Goal: Information Seeking & Learning: Learn about a topic

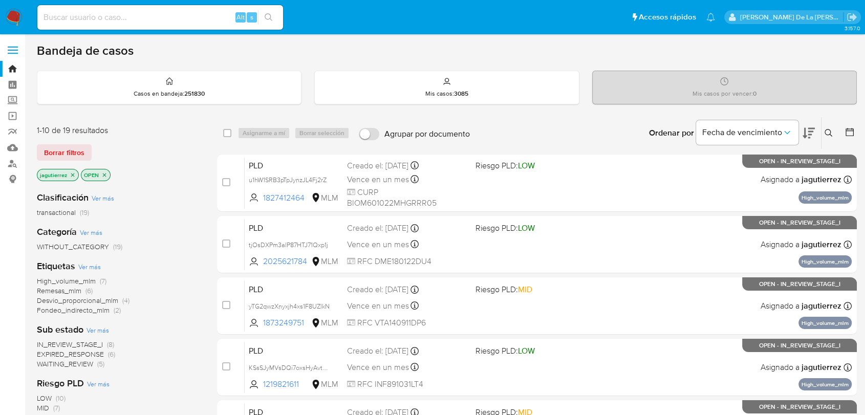
click at [78, 13] on input at bounding box center [160, 17] width 246 height 13
paste input "2409698612"
type input "2409698612"
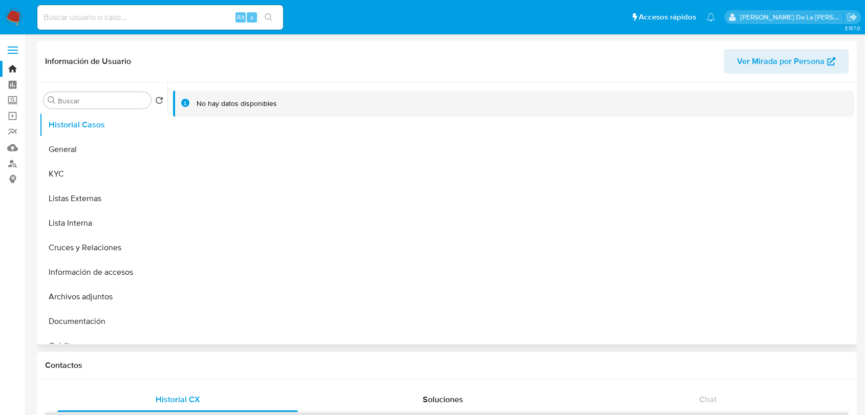
select select "10"
click at [65, 140] on button "General" at bounding box center [99, 149] width 120 height 25
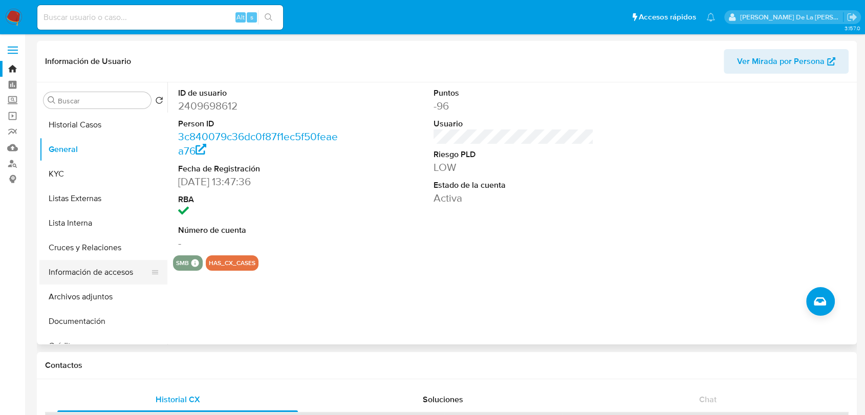
click at [96, 274] on button "Información de accesos" at bounding box center [99, 272] width 120 height 25
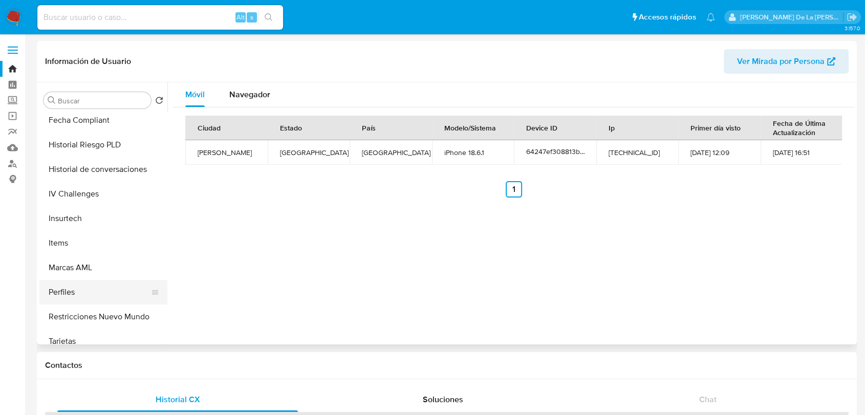
scroll to position [433, 0]
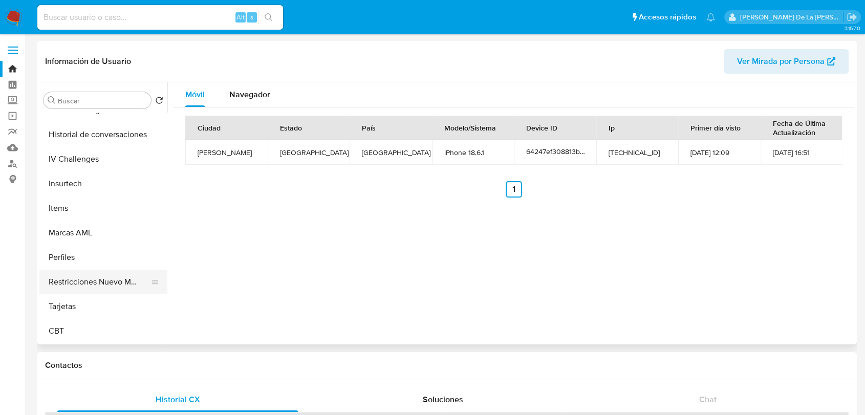
click at [98, 283] on button "Restricciones Nuevo Mundo" at bounding box center [99, 282] width 120 height 25
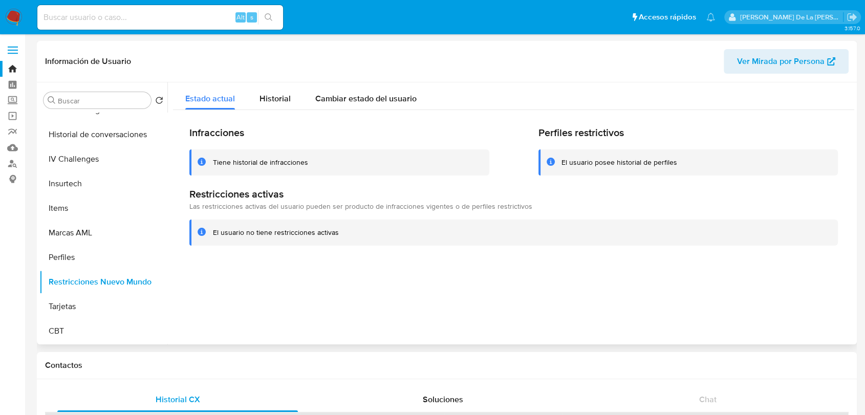
click at [265, 75] on div "Información de Usuario Ver Mirada por Persona" at bounding box center [447, 61] width 820 height 41
click at [268, 104] on span "Historial" at bounding box center [275, 99] width 31 height 12
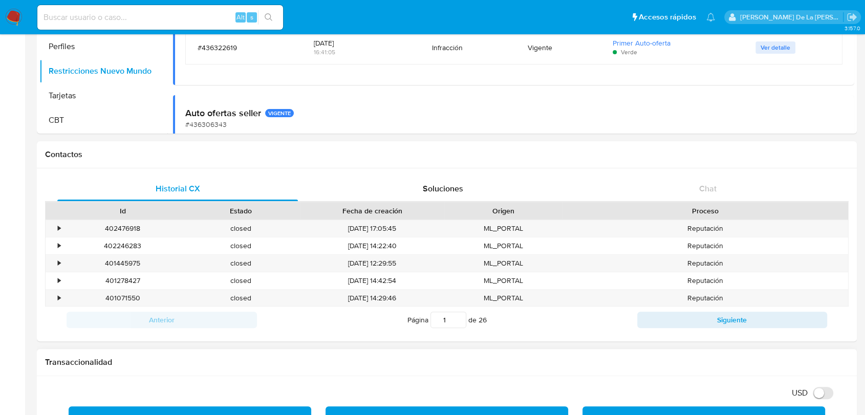
scroll to position [284, 0]
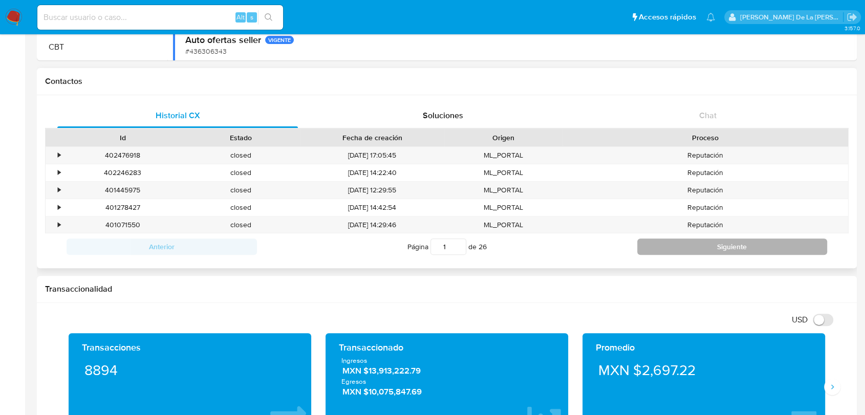
click at [721, 249] on button "Siguiente" at bounding box center [732, 247] width 190 height 16
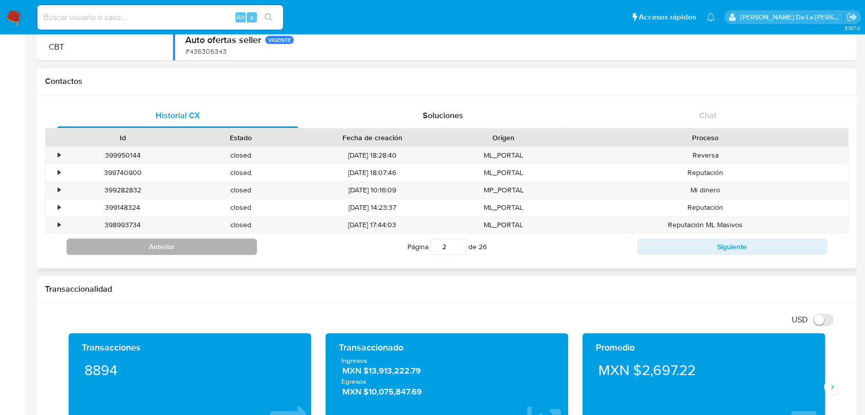
click at [225, 243] on button "Anterior" at bounding box center [162, 247] width 190 height 16
type input "1"
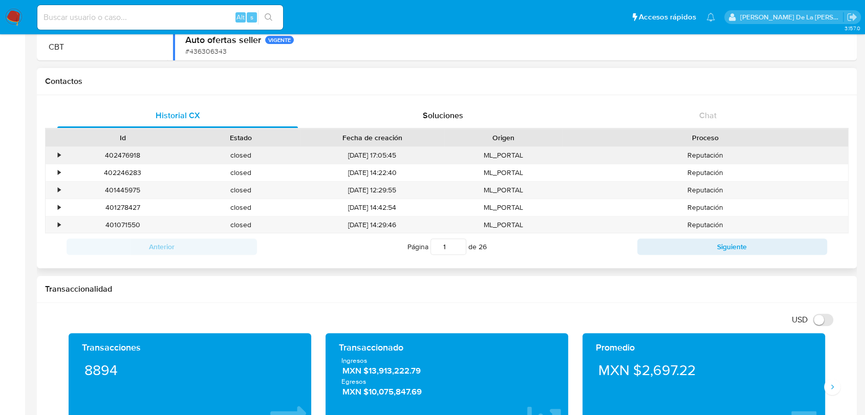
click at [58, 156] on div "•" at bounding box center [59, 156] width 3 height 10
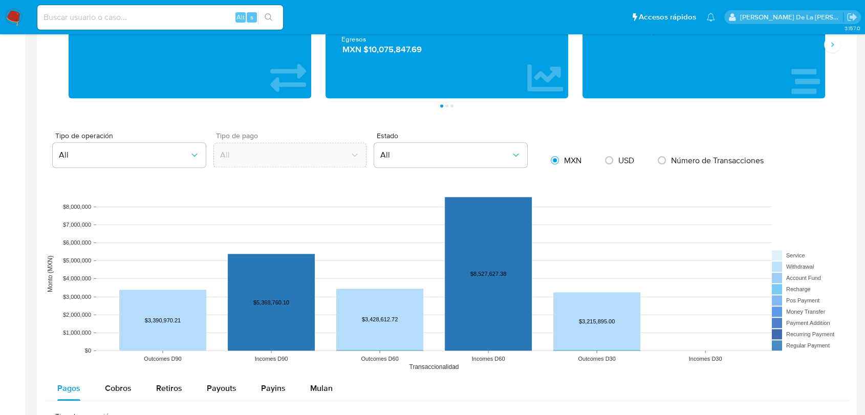
scroll to position [739, 0]
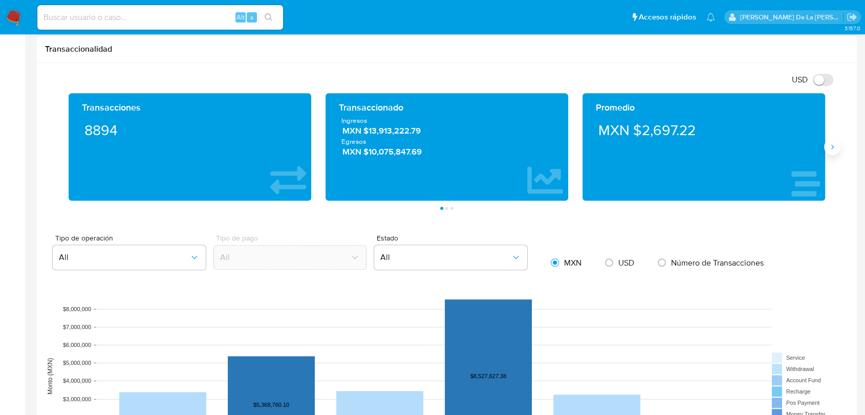
drag, startPoint x: 835, startPoint y: 151, endPoint x: 830, endPoint y: 151, distance: 5.7
click at [835, 151] on button "Siguiente" at bounding box center [832, 147] width 16 height 16
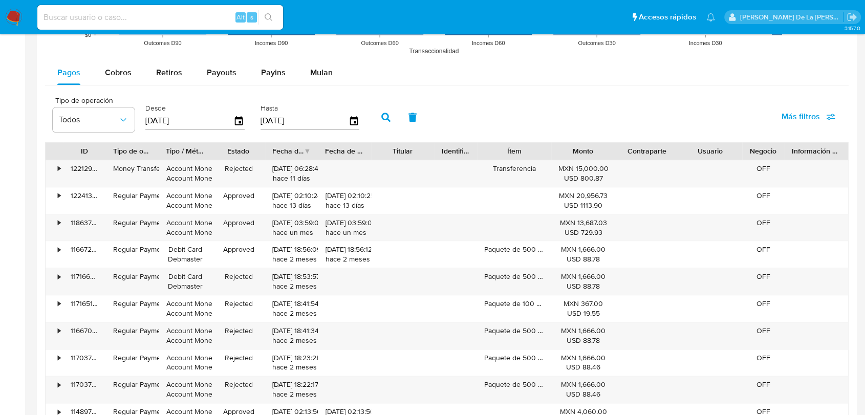
scroll to position [1137, 0]
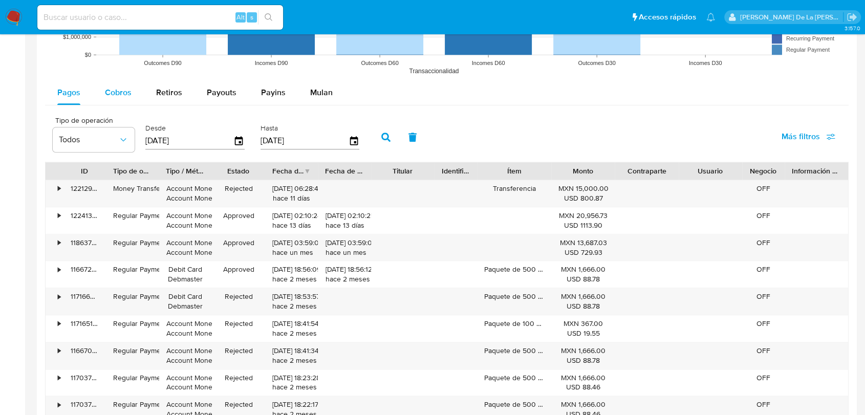
click at [118, 91] on span "Cobros" at bounding box center [118, 93] width 27 height 12
select select "10"
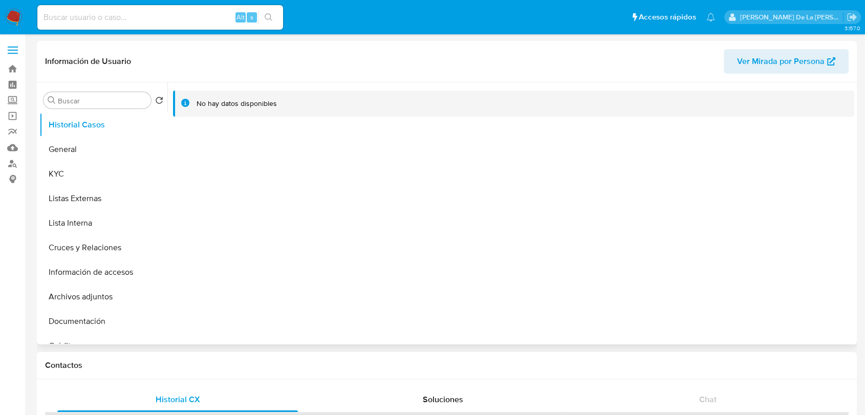
select select "10"
drag, startPoint x: 19, startPoint y: 18, endPoint x: 27, endPoint y: 26, distance: 10.9
click at [19, 18] on img at bounding box center [13, 17] width 17 height 17
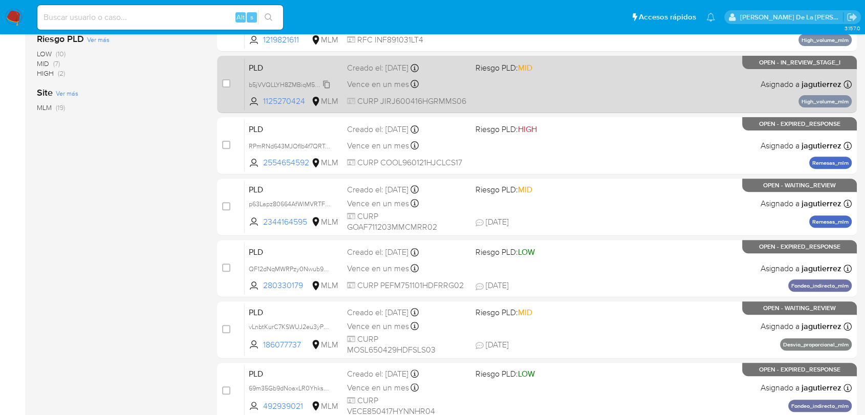
scroll to position [393, 0]
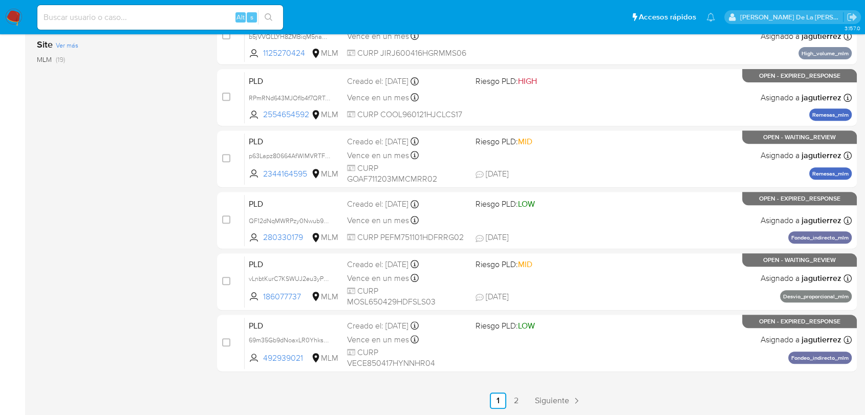
click at [566, 390] on div "select-all-cases-checkbox Asignarme a mí Borrar selección Agrupar por documento…" at bounding box center [537, 66] width 640 height 685
click at [563, 398] on span "Siguiente" at bounding box center [552, 401] width 34 height 8
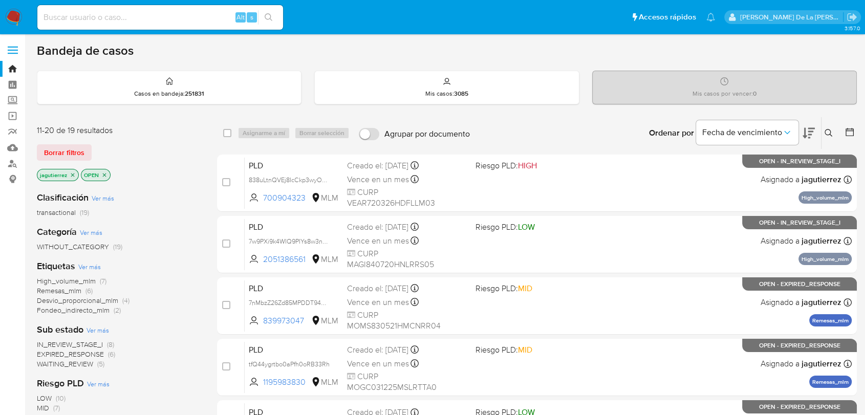
click at [68, 278] on span "High_volume_mlm" at bounding box center [66, 281] width 59 height 10
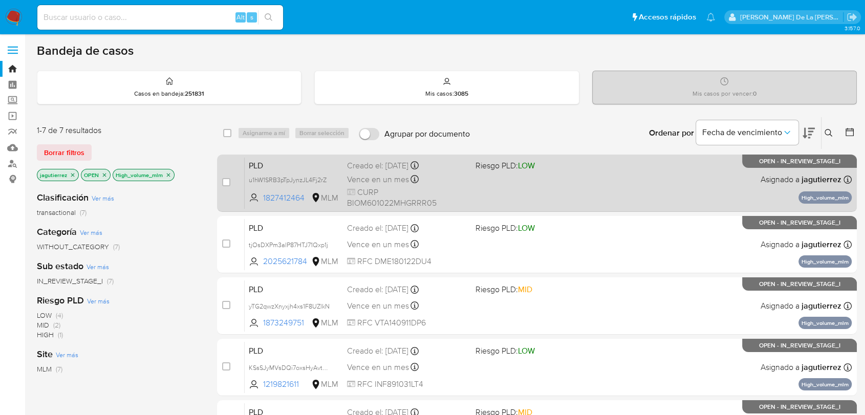
click at [467, 182] on div "Vence en un mes Vence el 11/10/2025 02:14:16" at bounding box center [407, 180] width 120 height 14
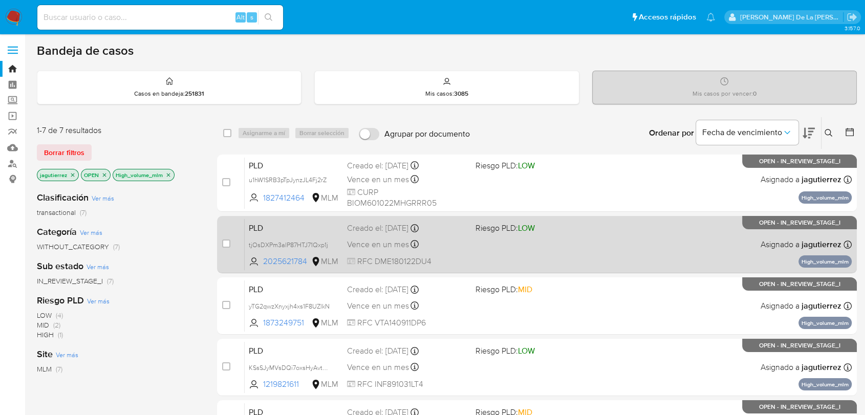
click at [486, 237] on div "PLD tjOsDXPm3alP87HTJ71Qxp1j 2025621784 MLM Riesgo PLD: LOW Creado el: 12/08/20…" at bounding box center [548, 245] width 607 height 52
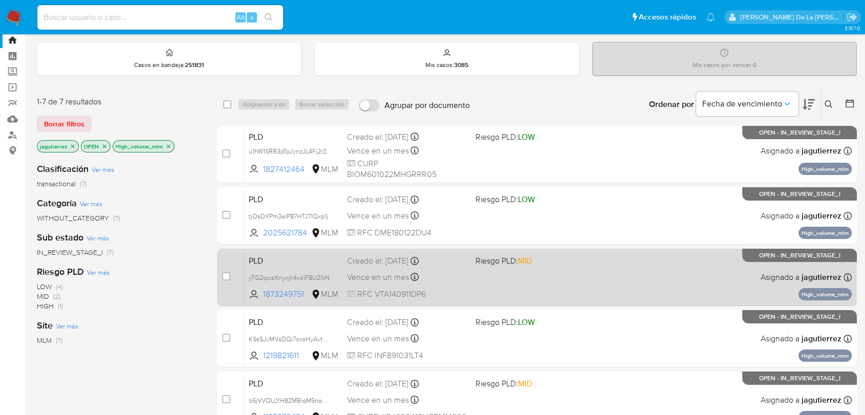
scroll to position [114, 0]
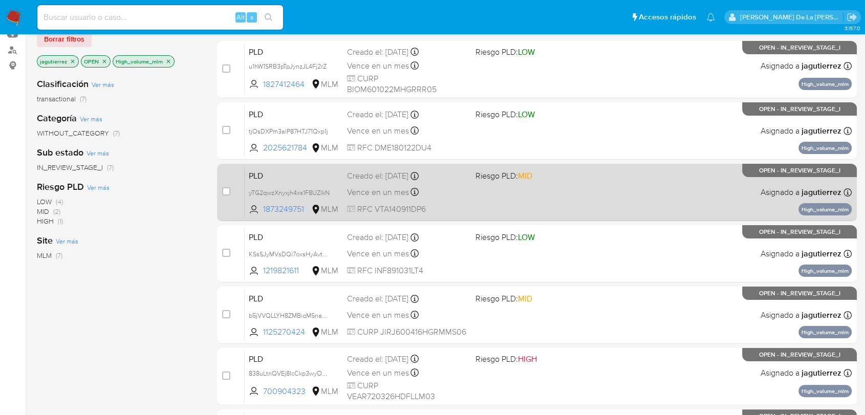
click at [528, 195] on div "PLD yTG2qwzXnyxjh4xs1F8UZlkN 1873249751 MLM Riesgo PLD: MID Creado el: 12/08/20…" at bounding box center [548, 192] width 607 height 52
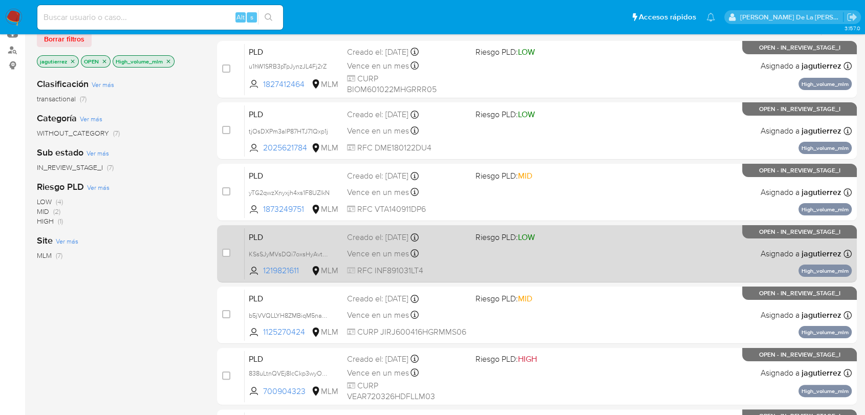
click at [488, 265] on div "PLD KSsSJyMVsDQi7oxsHyAvtZTM 1219821611 MLM Riesgo PLD: LOW Creado el: 12/08/20…" at bounding box center [548, 254] width 607 height 52
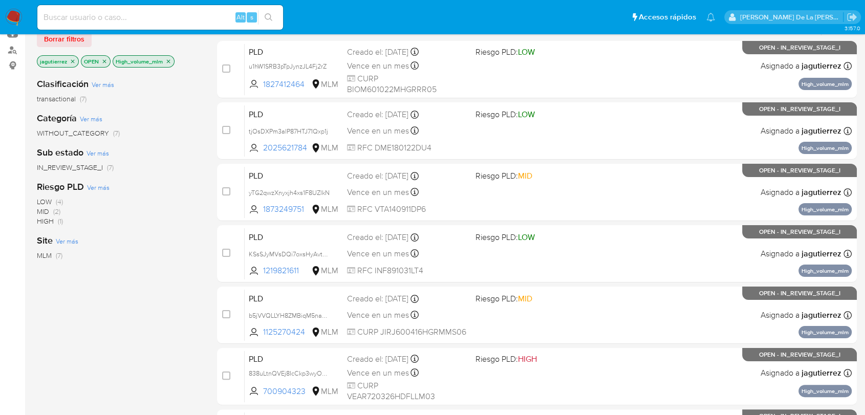
click at [12, 10] on img at bounding box center [13, 17] width 17 height 17
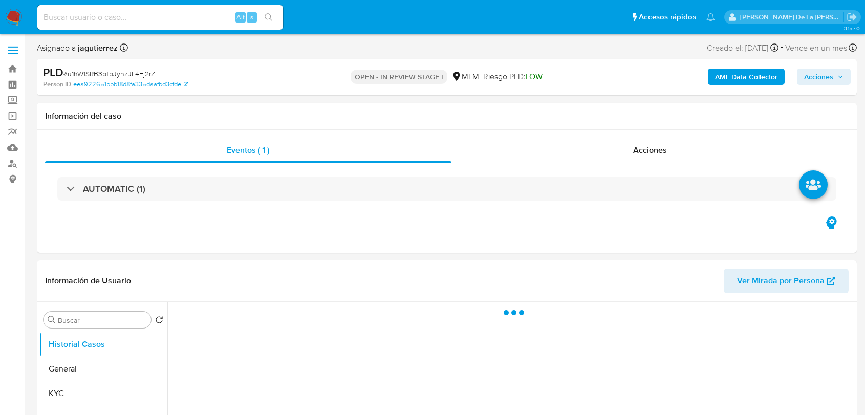
select select "10"
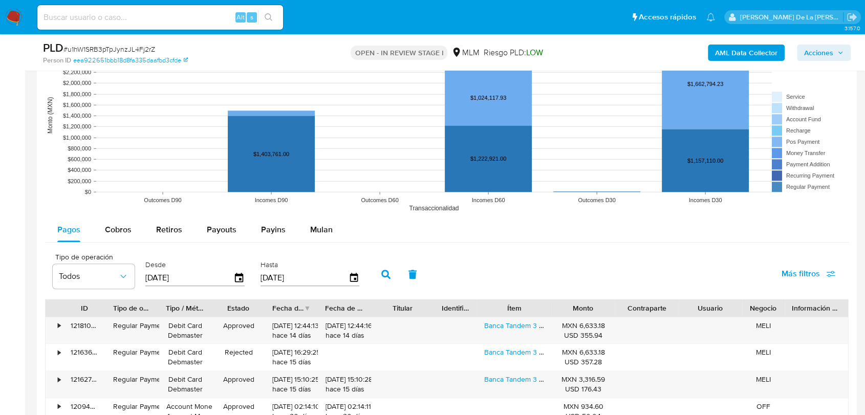
scroll to position [1081, 0]
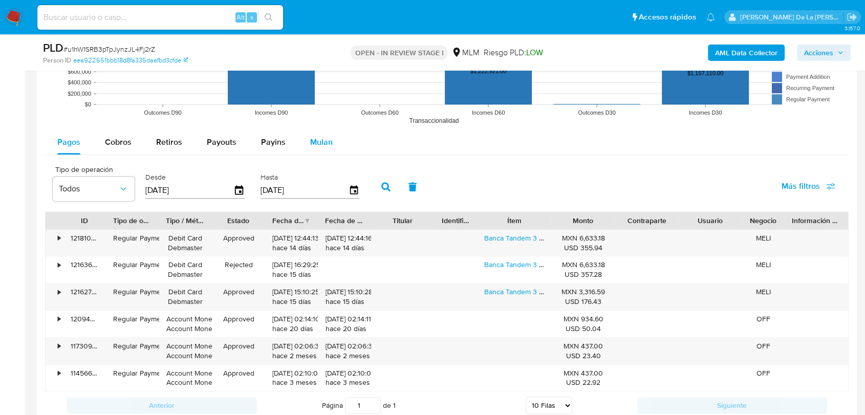
drag, startPoint x: 307, startPoint y: 132, endPoint x: 313, endPoint y: 144, distance: 13.3
click at [310, 135] on div "Mulan" at bounding box center [321, 142] width 23 height 25
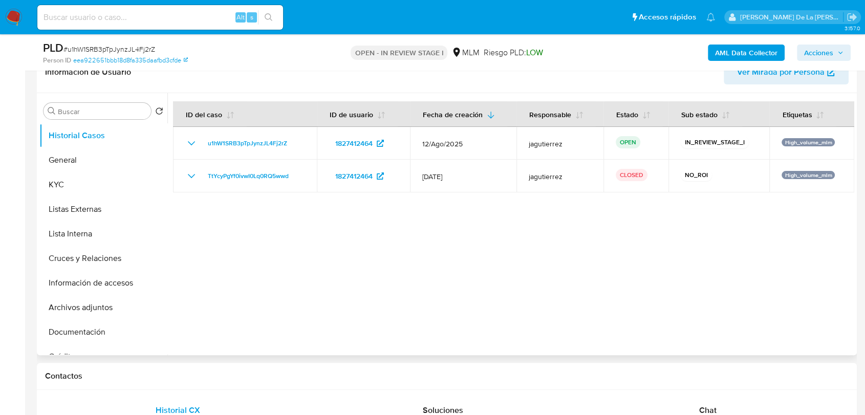
scroll to position [170, 0]
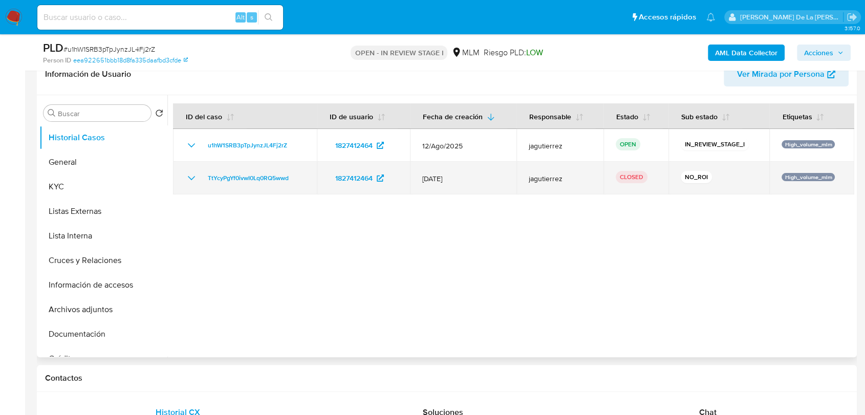
click at [180, 181] on td "TtYcyPgYf0ivwI0Lq0RQ5wwd" at bounding box center [245, 178] width 144 height 33
click at [191, 176] on icon "Mostrar/Ocultar" at bounding box center [191, 178] width 12 height 12
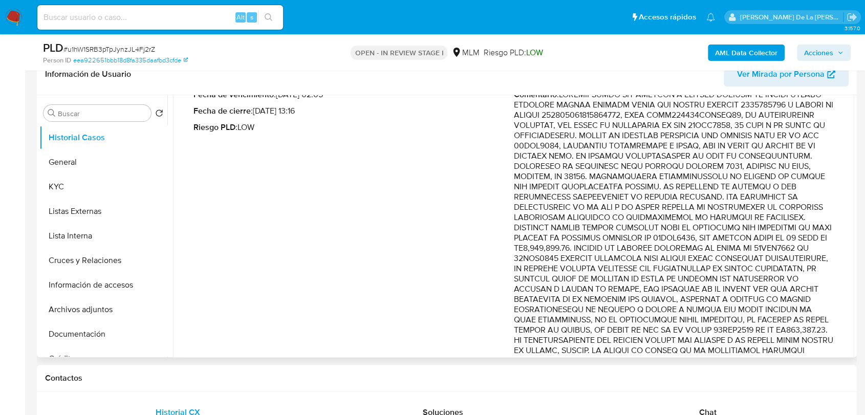
scroll to position [74, 0]
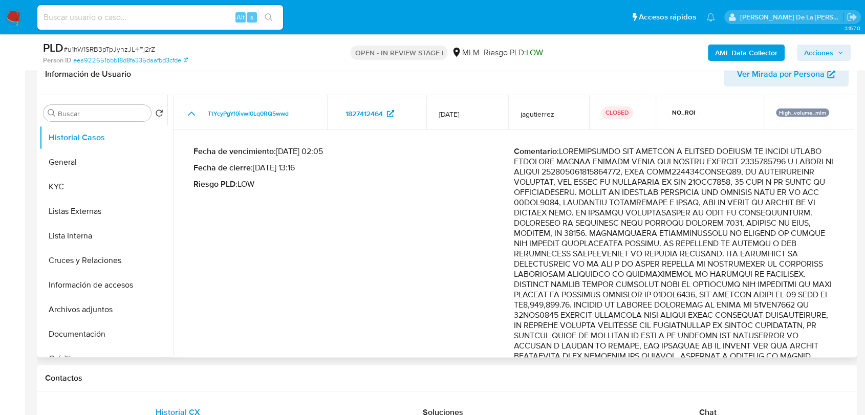
drag, startPoint x: 647, startPoint y: 300, endPoint x: 639, endPoint y: 298, distance: 7.9
click at [646, 299] on p "Comentario :" at bounding box center [674, 284] width 320 height 276
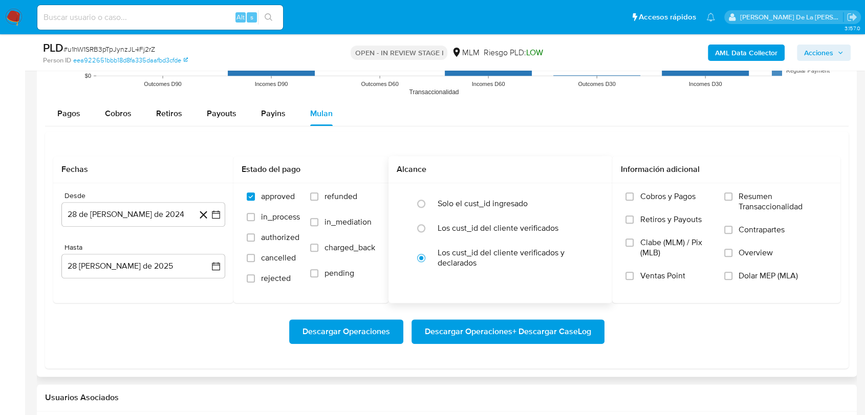
scroll to position [1137, 0]
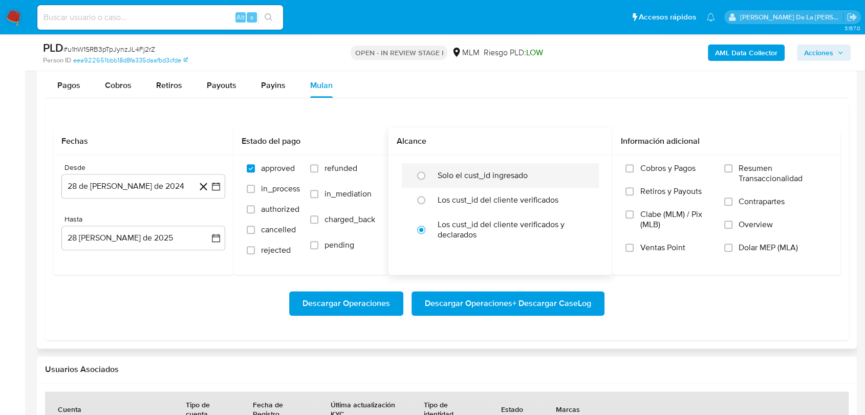
click at [467, 163] on div "Solo el cust_id ingresado" at bounding box center [511, 175] width 147 height 25
radio input "true"
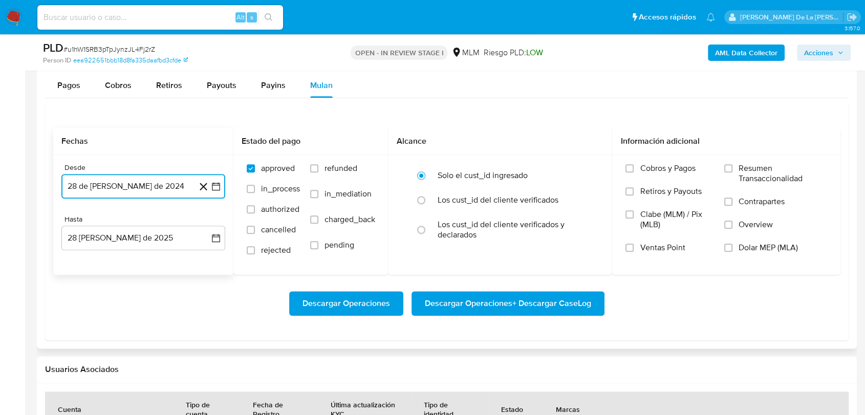
click at [213, 185] on icon "button" at bounding box center [216, 186] width 10 height 10
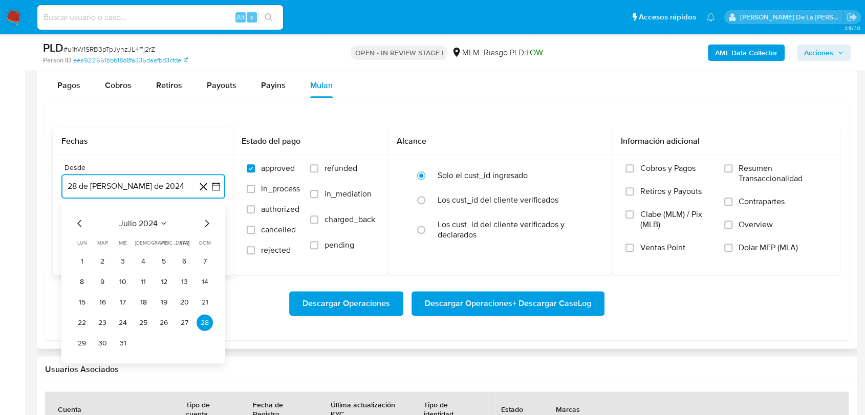
click at [208, 225] on icon "Mes siguiente" at bounding box center [207, 223] width 12 height 12
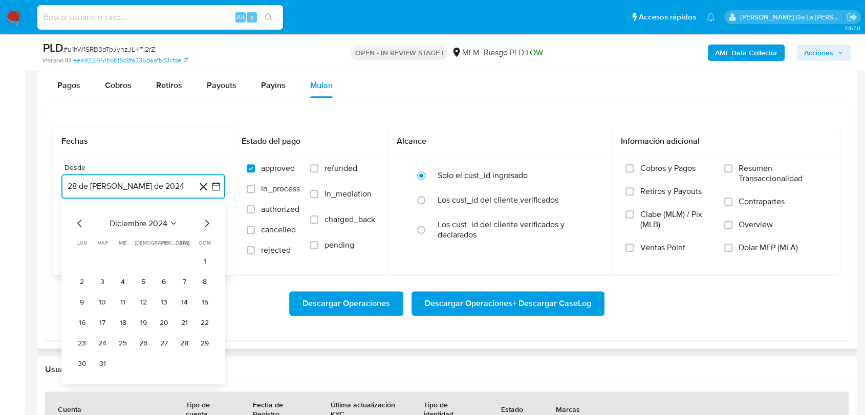
click at [208, 225] on icon "Mes siguiente" at bounding box center [207, 223] width 12 height 12
click at [184, 261] on button "1" at bounding box center [184, 261] width 16 height 16
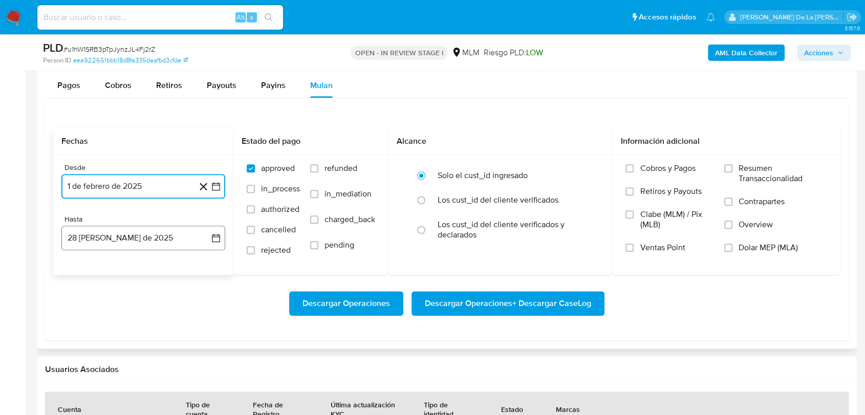
click at [125, 238] on button "28 de agosto de 2025" at bounding box center [143, 238] width 164 height 25
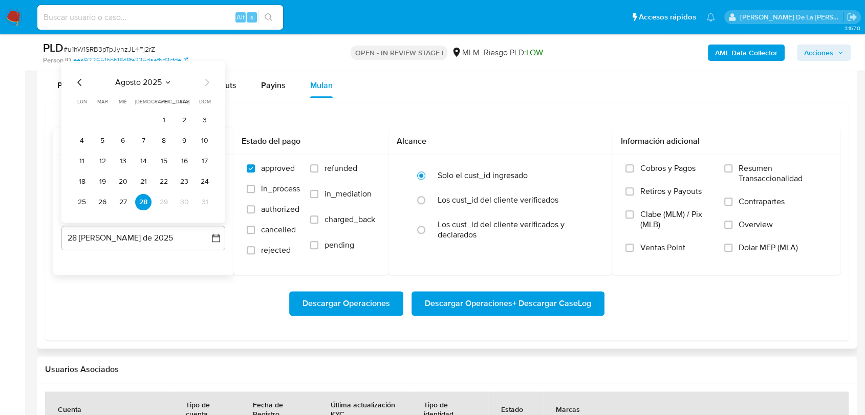
click at [75, 82] on icon "Mes anterior" at bounding box center [80, 82] width 12 height 12
click at [140, 201] on button "31" at bounding box center [143, 202] width 16 height 16
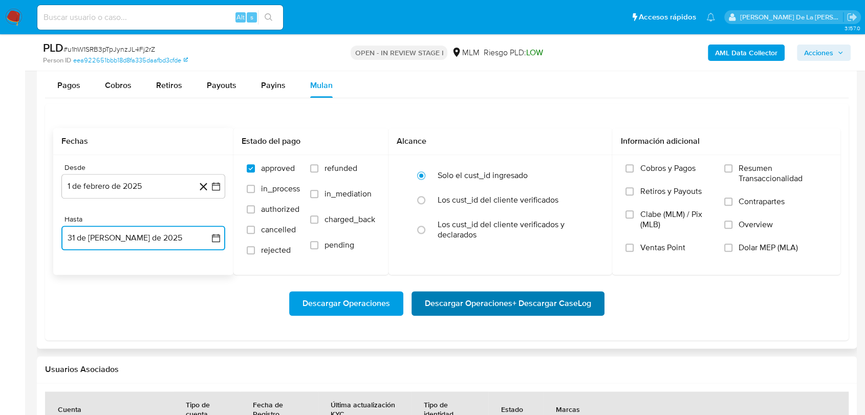
click at [457, 303] on span "Descargar Operaciones + Descargar CaseLog" at bounding box center [508, 303] width 166 height 23
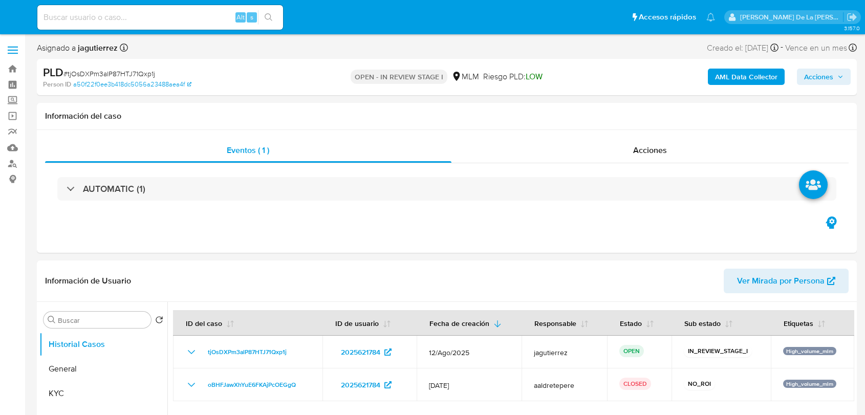
select select "10"
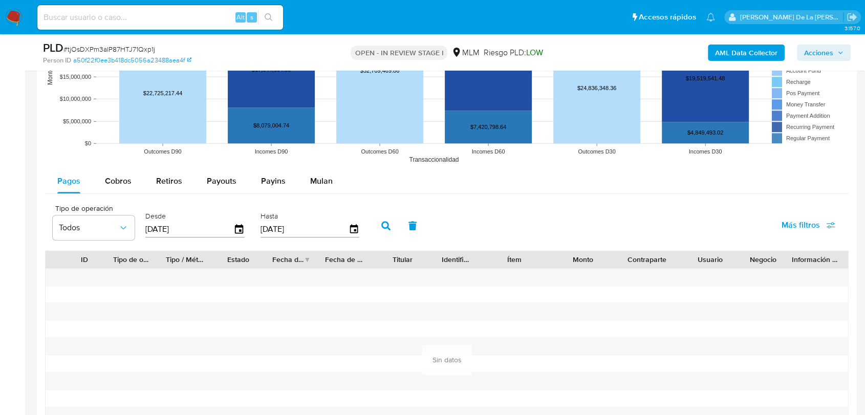
scroll to position [1137, 0]
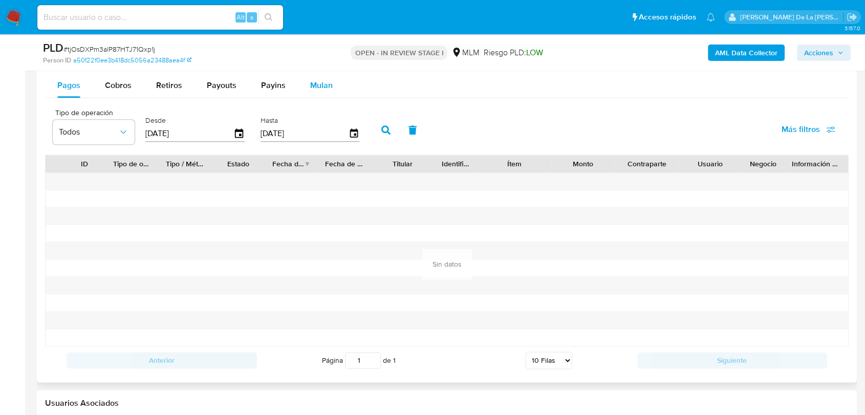
click at [313, 84] on span "Mulan" at bounding box center [321, 85] width 23 height 12
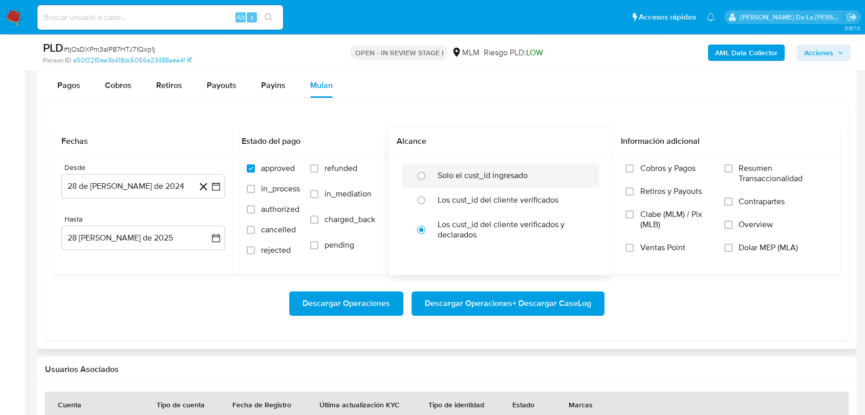
click at [447, 175] on label "Solo el cust_id ingresado" at bounding box center [483, 175] width 90 height 10
click at [429, 175] on input "radio" at bounding box center [421, 175] width 16 height 16
radio input "true"
click at [213, 188] on icon "button" at bounding box center [216, 186] width 10 height 10
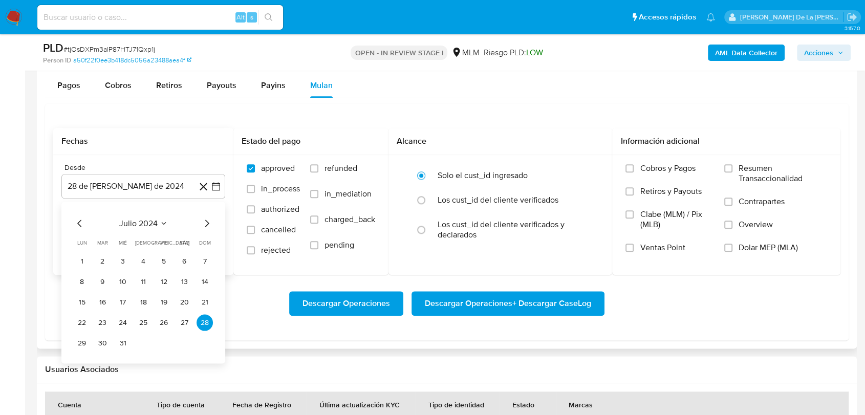
click at [198, 220] on div "julio 2024" at bounding box center [143, 223] width 139 height 12
click at [204, 223] on icon "Mes siguiente" at bounding box center [207, 223] width 12 height 12
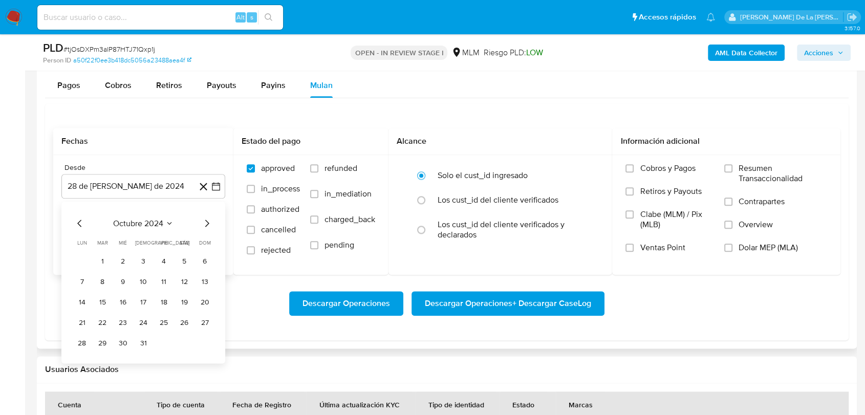
click at [204, 223] on icon "Mes siguiente" at bounding box center [207, 223] width 12 height 12
click at [190, 253] on td "1" at bounding box center [184, 261] width 16 height 16
click at [185, 256] on button "1" at bounding box center [184, 261] width 16 height 16
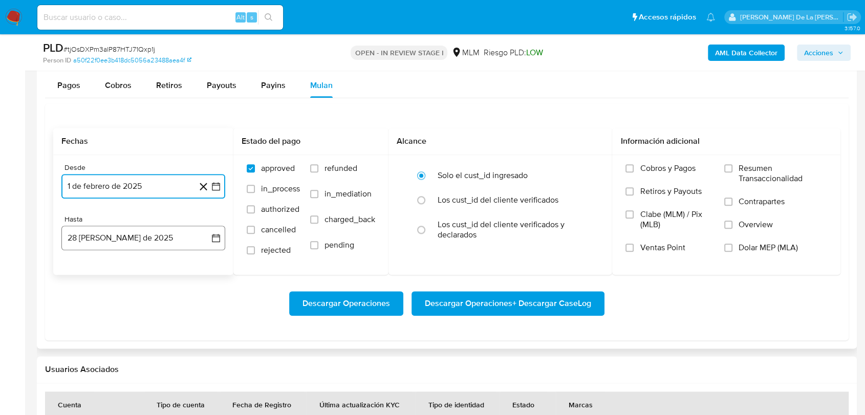
drag, startPoint x: 156, startPoint y: 231, endPoint x: 141, endPoint y: 233, distance: 14.5
click at [156, 231] on button "28 [PERSON_NAME] de 2025" at bounding box center [143, 238] width 164 height 25
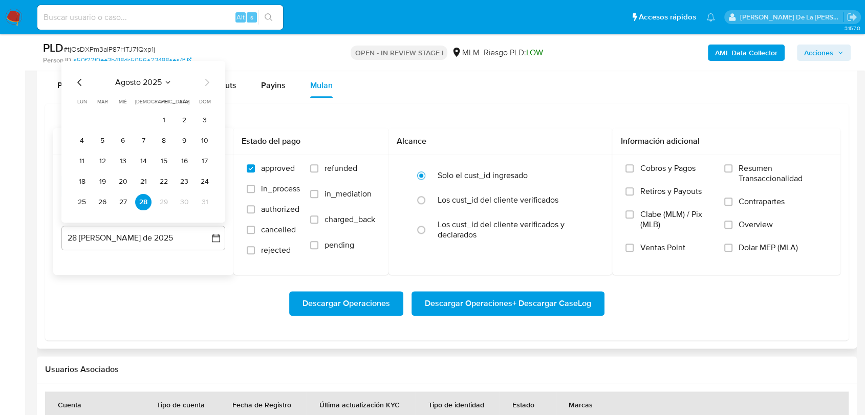
click at [78, 78] on icon "Mes anterior" at bounding box center [80, 82] width 12 height 12
click at [143, 199] on button "31" at bounding box center [143, 202] width 16 height 16
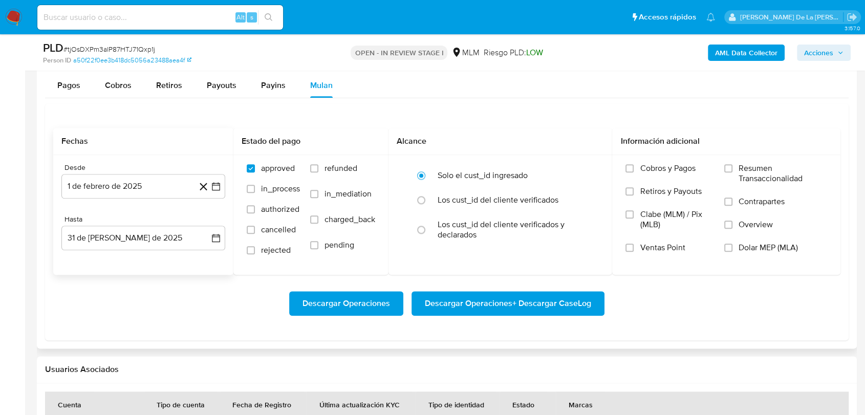
click at [509, 315] on div "Descargar Operaciones Descargar Operaciones + Descargar CaseLog" at bounding box center [446, 303] width 787 height 57
click at [507, 304] on span "Descargar Operaciones + Descargar CaseLog" at bounding box center [508, 303] width 166 height 23
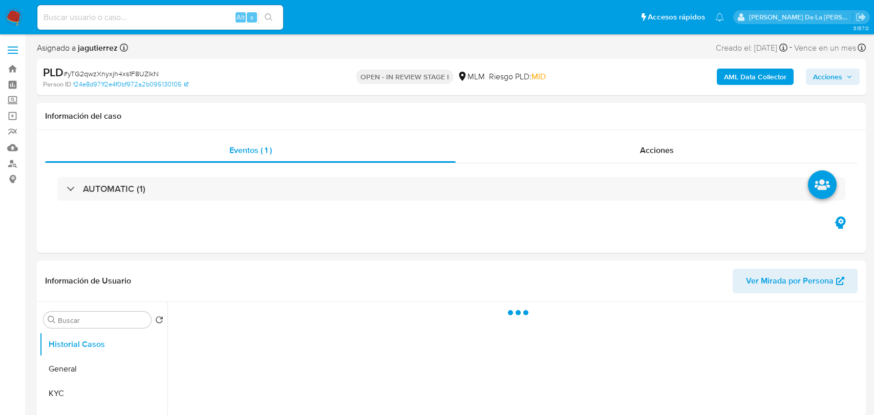
select select "10"
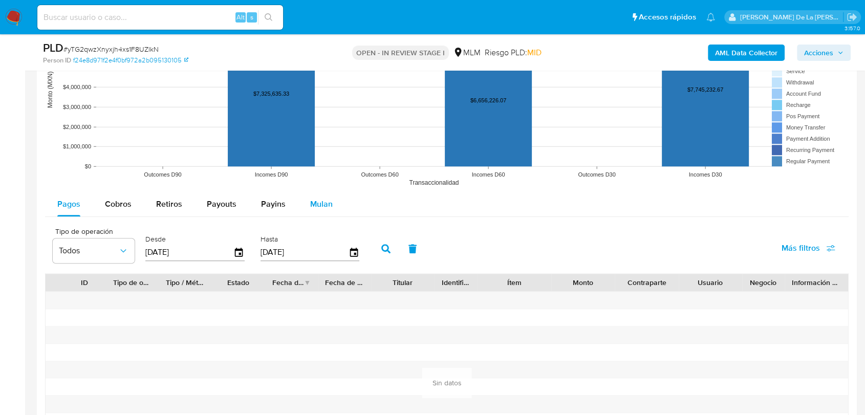
click at [318, 197] on div "Mulan" at bounding box center [321, 204] width 23 height 25
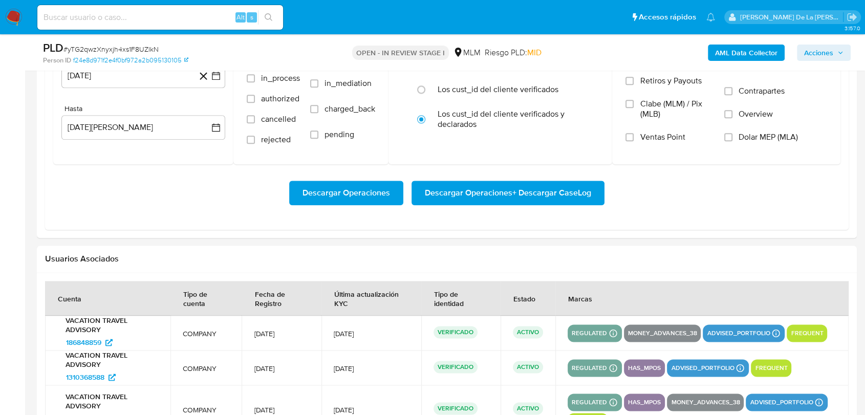
scroll to position [1081, 0]
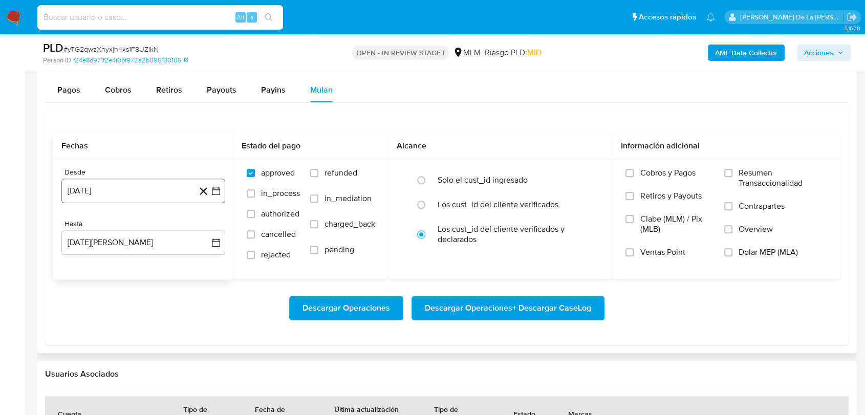
click at [221, 187] on button "28 de julio de 2024" at bounding box center [143, 191] width 164 height 25
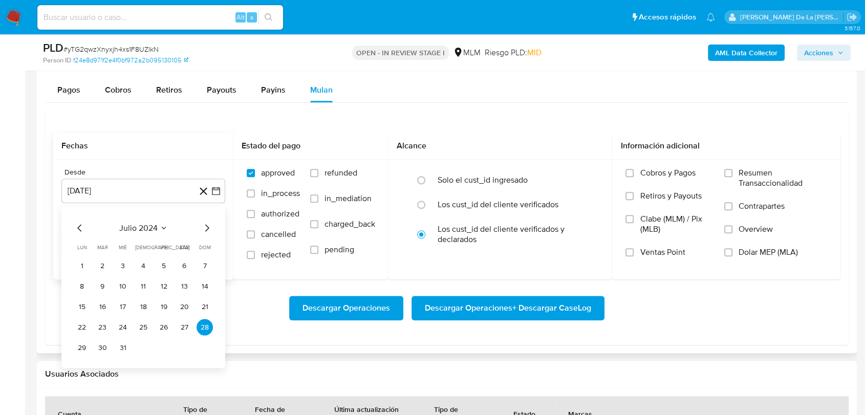
click at [209, 224] on icon "Mes siguiente" at bounding box center [207, 228] width 12 height 12
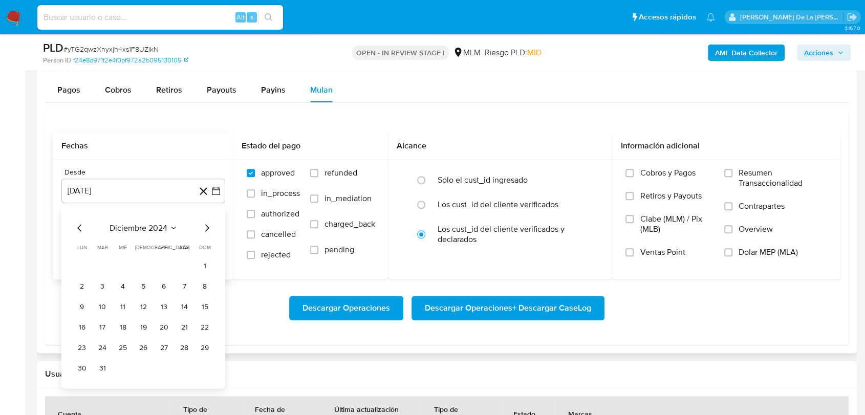
click at [209, 224] on icon "Mes siguiente" at bounding box center [207, 228] width 12 height 12
click at [180, 265] on button "1" at bounding box center [184, 265] width 16 height 16
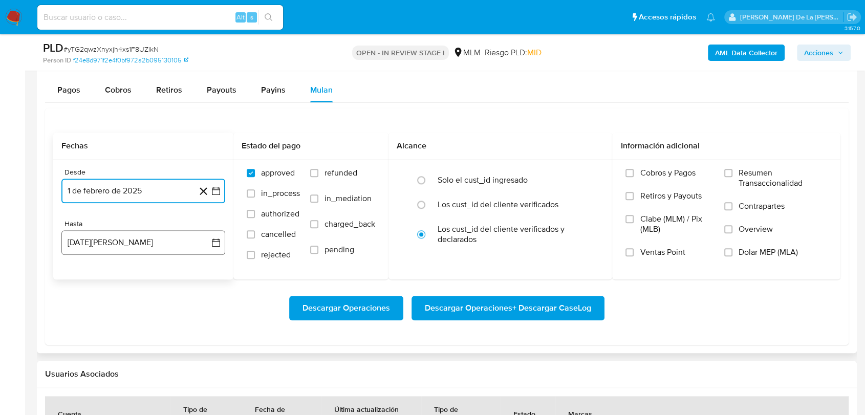
click at [161, 232] on button "28 de agosto de 2025" at bounding box center [143, 242] width 164 height 25
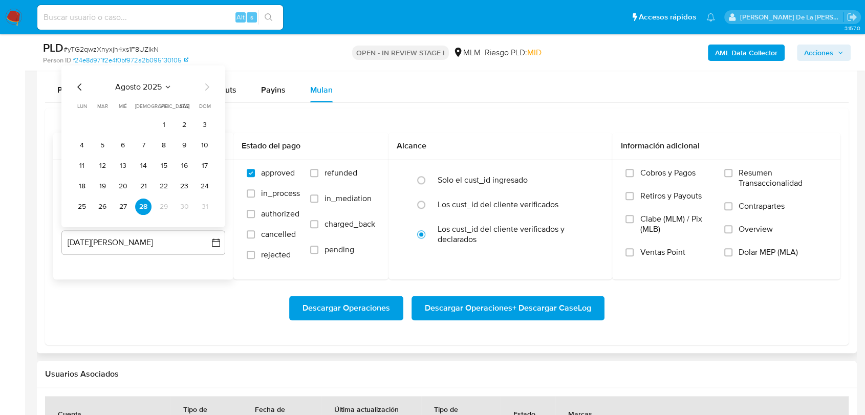
click at [74, 82] on div "agosto 2025 agosto 2025 lun lunes mar martes mié miércoles jue jueves vie viern…" at bounding box center [143, 147] width 164 height 162
click at [76, 86] on icon "Mes anterior" at bounding box center [80, 87] width 12 height 12
click at [141, 205] on button "31" at bounding box center [143, 207] width 16 height 16
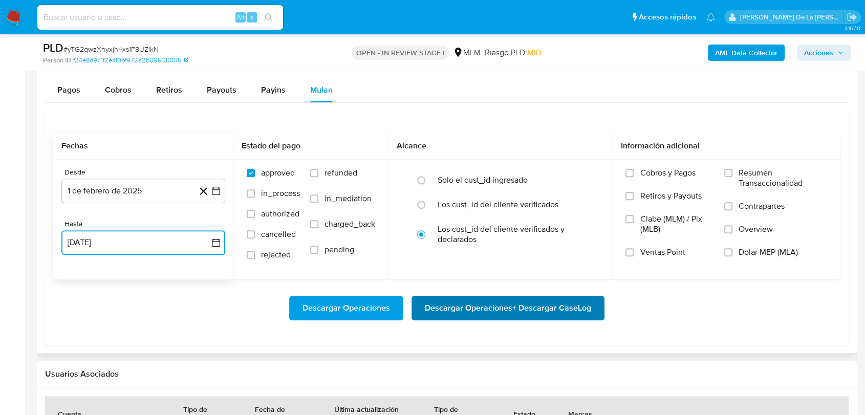
click at [479, 306] on span "Descargar Operaciones + Descargar CaseLog" at bounding box center [508, 308] width 166 height 23
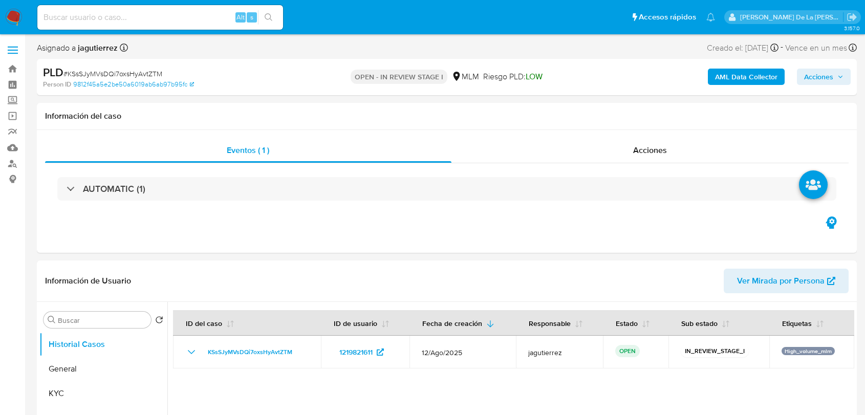
select select "10"
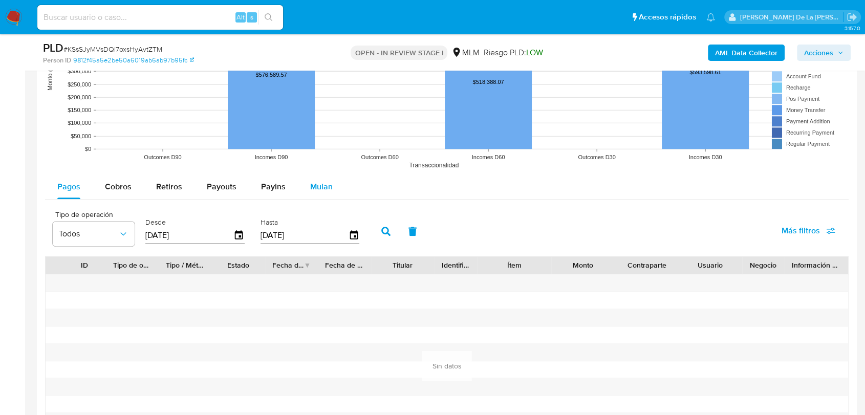
click at [319, 184] on span "Mulan" at bounding box center [321, 187] width 23 height 12
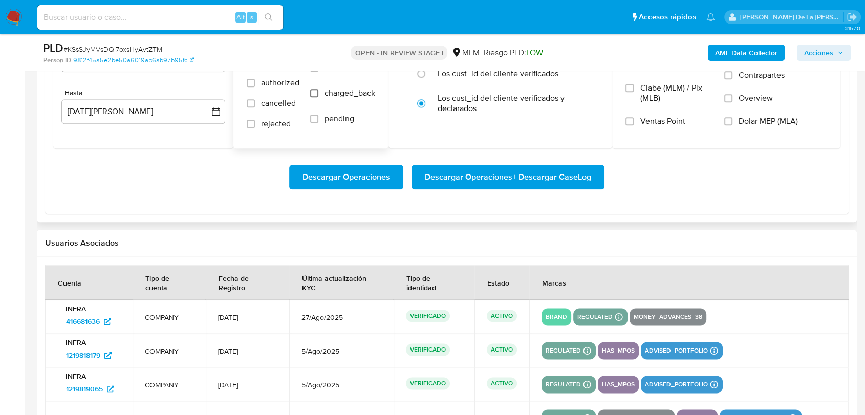
scroll to position [1024, 0]
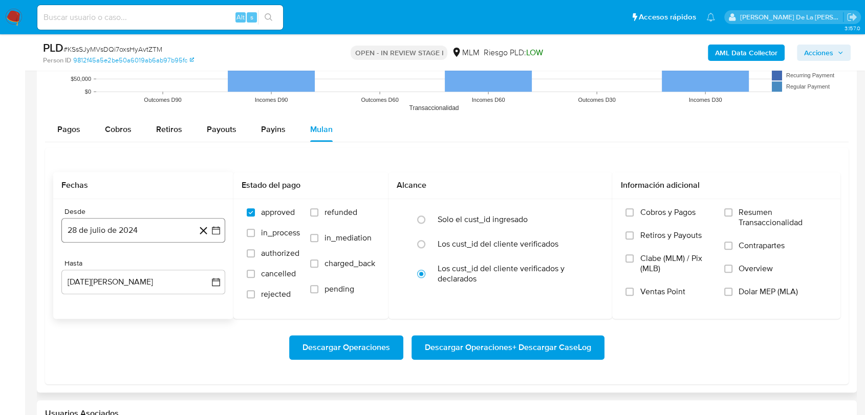
drag, startPoint x: 231, startPoint y: 249, endPoint x: 214, endPoint y: 234, distance: 22.5
click at [231, 248] on div "Desde [DATE] [DATE] Hasta [DATE][PERSON_NAME] [DATE]" at bounding box center [143, 259] width 180 height 120
click at [214, 234] on icon "button" at bounding box center [216, 230] width 8 height 8
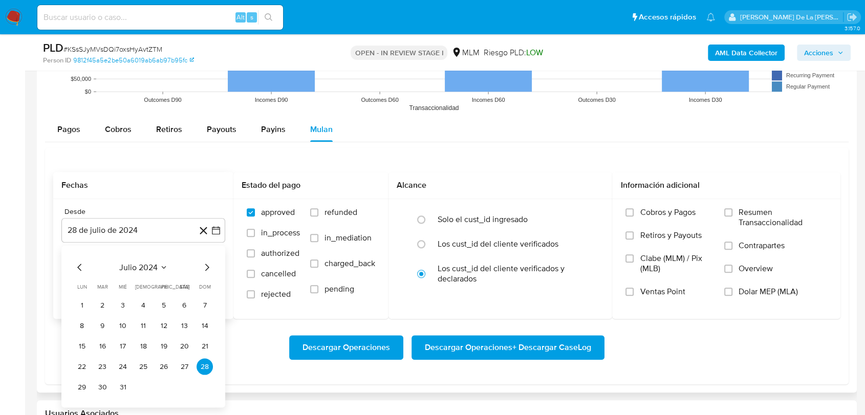
click at [215, 263] on div "julio 2024 julio 2024 lun lunes mar martes mié miércoles jue jueves vie viernes…" at bounding box center [143, 327] width 164 height 162
click at [209, 267] on icon "Mes siguiente" at bounding box center [207, 267] width 12 height 12
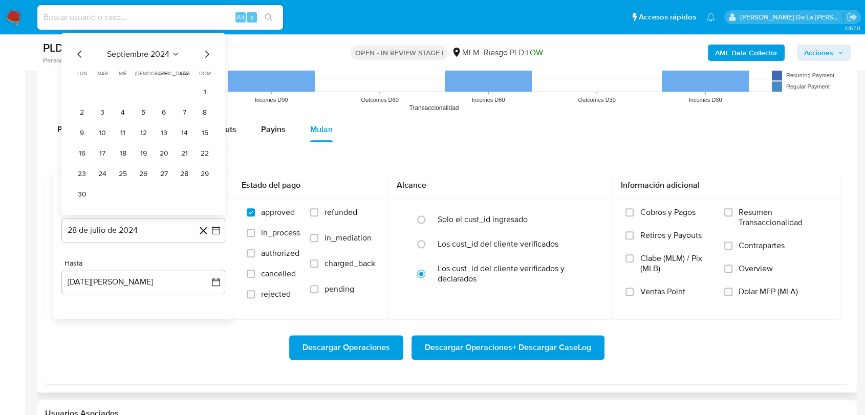
click at [209, 267] on div "Hasta" at bounding box center [143, 263] width 164 height 9
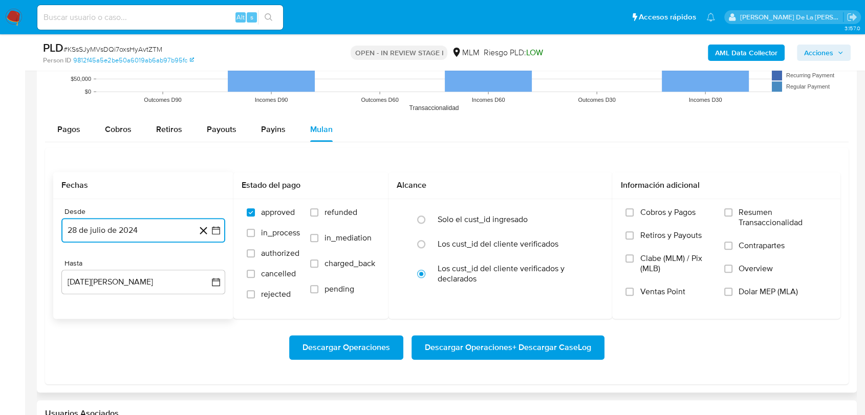
click at [212, 241] on button "28 de julio de 2024" at bounding box center [143, 230] width 164 height 25
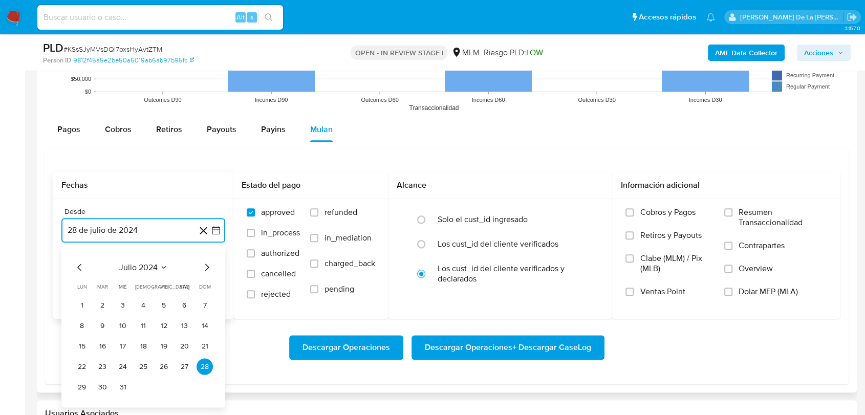
click at [209, 267] on icon "Mes siguiente" at bounding box center [207, 267] width 4 height 7
click at [208, 267] on icon "Mes siguiente" at bounding box center [207, 267] width 4 height 7
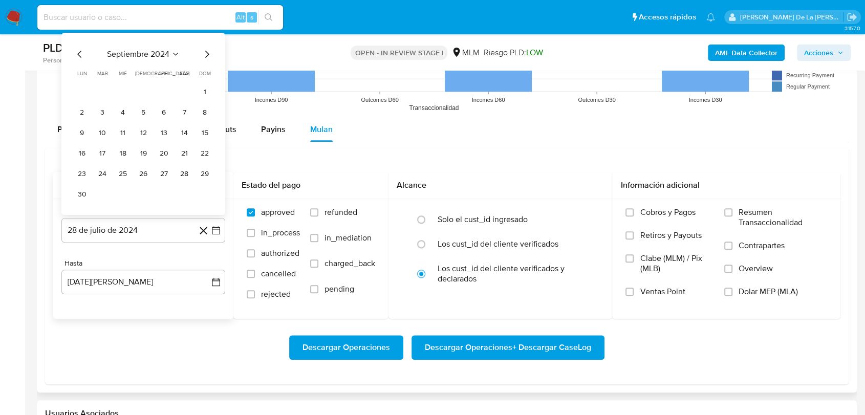
click at [208, 267] on div "Hasta" at bounding box center [143, 263] width 164 height 9
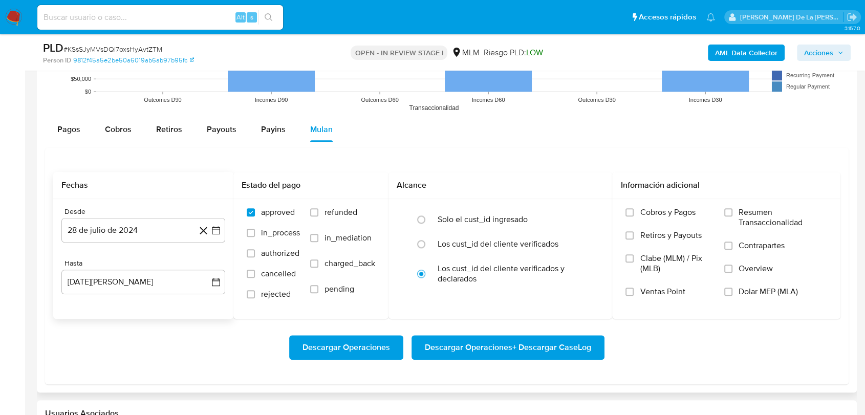
click at [208, 230] on icon at bounding box center [203, 230] width 13 height 13
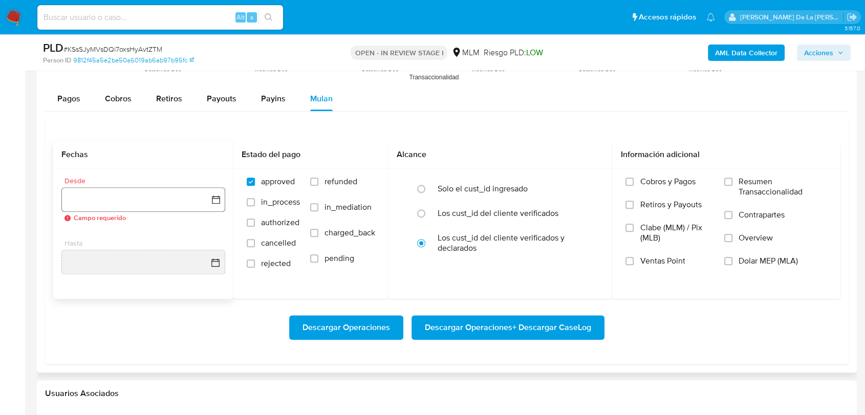
scroll to position [1081, 0]
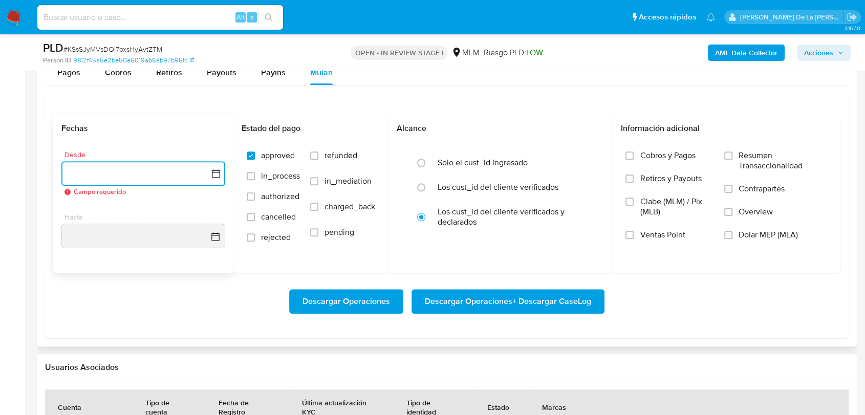
click at [213, 173] on icon "button" at bounding box center [216, 173] width 10 height 10
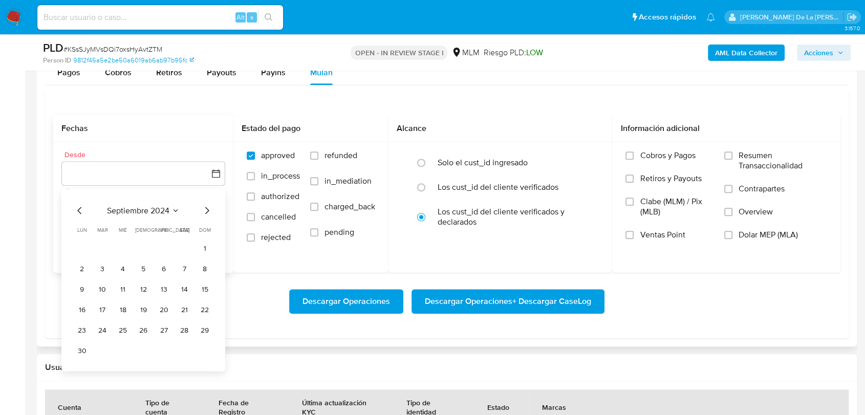
click at [203, 219] on div "[DATE] [DATE] lun [DATE] [PERSON_NAME][DATE] mié [DATE] jue [DATE] vie [DATE] s…" at bounding box center [143, 281] width 139 height 155
click at [204, 218] on div "[DATE] [DATE] lun [DATE] [PERSON_NAME][DATE] mié [DATE] jue [DATE] vie [DATE] s…" at bounding box center [143, 281] width 139 height 155
click at [206, 212] on icon "Mes siguiente" at bounding box center [207, 210] width 4 height 7
click at [207, 210] on icon "Mes siguiente" at bounding box center [207, 210] width 12 height 12
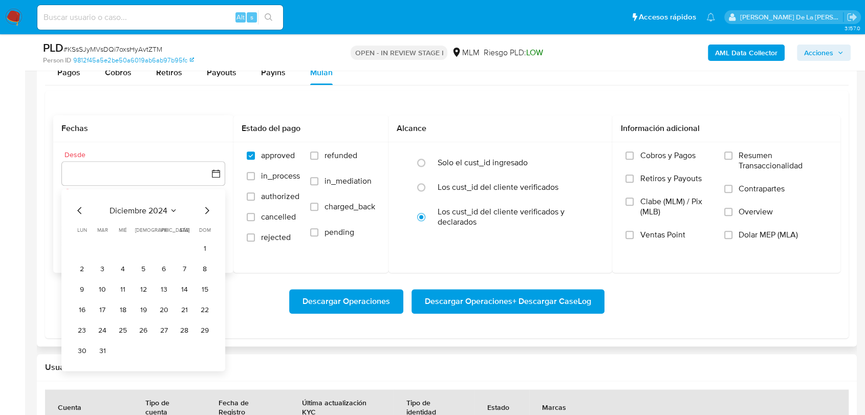
click at [207, 210] on icon "Mes siguiente" at bounding box center [207, 210] width 12 height 12
click at [87, 212] on div "marzo 2025" at bounding box center [143, 210] width 139 height 12
click at [77, 210] on icon "Mes anterior" at bounding box center [80, 210] width 12 height 12
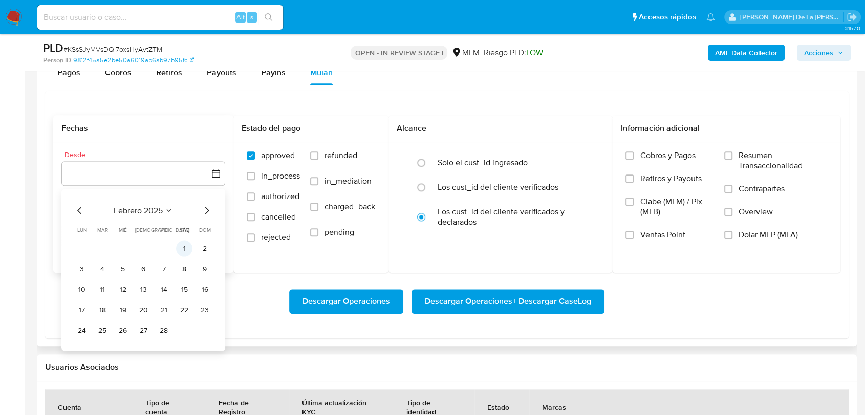
click at [181, 251] on button "1" at bounding box center [184, 248] width 16 height 16
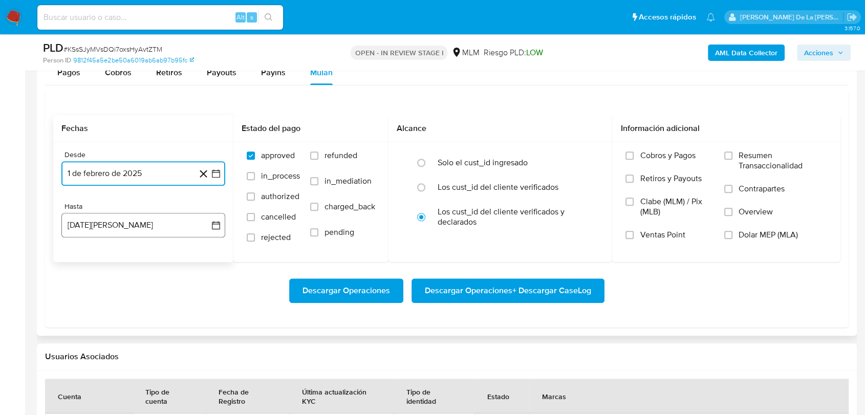
click at [179, 225] on button "[DATE][PERSON_NAME]" at bounding box center [143, 225] width 164 height 25
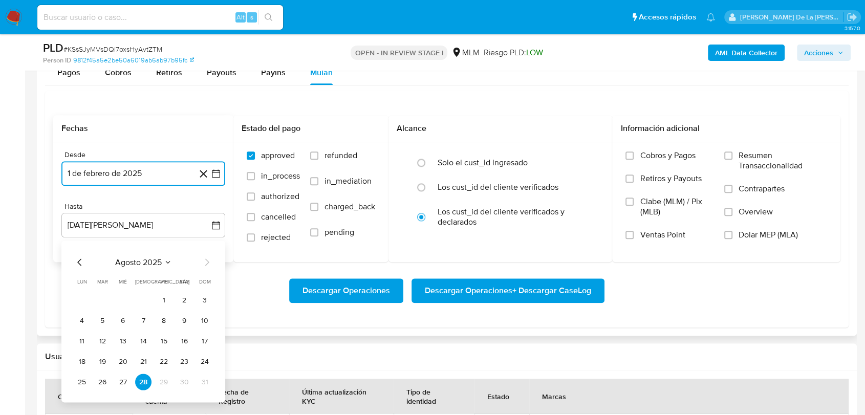
click at [79, 263] on icon "Mes anterior" at bounding box center [80, 262] width 12 height 12
click at [144, 379] on button "31" at bounding box center [143, 382] width 16 height 16
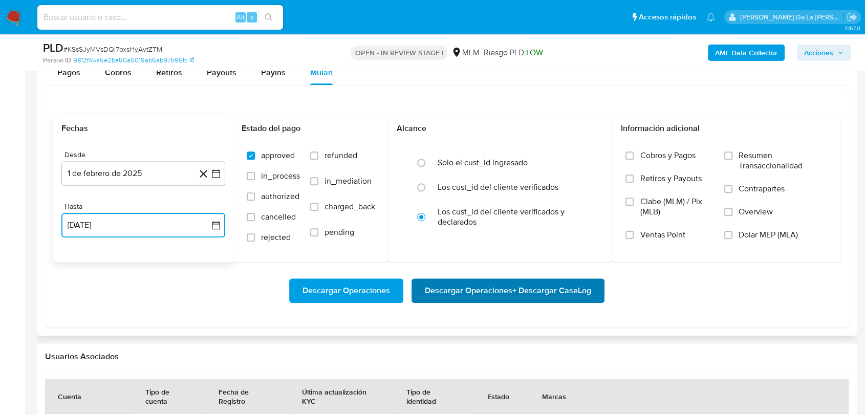
click at [519, 295] on span "Descargar Operaciones + Descargar CaseLog" at bounding box center [508, 291] width 166 height 23
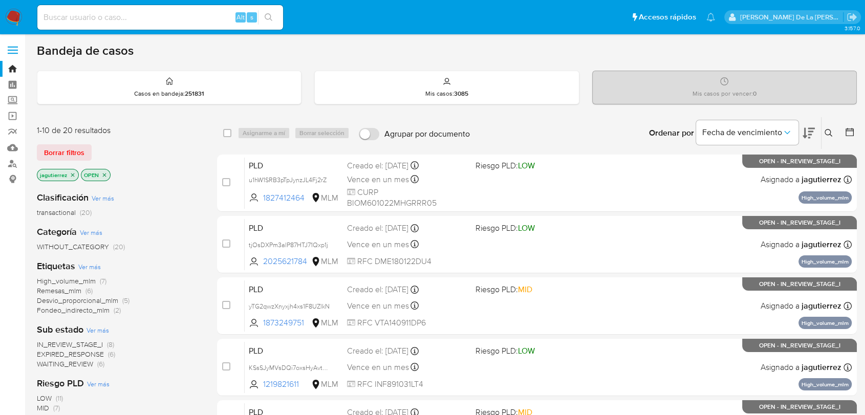
click at [18, 16] on img at bounding box center [13, 17] width 17 height 17
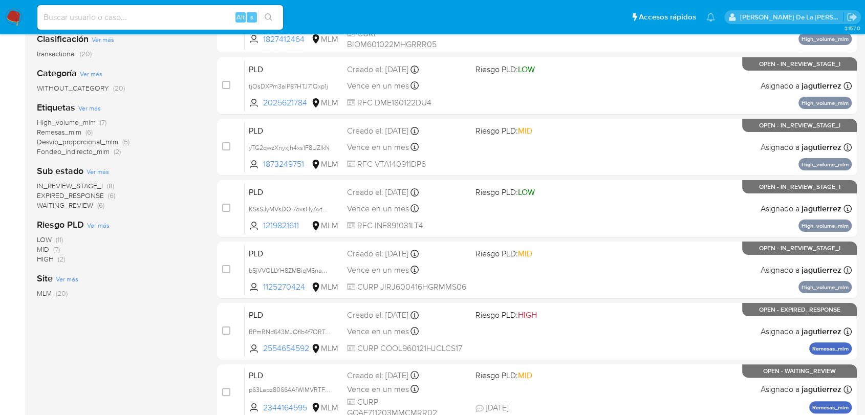
scroll to position [57, 0]
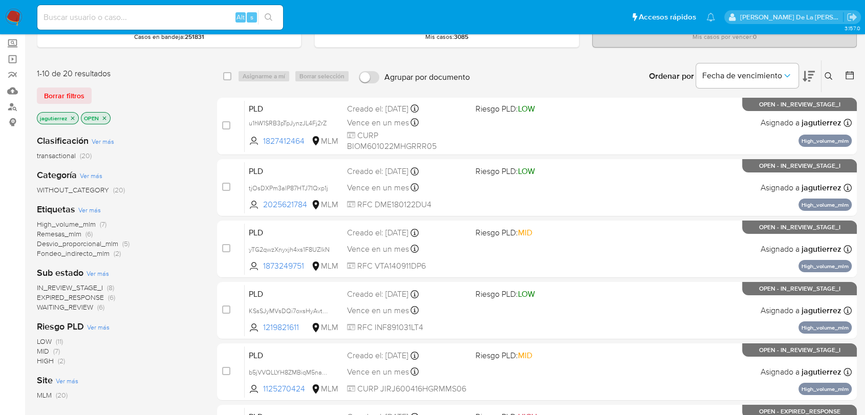
click at [55, 222] on span "High_volume_mlm" at bounding box center [66, 224] width 59 height 10
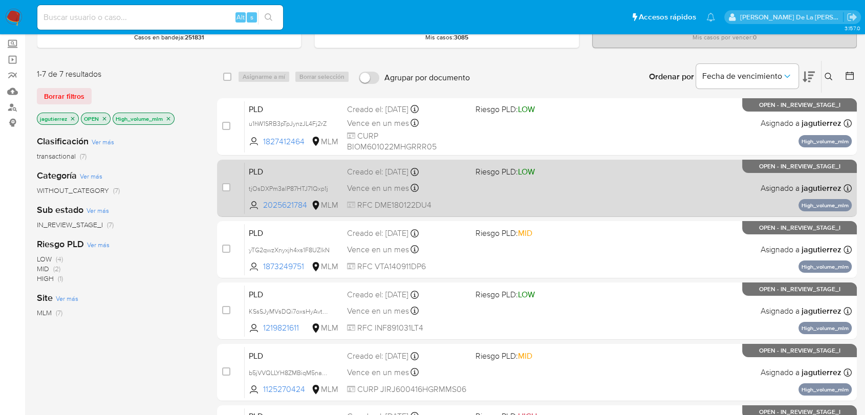
scroll to position [57, 0]
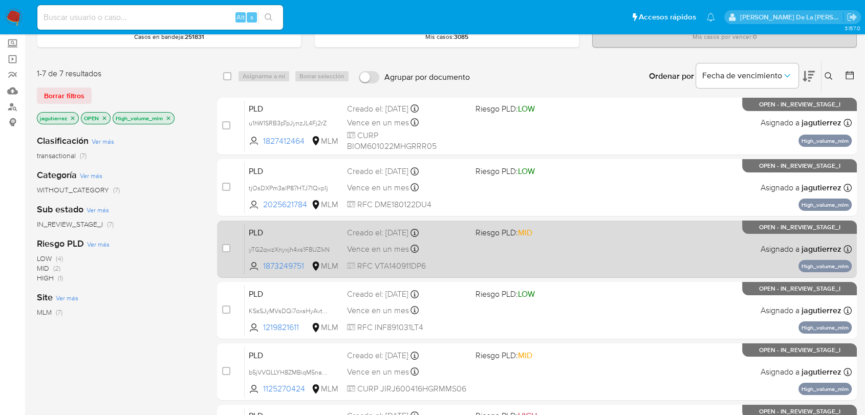
click at [549, 248] on div "PLD yTG2qwzXnyxjh4xs1F8UZlkN 1873249751 MLM Riesgo PLD: MID Creado el: [DATE] C…" at bounding box center [548, 249] width 607 height 52
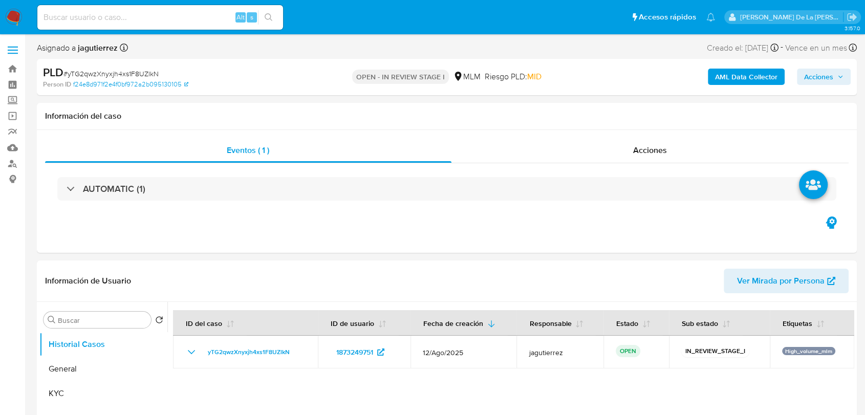
select select "10"
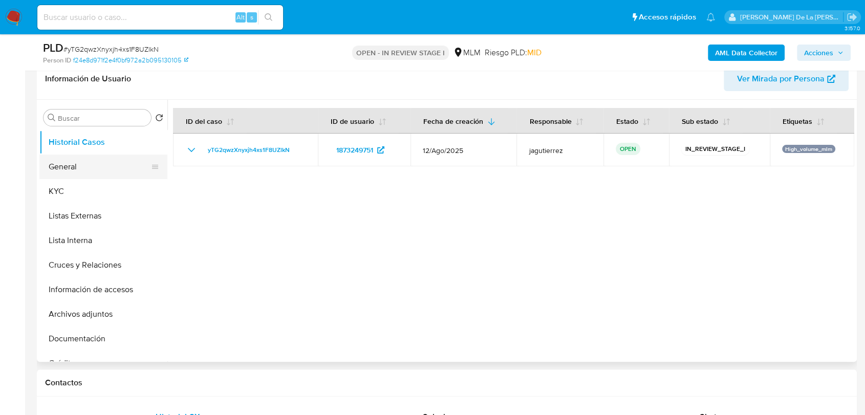
scroll to position [170, 0]
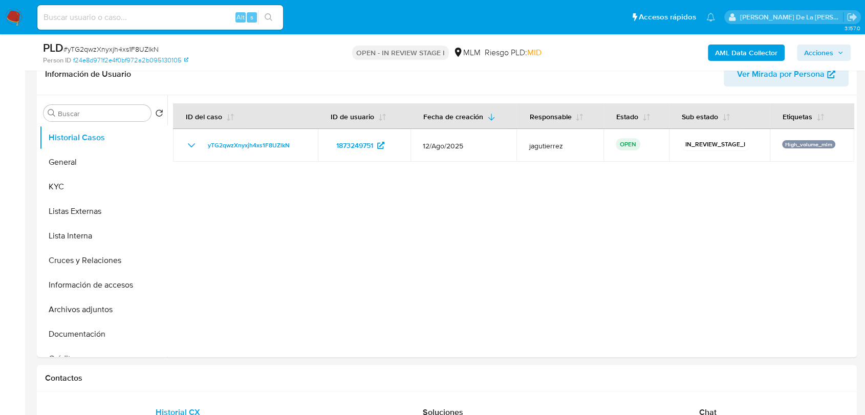
click at [55, 157] on button "General" at bounding box center [99, 162] width 120 height 25
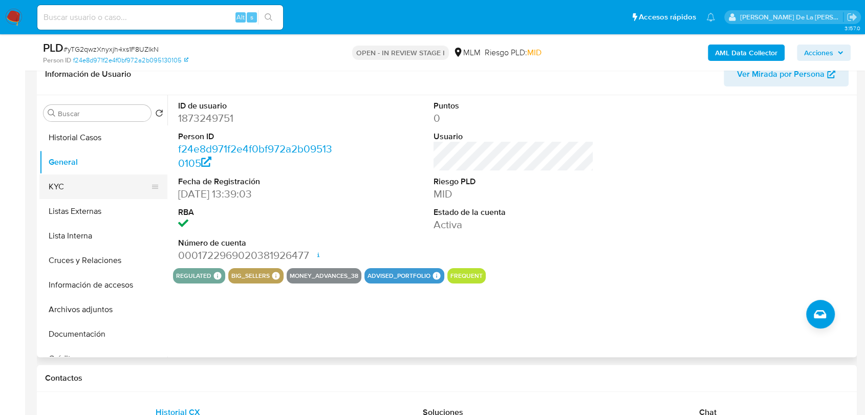
click at [82, 181] on button "KYC" at bounding box center [99, 187] width 120 height 25
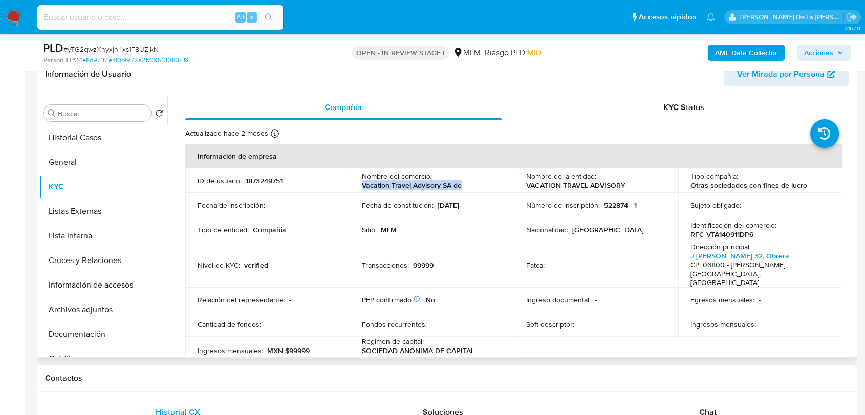
drag, startPoint x: 357, startPoint y: 185, endPoint x: 468, endPoint y: 184, distance: 111.1
click at [468, 184] on td "Nombre del comercio : Vacation Travel Advisory SA de" at bounding box center [432, 180] width 164 height 25
drag, startPoint x: 521, startPoint y: 186, endPoint x: 639, endPoint y: 186, distance: 117.7
click at [639, 186] on td "Nombre de la entidad : VACATION TRAVEL ADVISORY" at bounding box center [596, 180] width 164 height 25
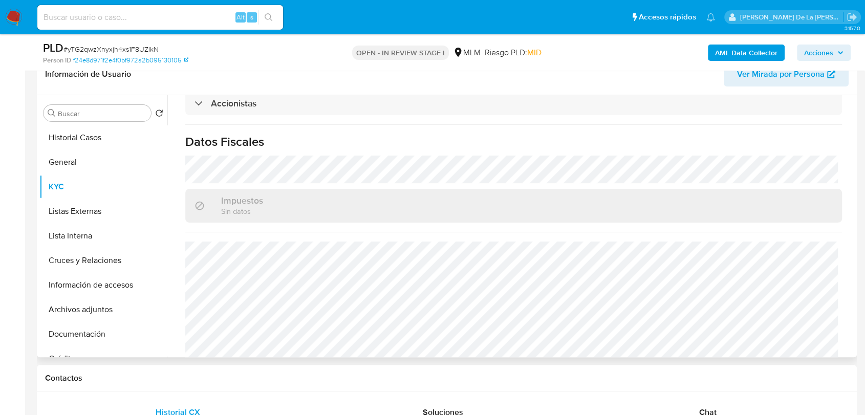
scroll to position [754, 0]
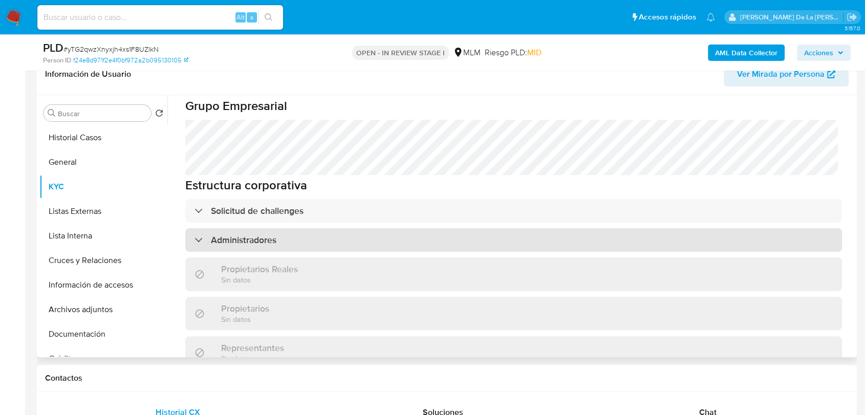
click at [225, 234] on h3 "Administradores" at bounding box center [244, 239] width 66 height 11
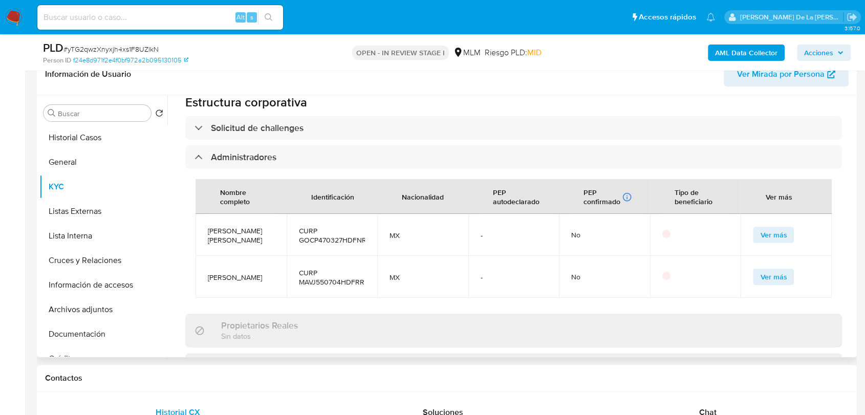
scroll to position [527, 0]
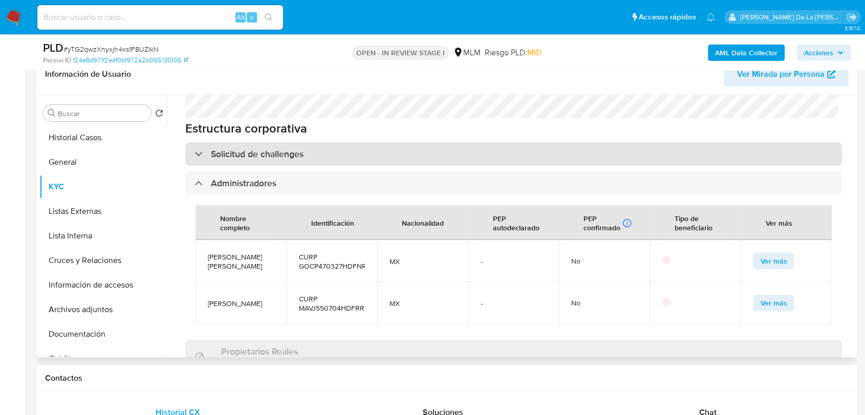
click at [197, 148] on div "Solicitud de challenges" at bounding box center [249, 153] width 109 height 11
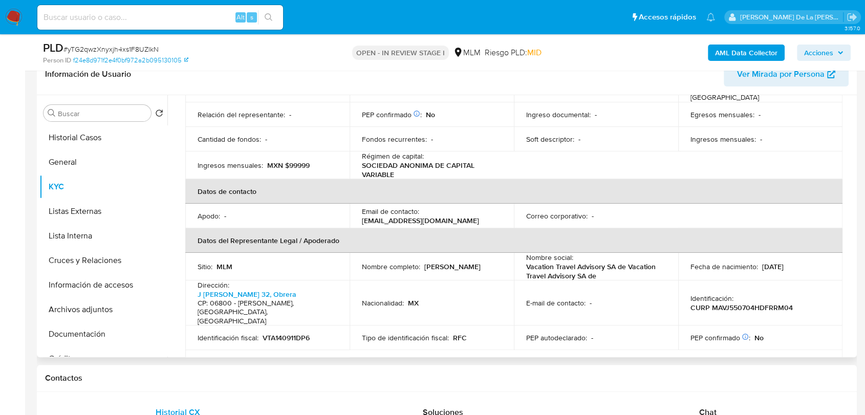
scroll to position [15, 0]
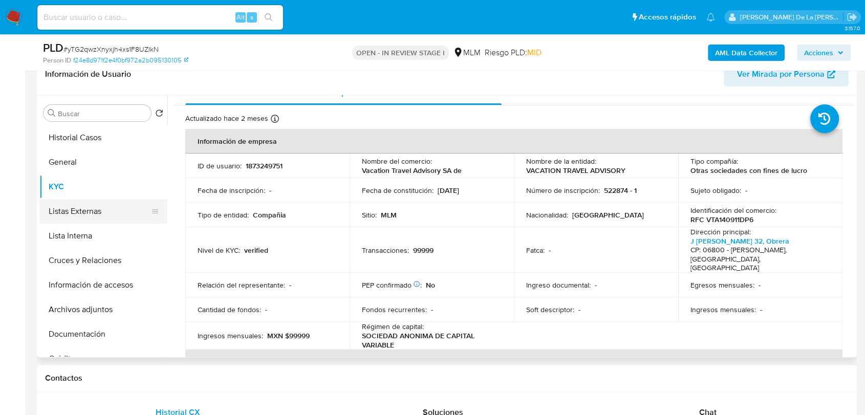
click at [102, 206] on button "Listas Externas" at bounding box center [99, 211] width 120 height 25
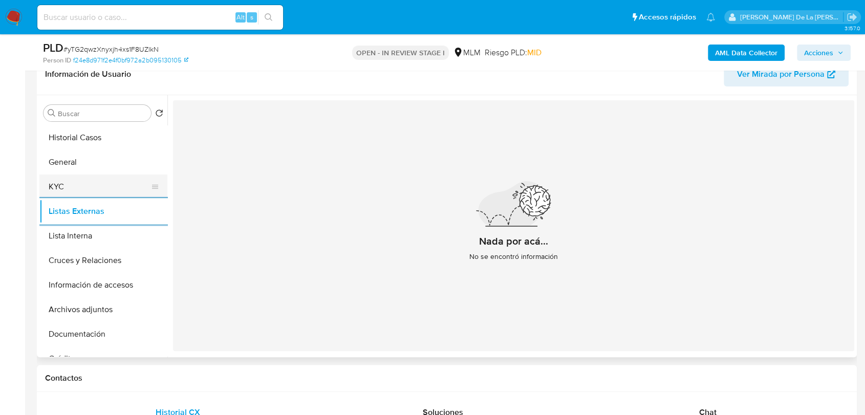
click at [72, 196] on button "KYC" at bounding box center [99, 187] width 120 height 25
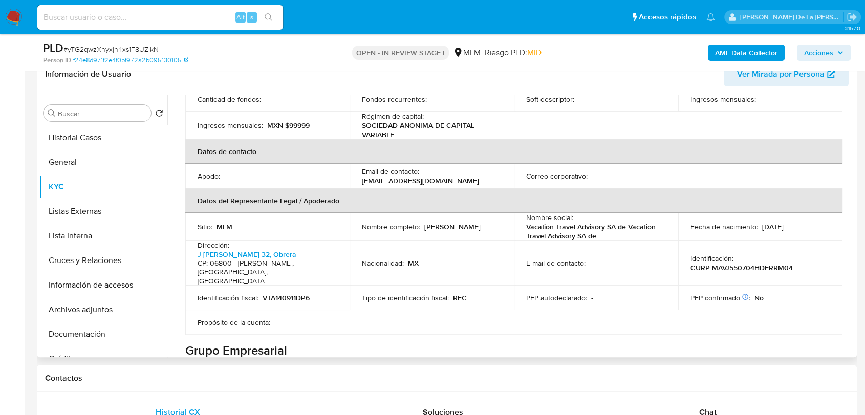
scroll to position [227, 0]
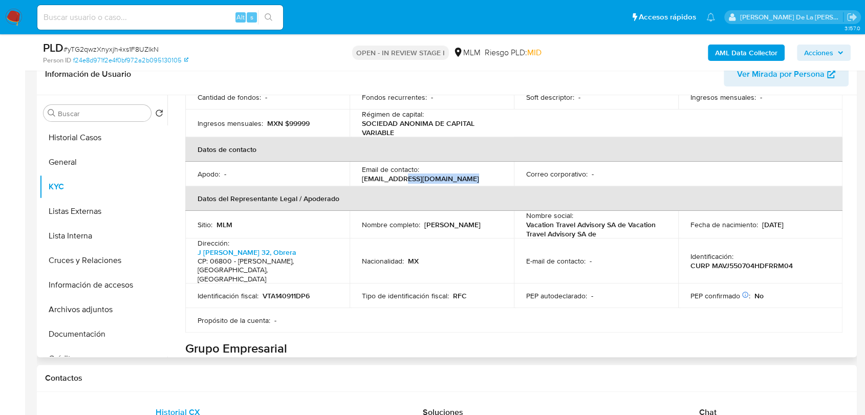
drag, startPoint x: 404, startPoint y: 169, endPoint x: 467, endPoint y: 167, distance: 63.5
click at [467, 167] on div "Email de contacto : vtampagotc@royal-holiday.com" at bounding box center [432, 174] width 140 height 18
click at [254, 247] on link "J Joaquin Arriaga 32, Obrera" at bounding box center [247, 252] width 99 height 10
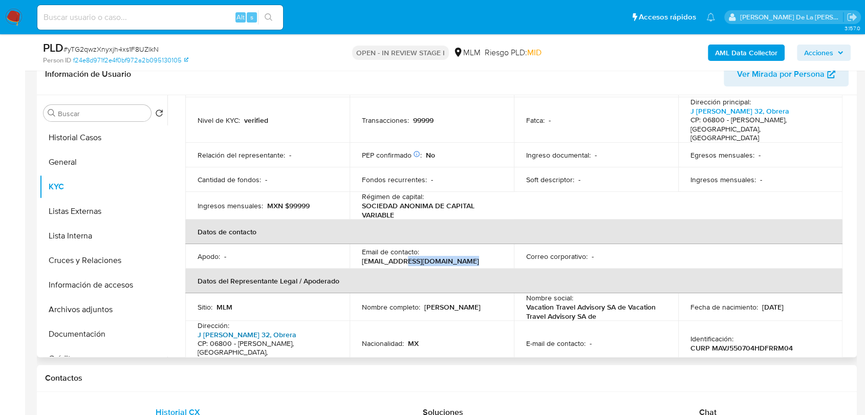
scroll to position [57, 0]
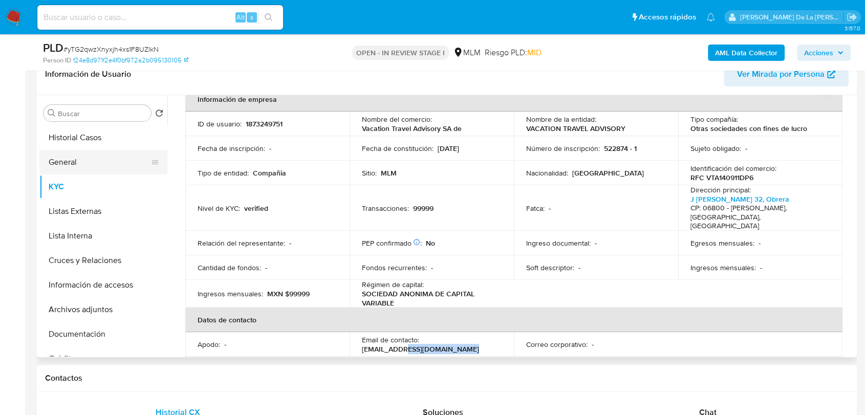
click at [90, 155] on button "General" at bounding box center [99, 162] width 120 height 25
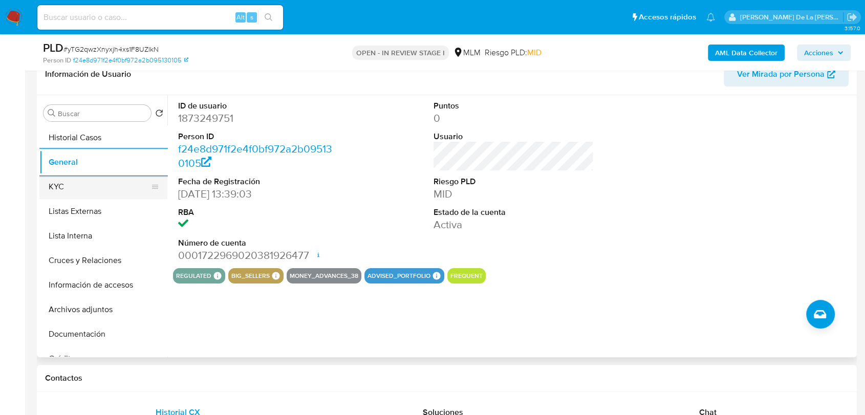
click at [83, 187] on button "KYC" at bounding box center [99, 187] width 120 height 25
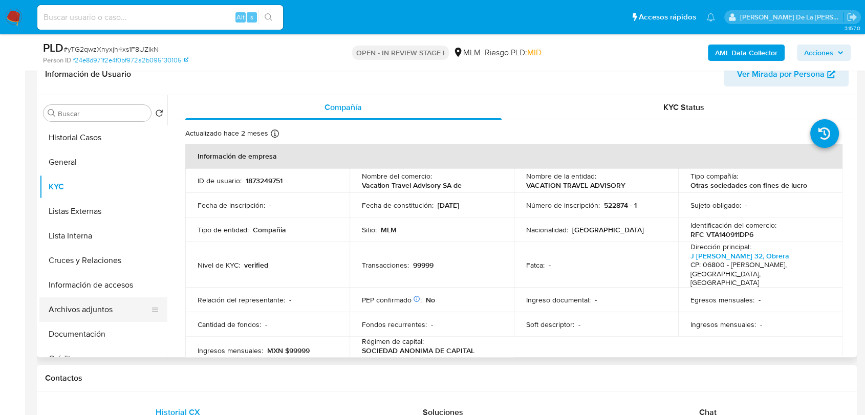
click at [100, 310] on button "Archivos adjuntos" at bounding box center [99, 309] width 120 height 25
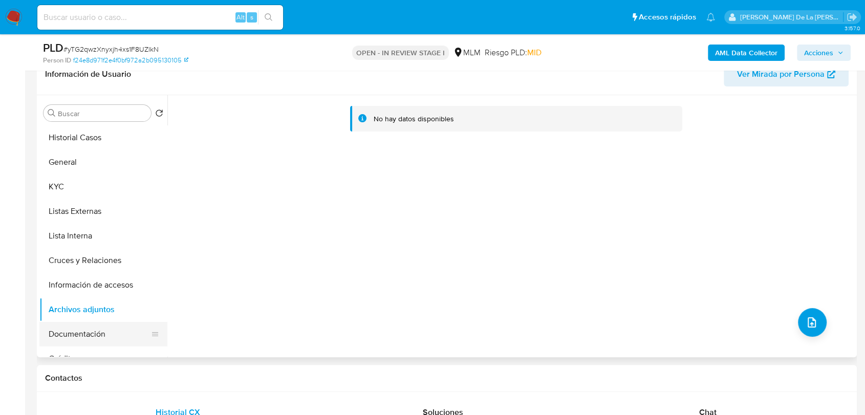
click at [93, 330] on button "Documentación" at bounding box center [99, 334] width 120 height 25
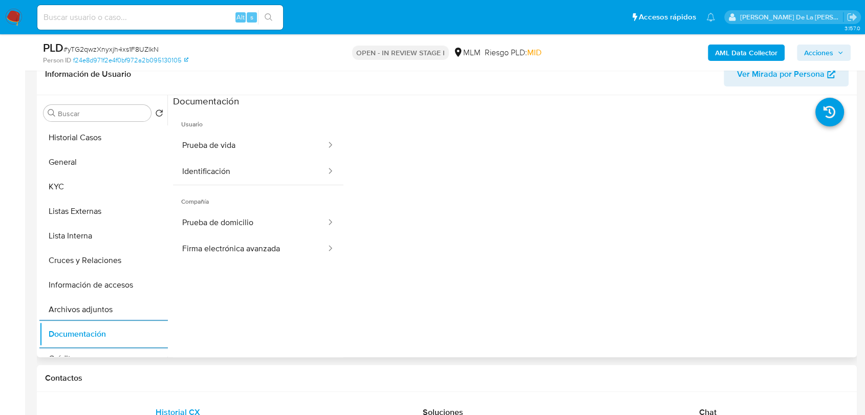
click at [249, 129] on span "Usuario" at bounding box center [258, 120] width 170 height 25
click at [250, 140] on button "Prueba de vida" at bounding box center [250, 146] width 154 height 26
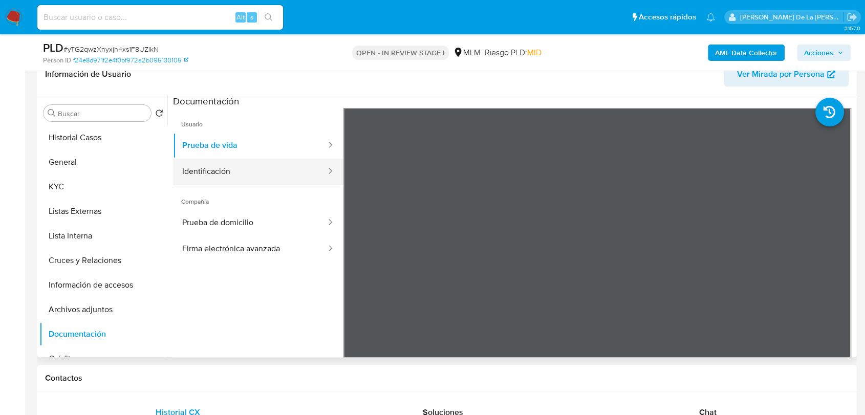
click at [267, 174] on button "Identificación" at bounding box center [250, 172] width 154 height 26
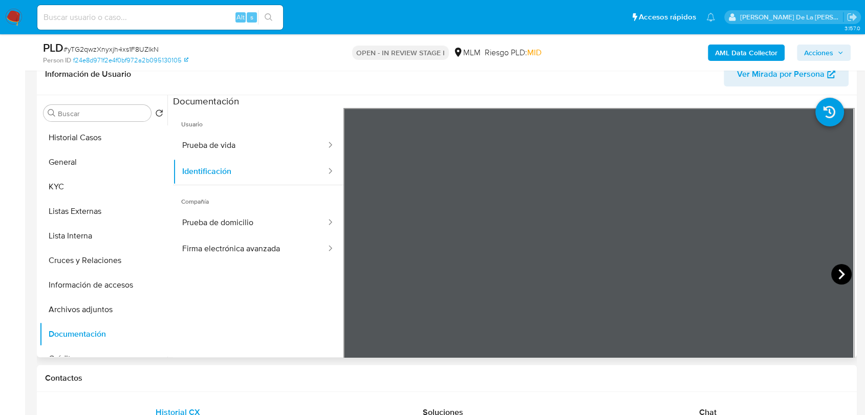
click at [842, 267] on icon at bounding box center [841, 274] width 20 height 20
click at [295, 221] on button "Prueba de domicilio" at bounding box center [250, 223] width 154 height 26
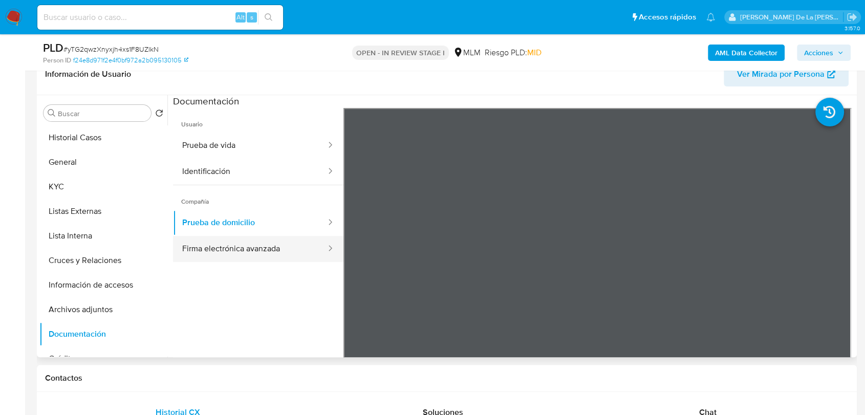
click at [222, 252] on button "Firma electrónica avanzada" at bounding box center [250, 249] width 154 height 26
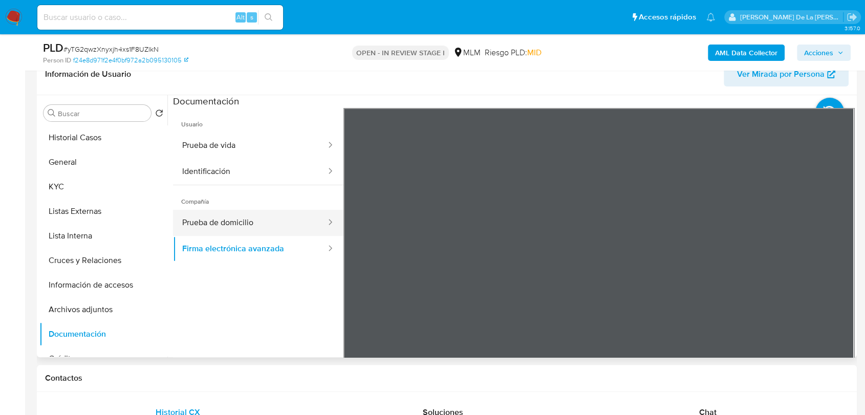
click at [264, 220] on button "Prueba de domicilio" at bounding box center [250, 223] width 154 height 26
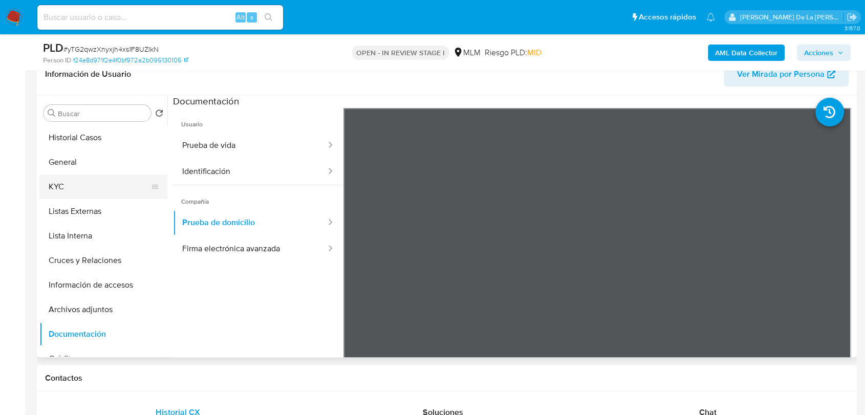
click at [103, 187] on button "KYC" at bounding box center [99, 187] width 120 height 25
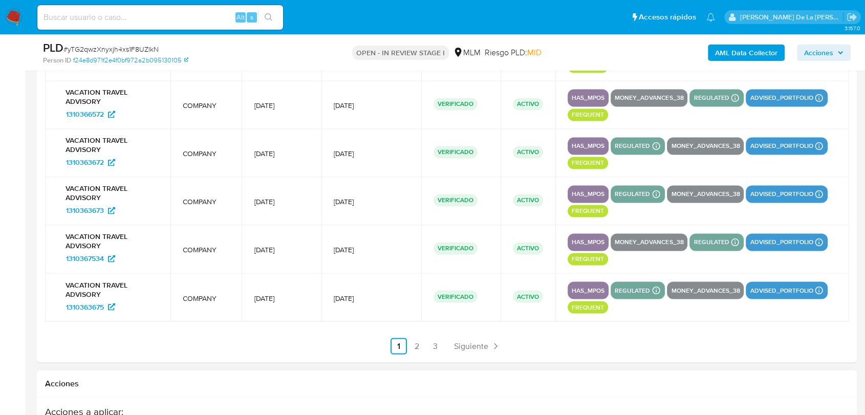
scroll to position [1706, 0]
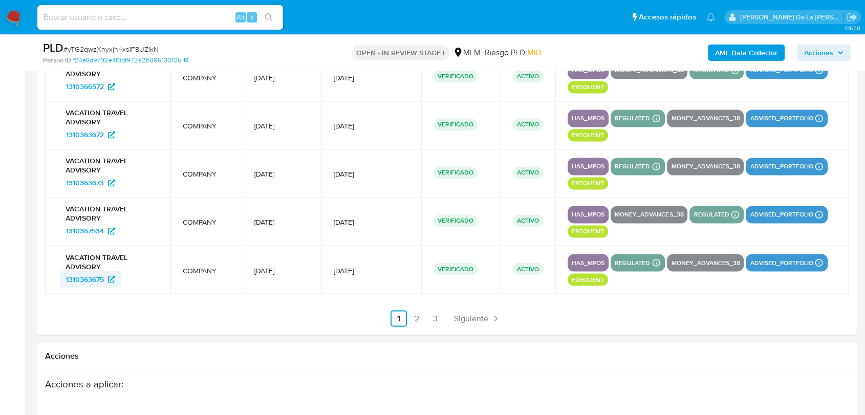
click at [86, 276] on span "1310363675" at bounding box center [85, 279] width 38 height 16
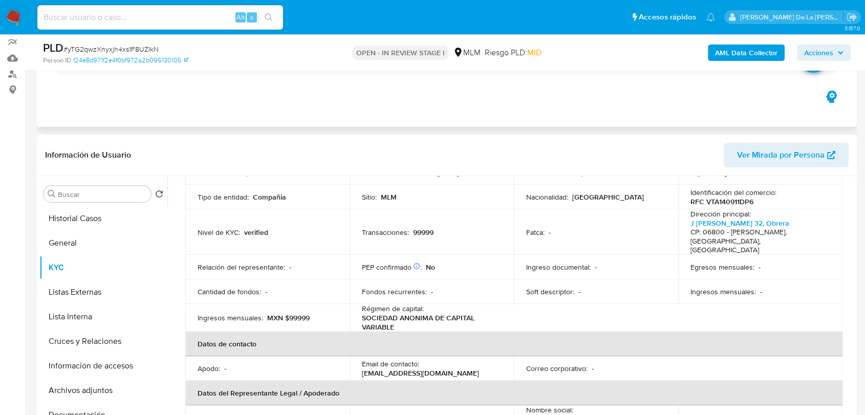
scroll to position [170, 0]
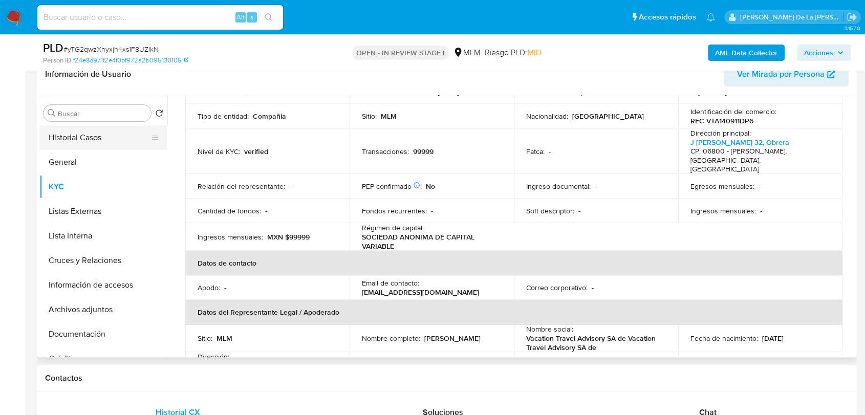
click at [77, 143] on button "Historial Casos" at bounding box center [99, 137] width 120 height 25
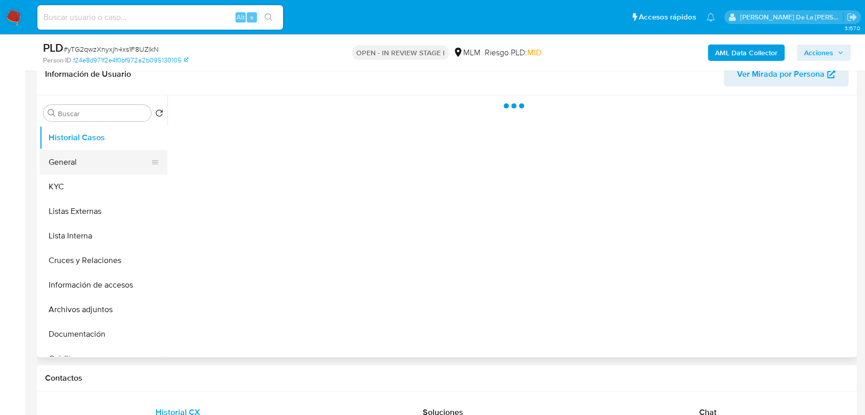
scroll to position [0, 0]
click at [75, 160] on button "General" at bounding box center [99, 162] width 120 height 25
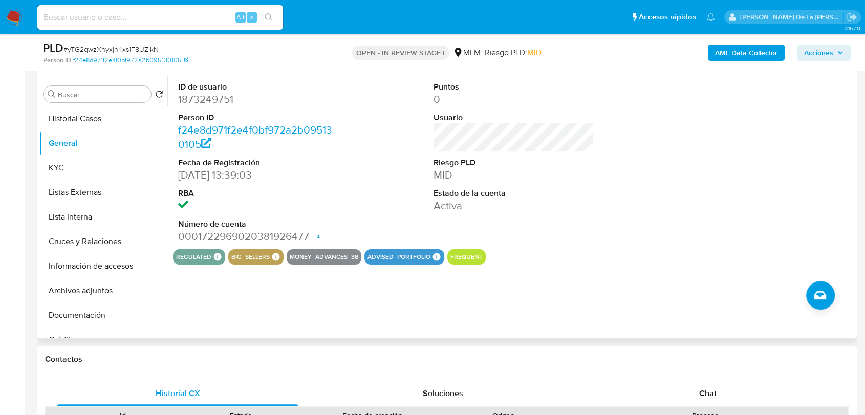
scroll to position [170, 0]
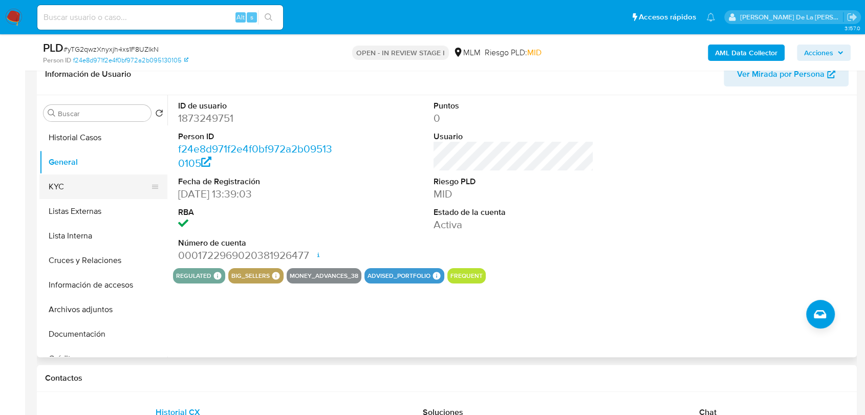
click at [104, 194] on button "KYC" at bounding box center [99, 187] width 120 height 25
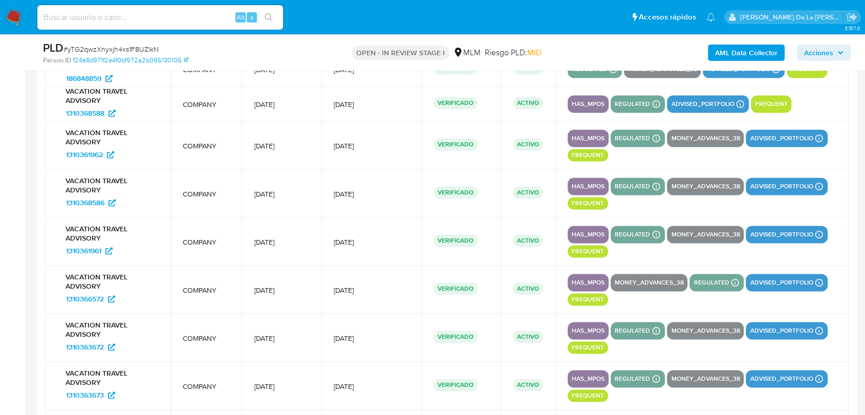
scroll to position [1422, 0]
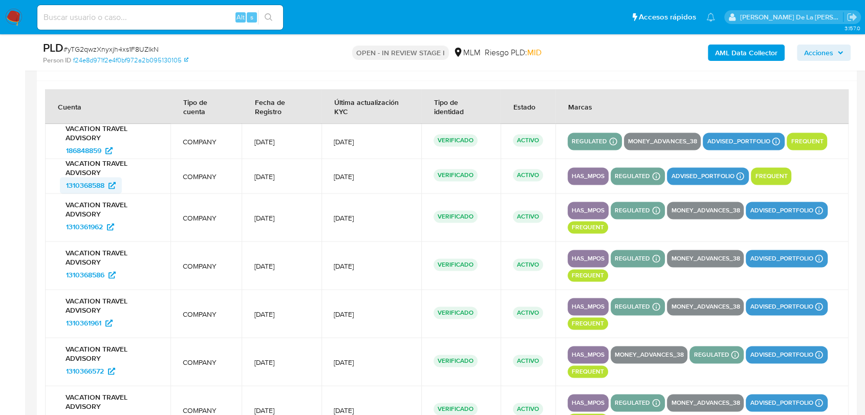
click at [72, 185] on span "1310368588" at bounding box center [85, 185] width 38 height 16
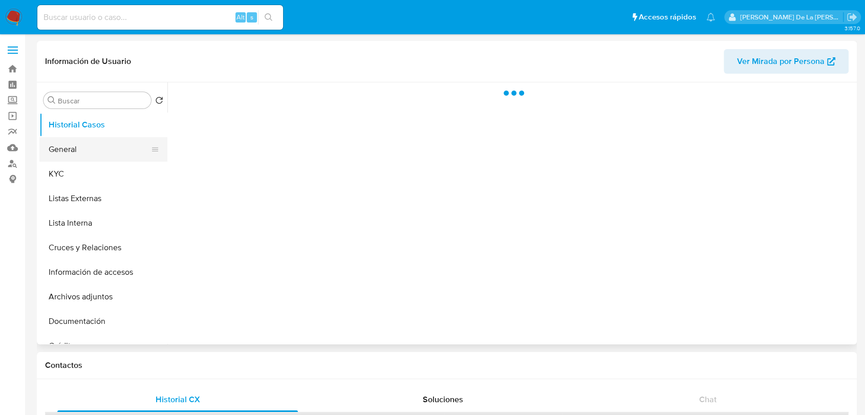
click at [98, 138] on button "General" at bounding box center [99, 149] width 120 height 25
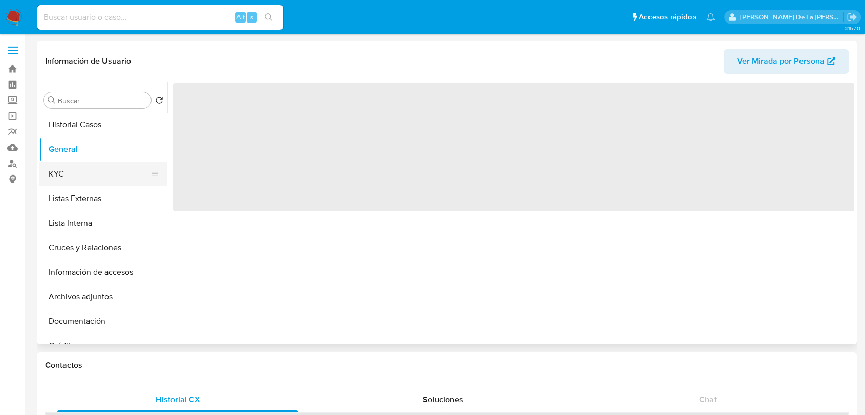
select select "10"
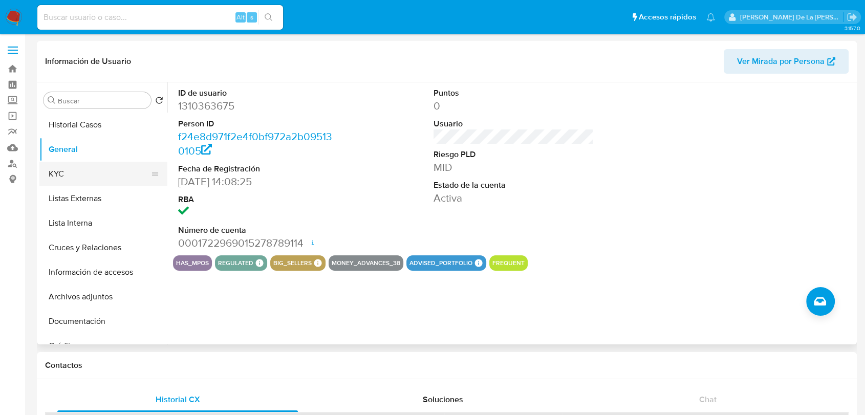
click at [76, 172] on button "KYC" at bounding box center [99, 174] width 120 height 25
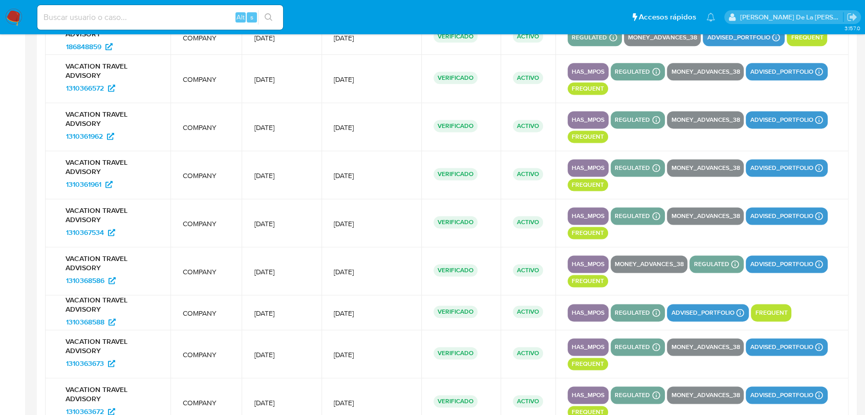
scroll to position [1313, 0]
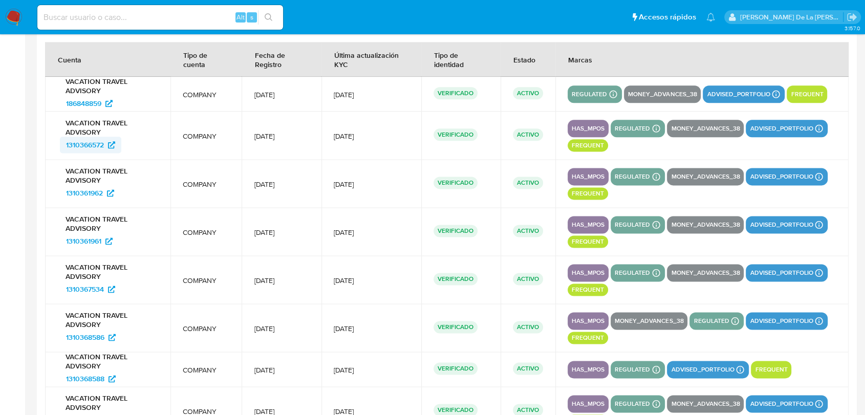
click at [72, 145] on span "1310366572" at bounding box center [85, 145] width 38 height 16
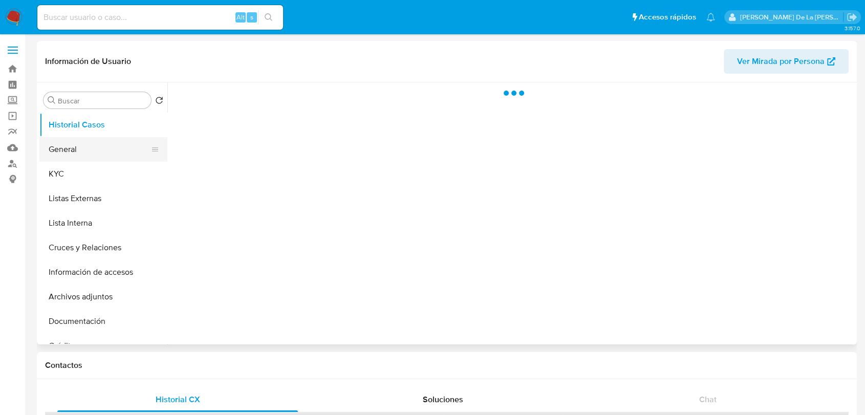
click at [82, 141] on button "General" at bounding box center [99, 149] width 120 height 25
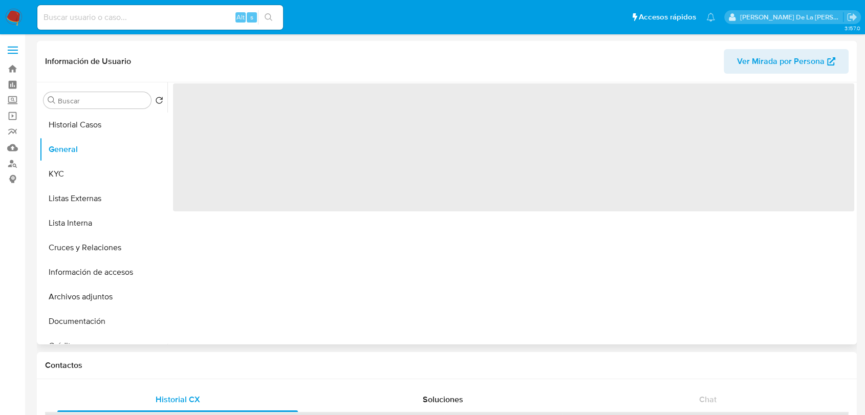
select select "10"
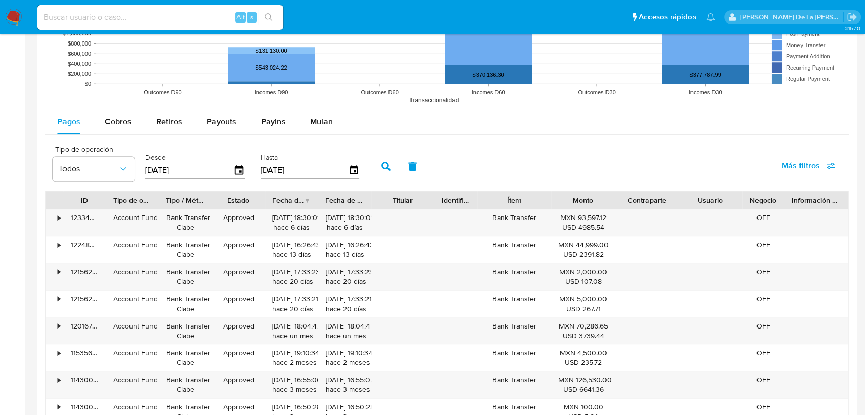
scroll to position [853, 0]
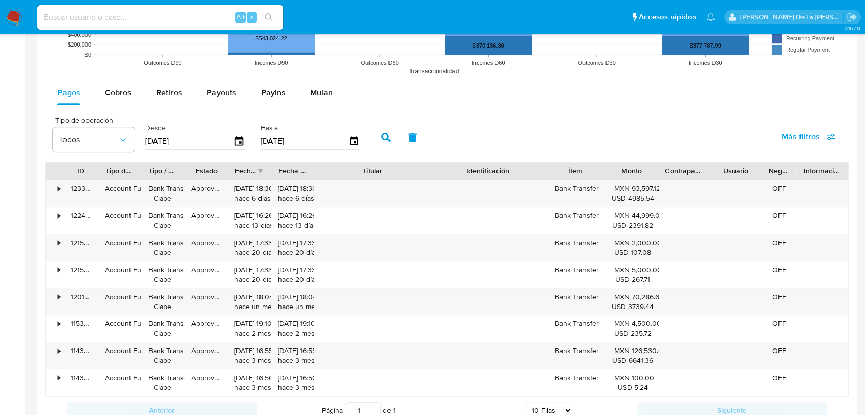
click at [482, 220] on div "ID Tipo de operación Tipo / Método Estado Fecha de creación Fecha de aprobación…" at bounding box center [447, 279] width 804 height 234
click at [109, 94] on span "Cobros" at bounding box center [118, 93] width 27 height 12
select select "10"
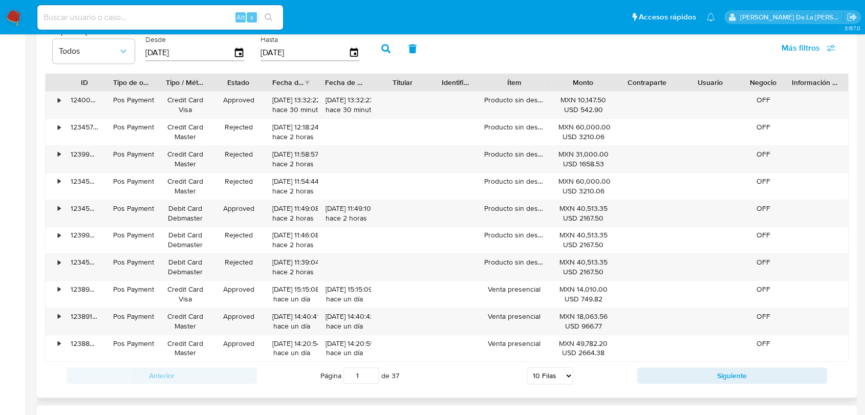
scroll to position [966, 0]
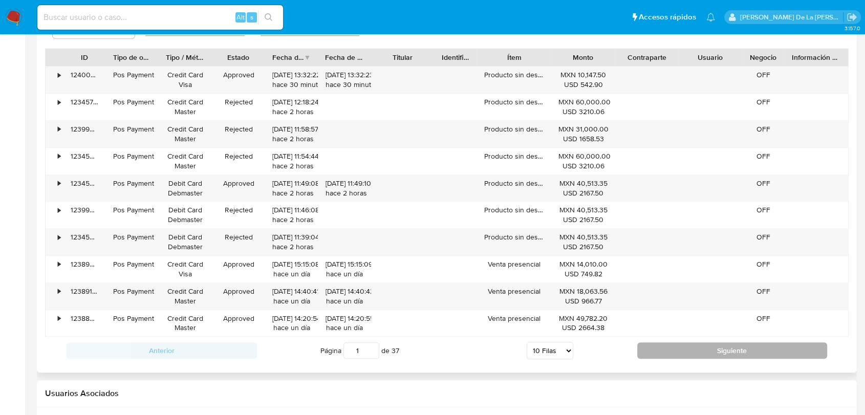
click at [663, 345] on button "Siguiente" at bounding box center [732, 350] width 190 height 16
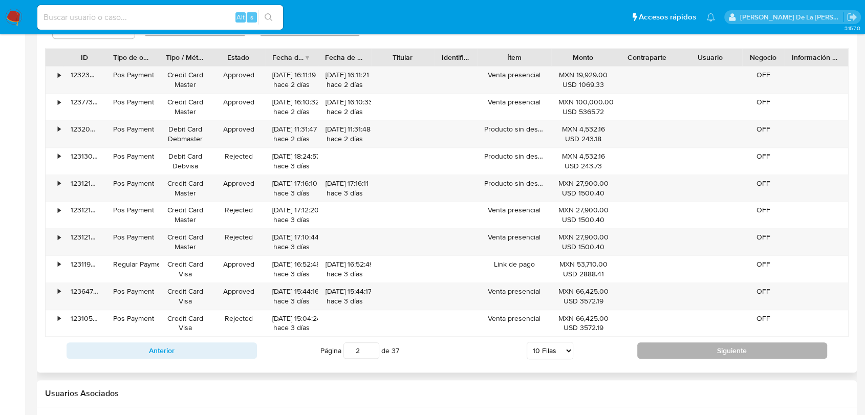
click at [656, 353] on button "Siguiente" at bounding box center [732, 350] width 190 height 16
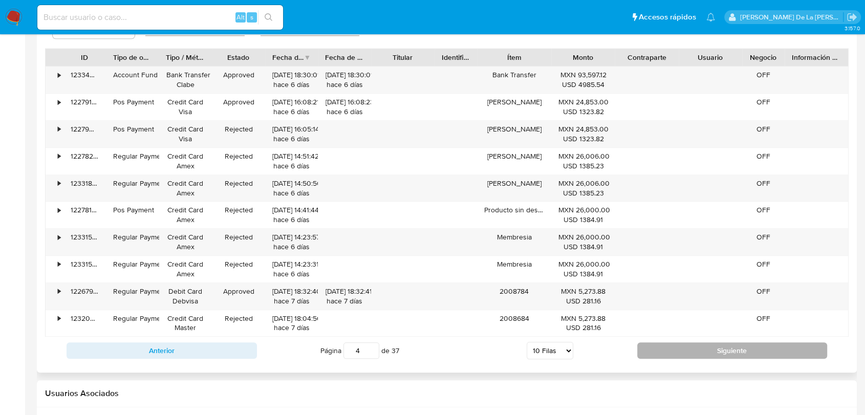
click at [656, 354] on button "Siguiente" at bounding box center [732, 350] width 190 height 16
type input "5"
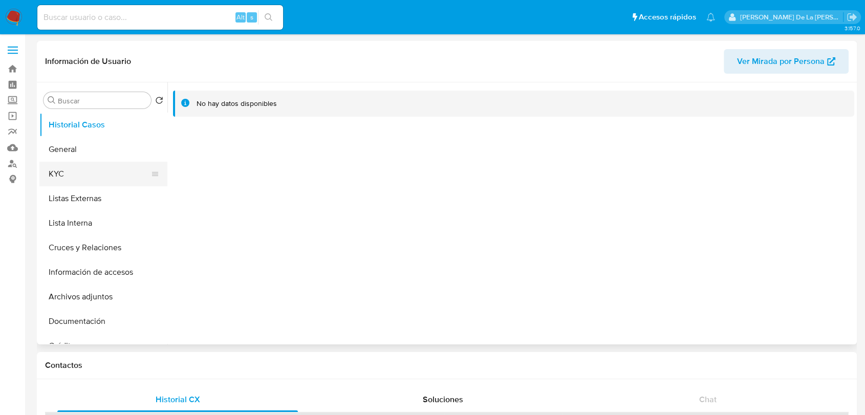
select select "10"
click at [74, 164] on button "KYC" at bounding box center [99, 174] width 120 height 25
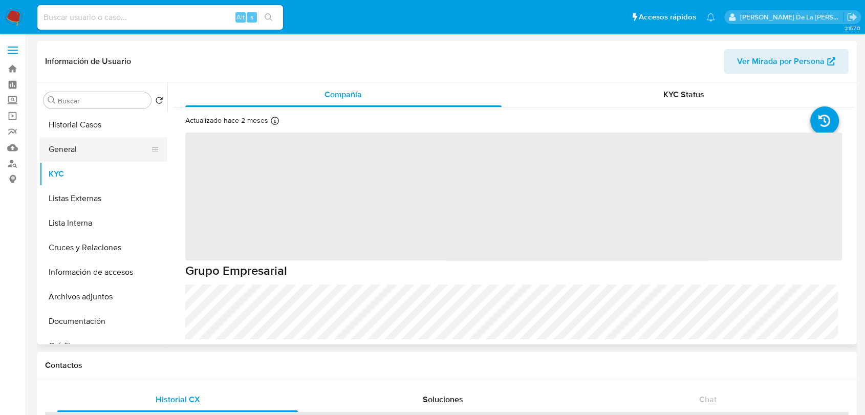
click at [80, 150] on button "General" at bounding box center [99, 149] width 120 height 25
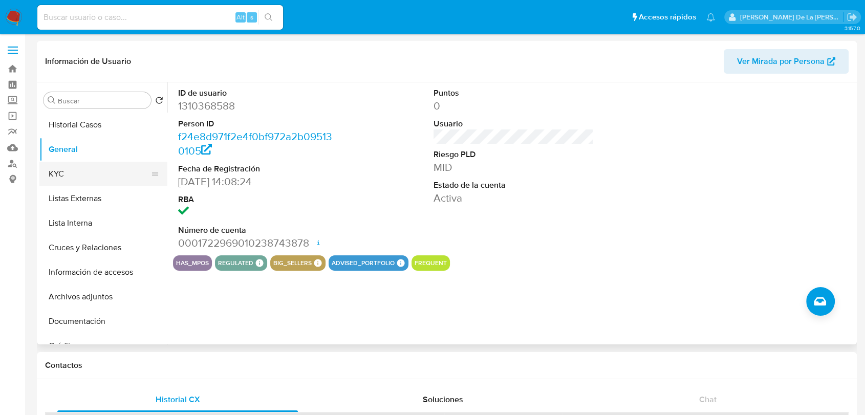
click at [74, 169] on button "KYC" at bounding box center [99, 174] width 120 height 25
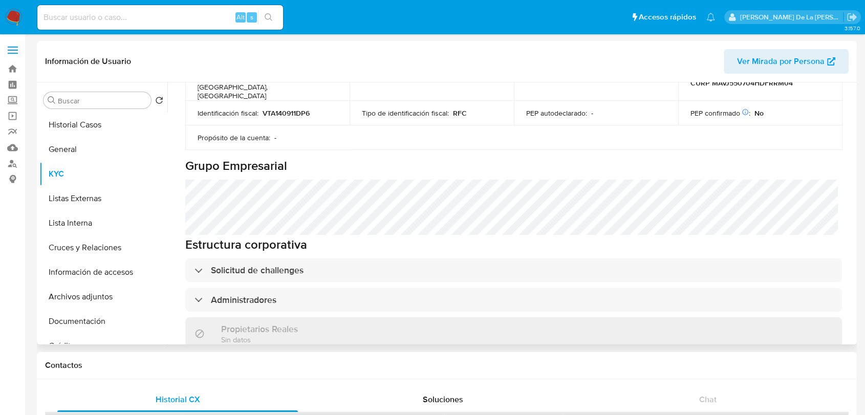
scroll to position [512, 0]
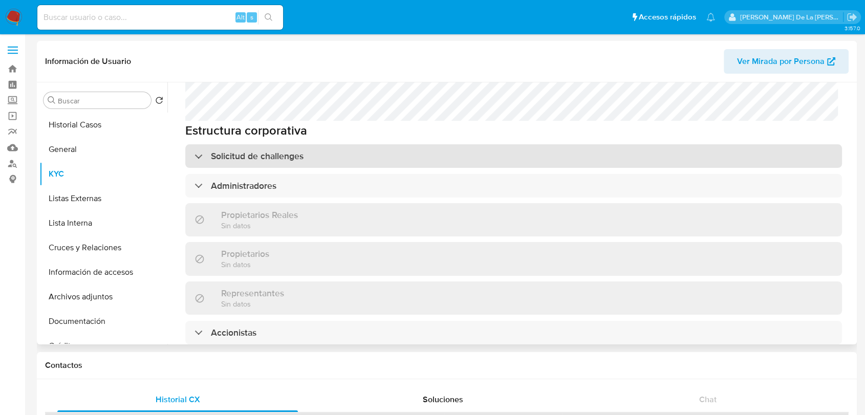
click at [200, 144] on div "Solicitud de challenges" at bounding box center [513, 156] width 657 height 24
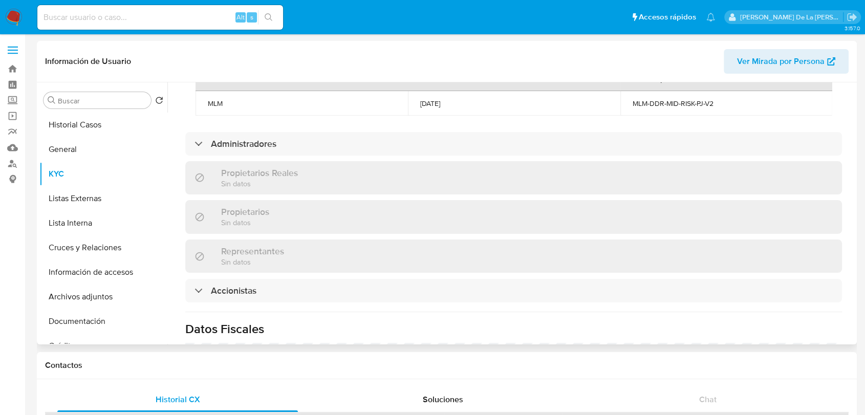
scroll to position [626, 0]
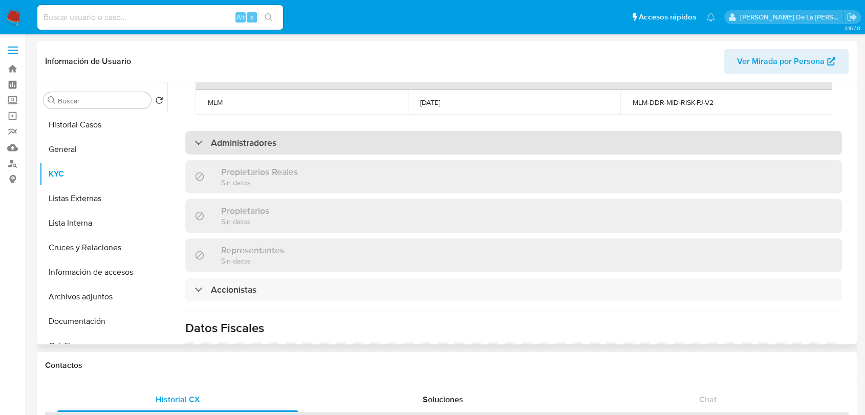
click at [195, 137] on div "Administradores" at bounding box center [236, 142] width 82 height 11
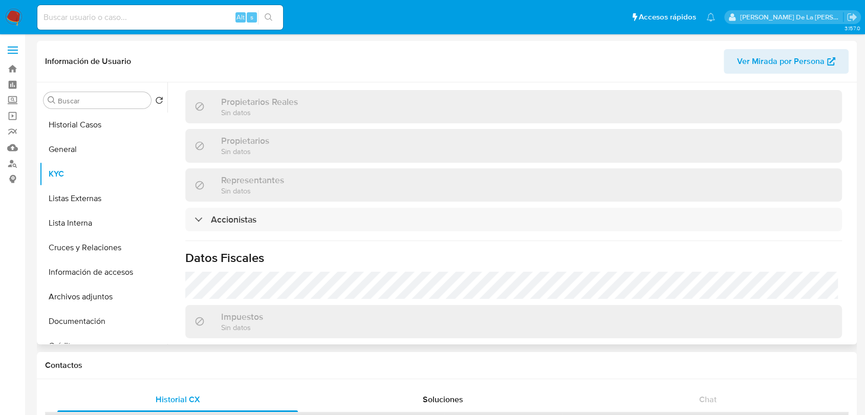
scroll to position [853, 0]
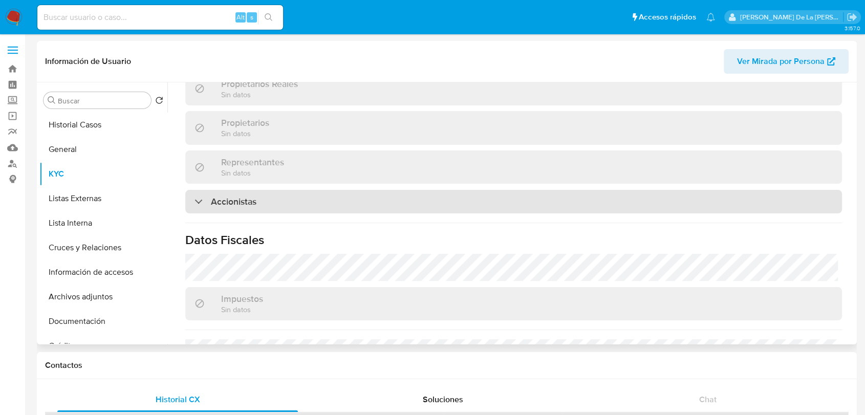
click at [204, 200] on div "Accionistas" at bounding box center [226, 201] width 62 height 11
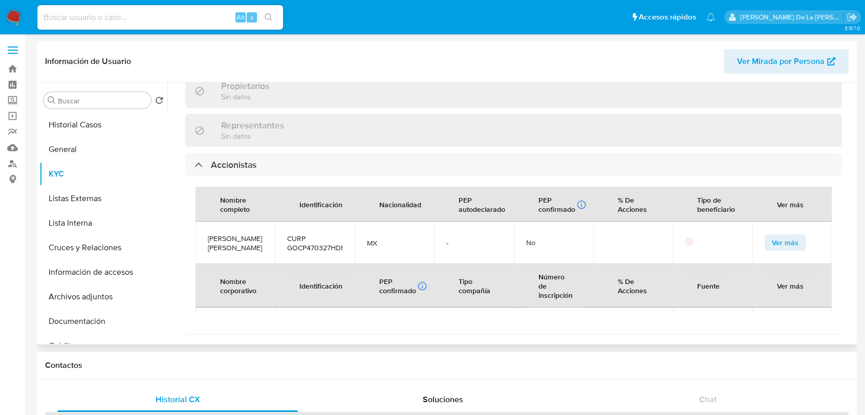
scroll to position [910, 0]
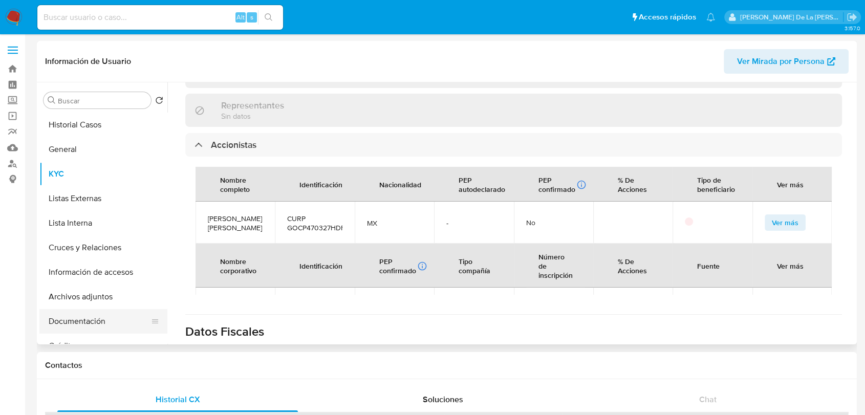
click at [81, 327] on button "Documentación" at bounding box center [99, 321] width 120 height 25
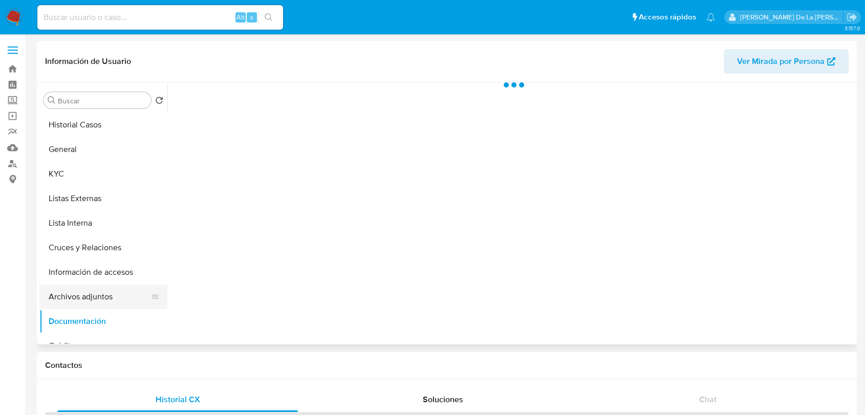
scroll to position [0, 0]
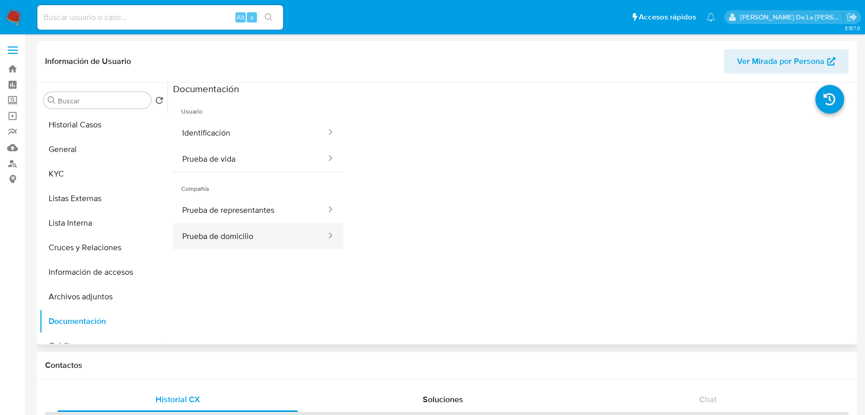
click at [226, 237] on button "Prueba de domicilio" at bounding box center [250, 236] width 154 height 26
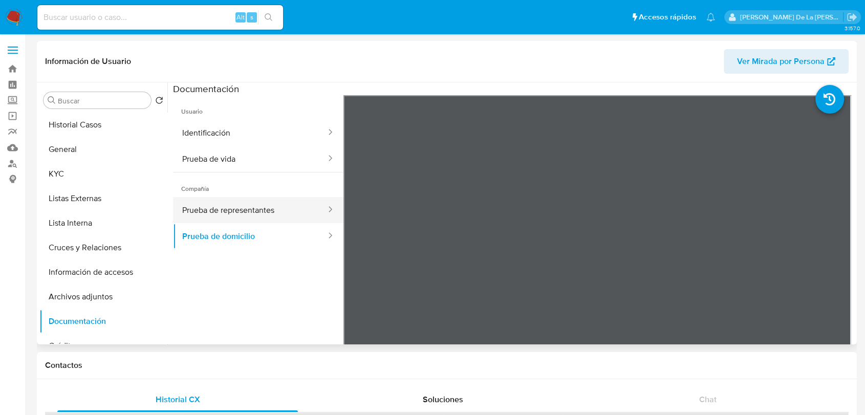
click at [272, 206] on button "Prueba de representantes" at bounding box center [250, 210] width 154 height 26
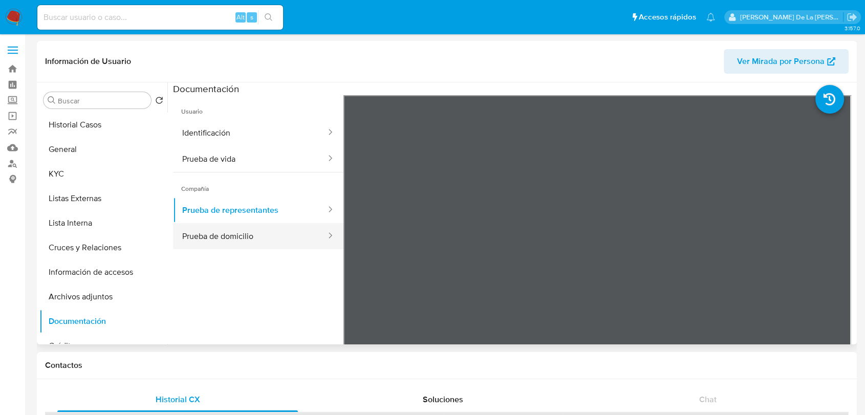
click at [303, 234] on button "Prueba de domicilio" at bounding box center [250, 236] width 154 height 26
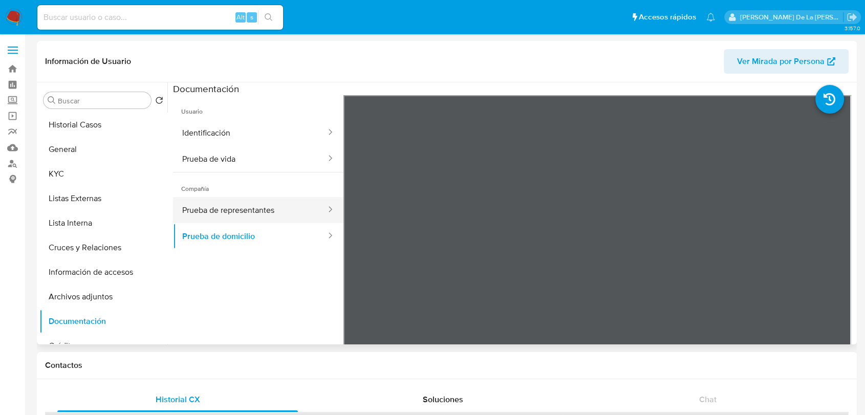
click at [260, 203] on button "Prueba de representantes" at bounding box center [250, 210] width 154 height 26
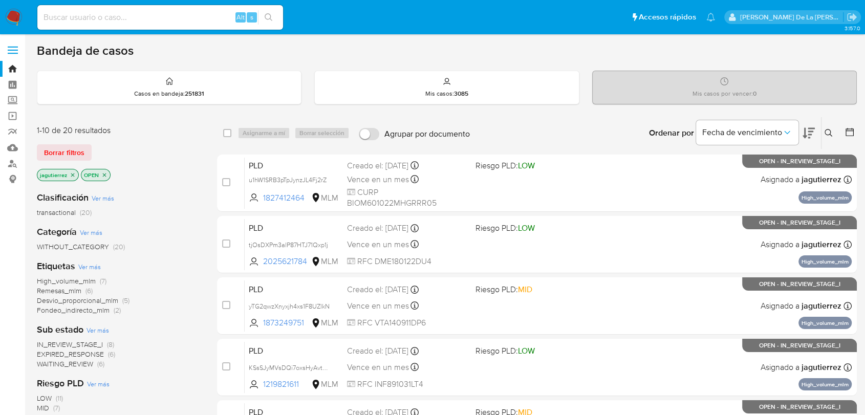
click at [80, 343] on span "IN_REVIEW_STAGE_I" at bounding box center [70, 344] width 66 height 10
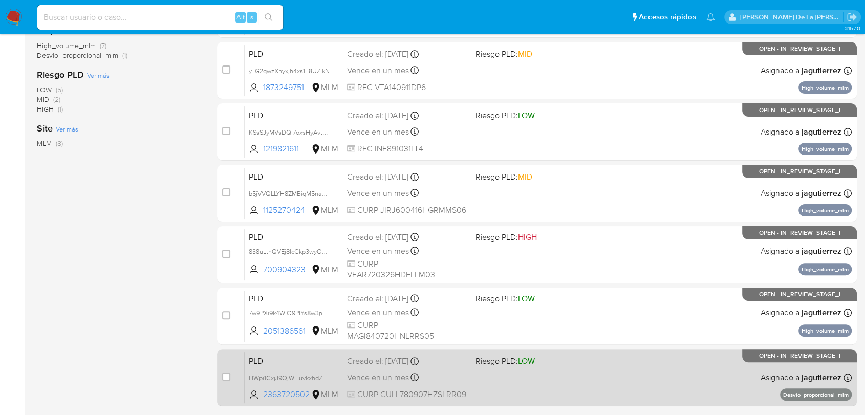
scroll to position [270, 0]
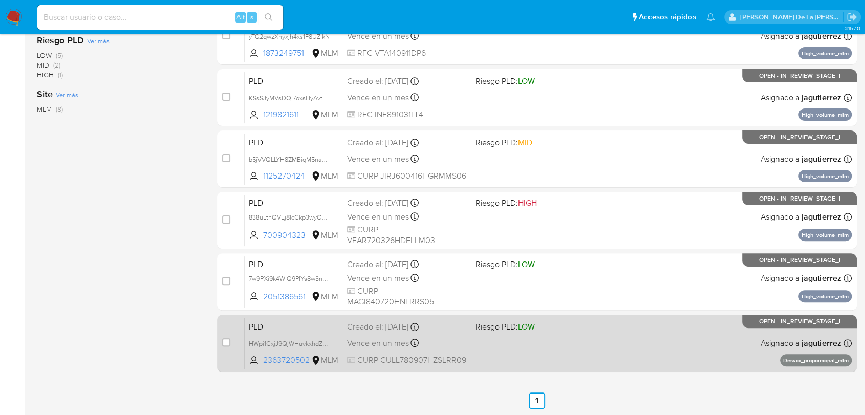
click at [600, 343] on div "PLD HWpi1CxjJ9QjWHuvkxhdZvAe 2363720502 MLM Riesgo PLD: LOW Creado el: [DATE] C…" at bounding box center [548, 343] width 607 height 52
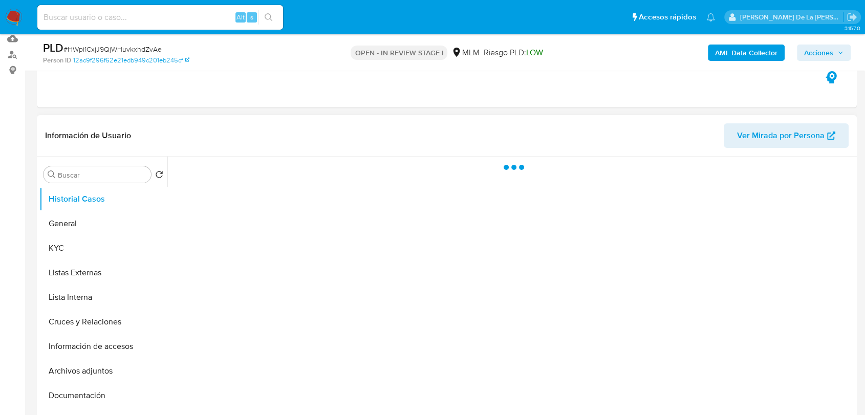
scroll to position [114, 0]
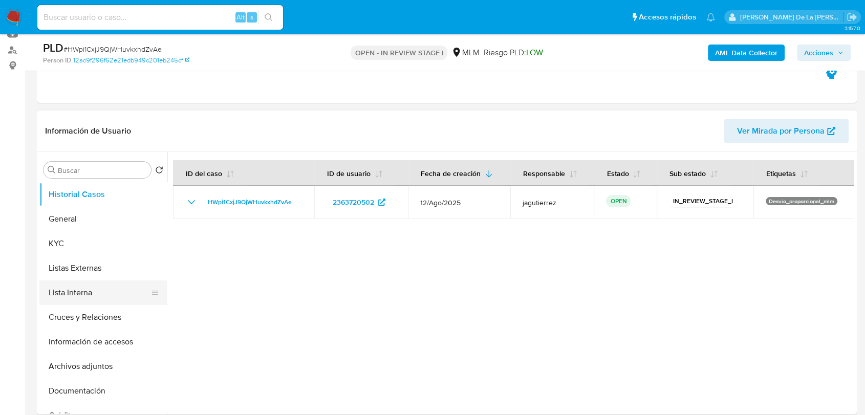
select select "10"
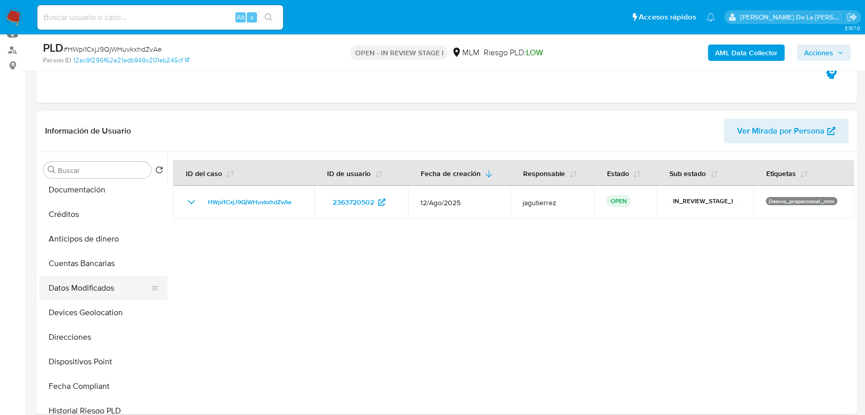
scroll to position [227, 0]
click at [108, 316] on button "Direcciones" at bounding box center [99, 311] width 120 height 25
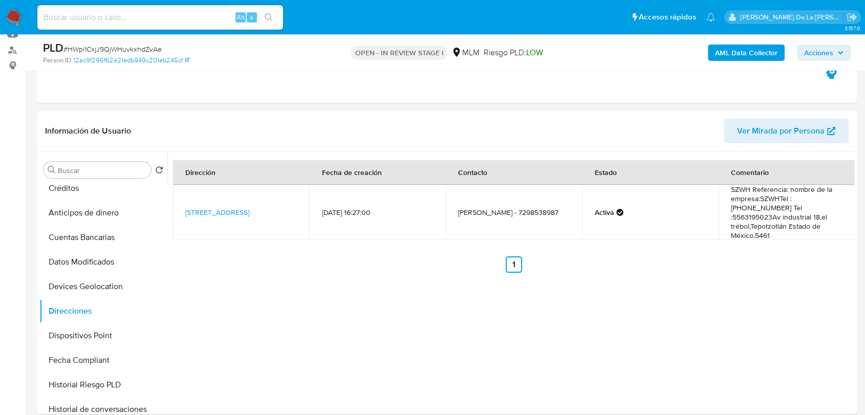
drag, startPoint x: 252, startPoint y: 220, endPoint x: 182, endPoint y: 198, distance: 73.5
click at [182, 198] on td "[STREET_ADDRESS]" at bounding box center [241, 212] width 136 height 55
copy link "[STREET_ADDRESS]"
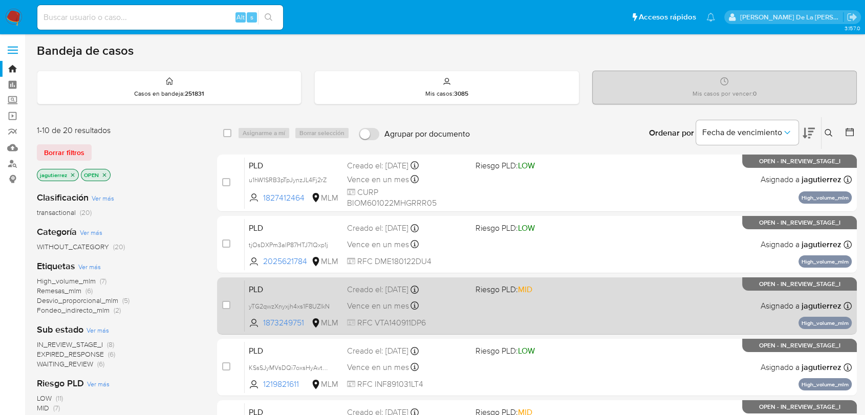
click at [536, 312] on div "PLD yTG2qwzXnyxjh4xs1F8UZlkN 1873249751 MLM Riesgo PLD: MID Creado el: 12/08/20…" at bounding box center [548, 306] width 607 height 52
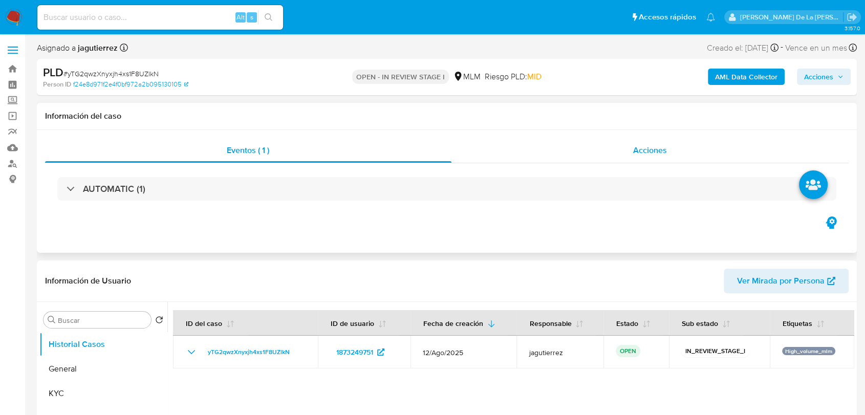
click at [623, 153] on div "Acciones" at bounding box center [651, 150] width 398 height 25
select select "10"
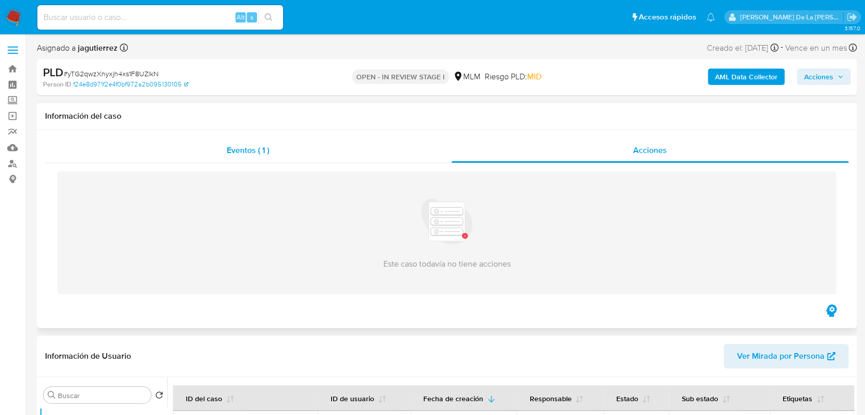
click at [266, 151] on span "Eventos ( 1 )" at bounding box center [248, 150] width 42 height 12
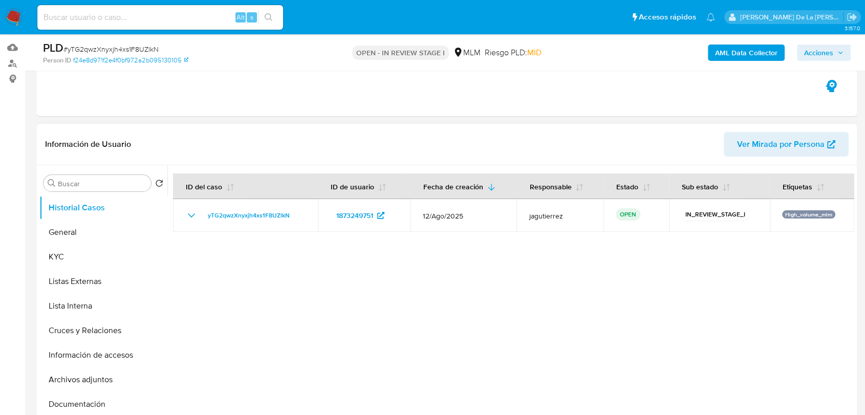
scroll to position [114, 0]
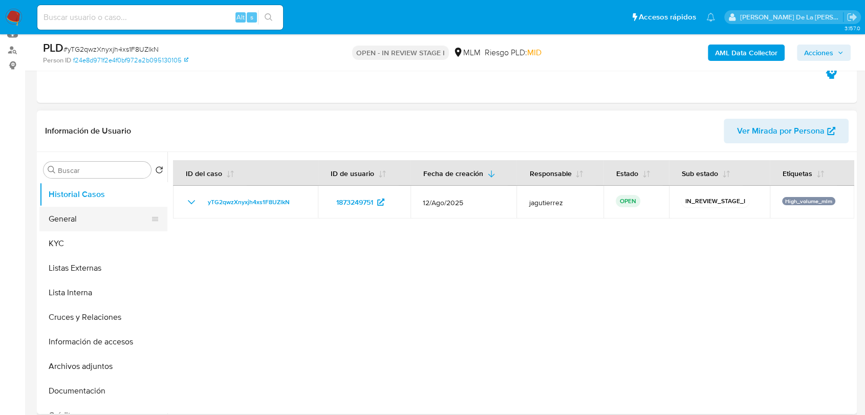
click at [86, 219] on button "General" at bounding box center [99, 219] width 120 height 25
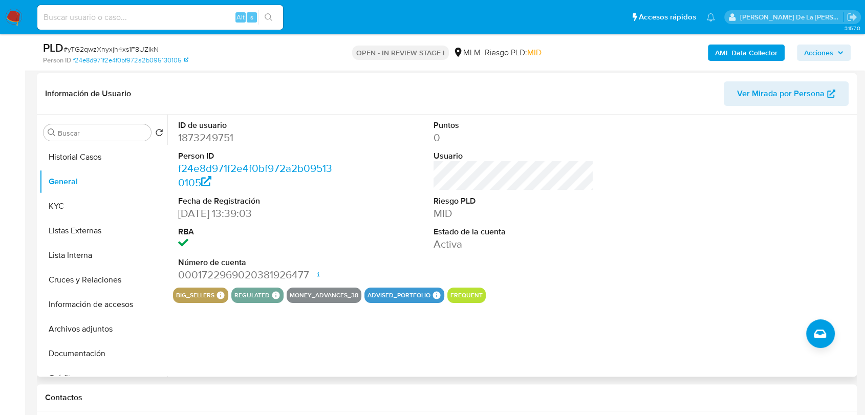
scroll to position [170, 0]
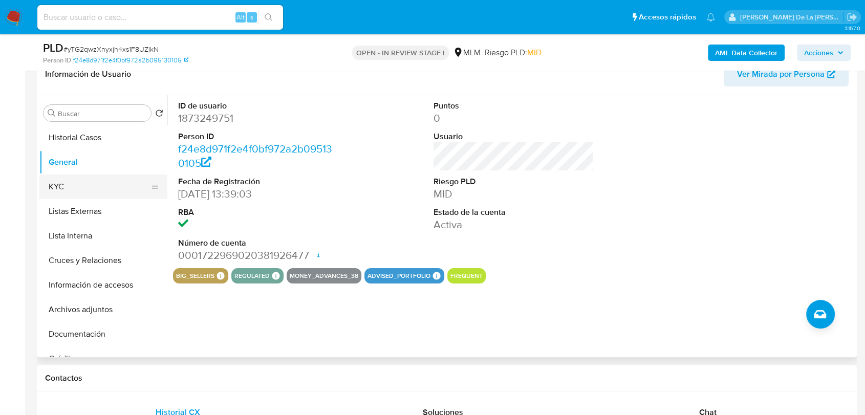
click at [92, 186] on button "KYC" at bounding box center [99, 187] width 120 height 25
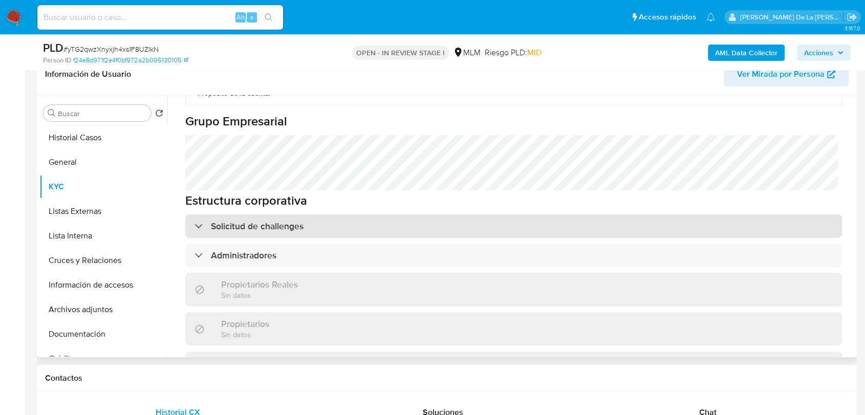
click at [233, 221] on h3 "Solicitud de challenges" at bounding box center [257, 226] width 93 height 11
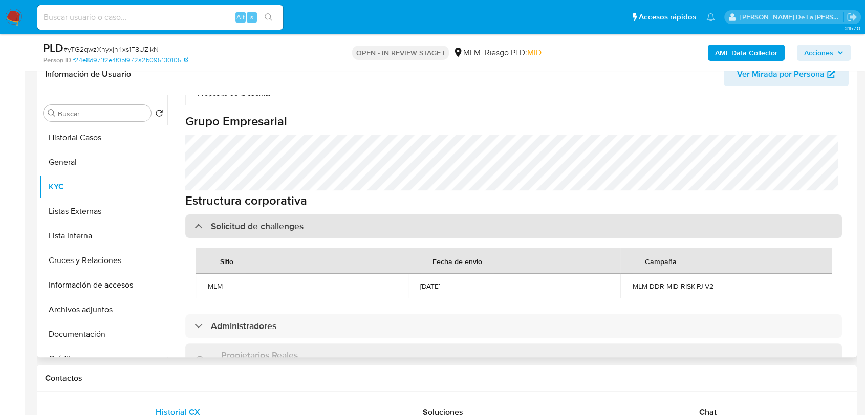
scroll to position [569, 0]
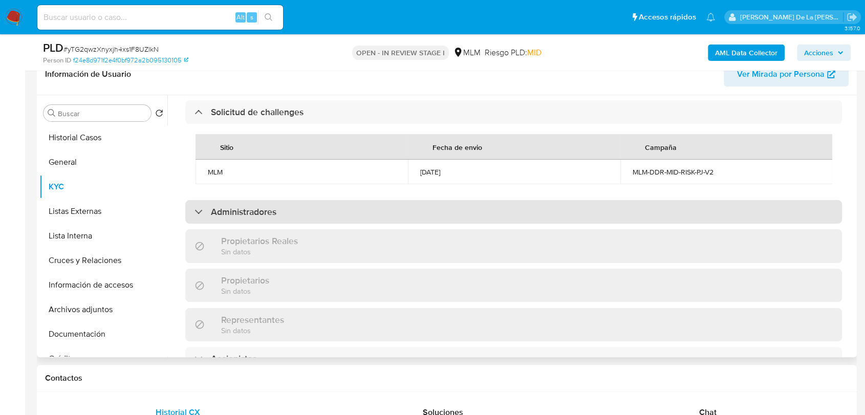
click at [221, 210] on div "Administradores" at bounding box center [513, 212] width 657 height 24
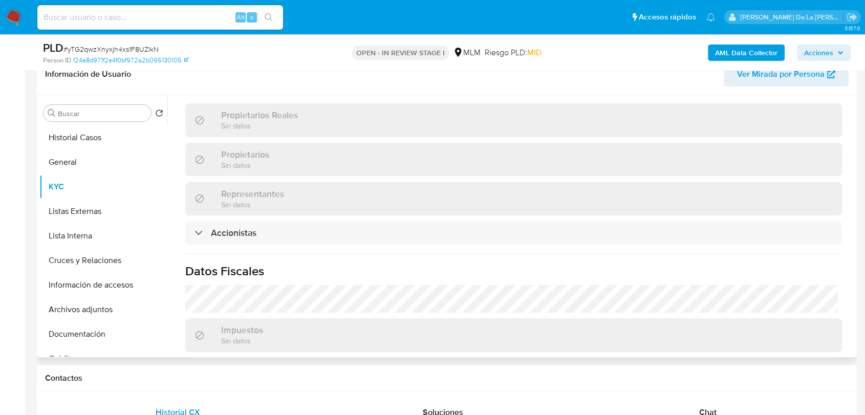
scroll to position [853, 0]
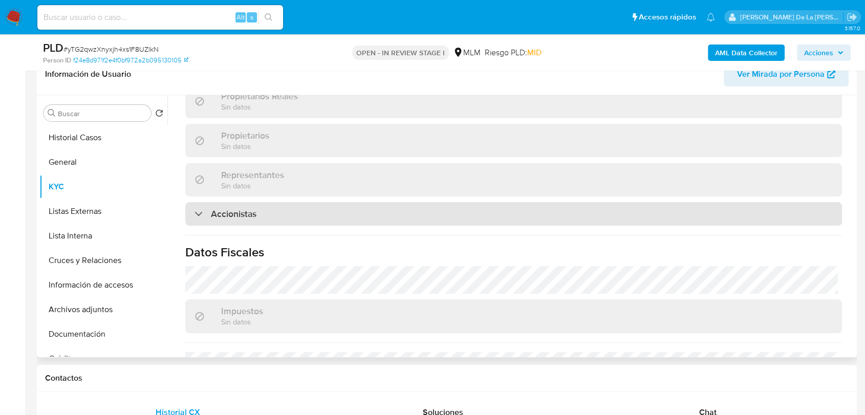
click at [206, 221] on div "Accionistas" at bounding box center [513, 214] width 657 height 24
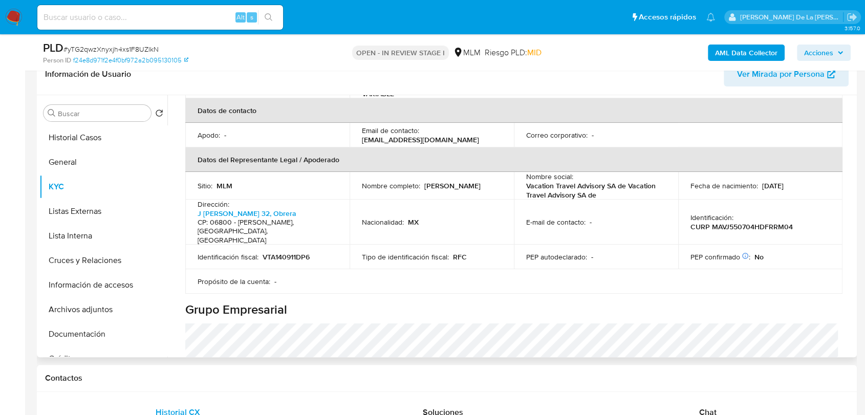
scroll to position [220, 0]
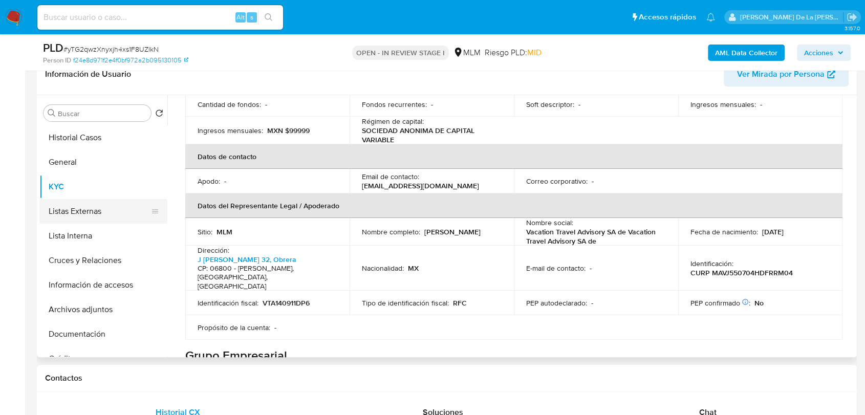
click at [70, 212] on button "Listas Externas" at bounding box center [99, 211] width 120 height 25
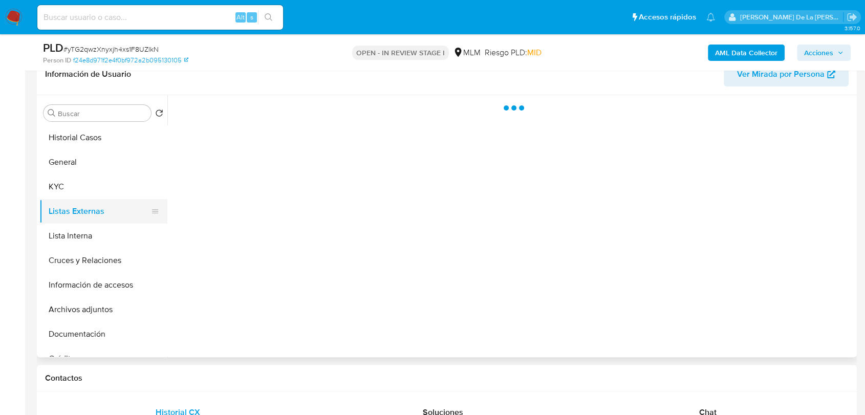
scroll to position [0, 0]
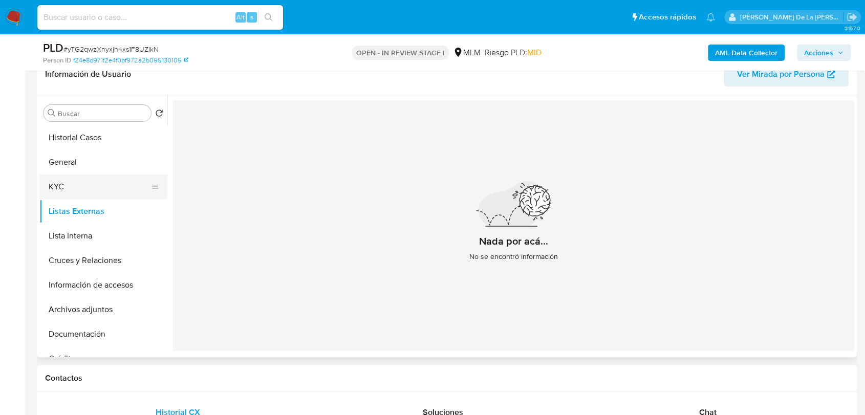
click at [89, 177] on button "KYC" at bounding box center [99, 187] width 120 height 25
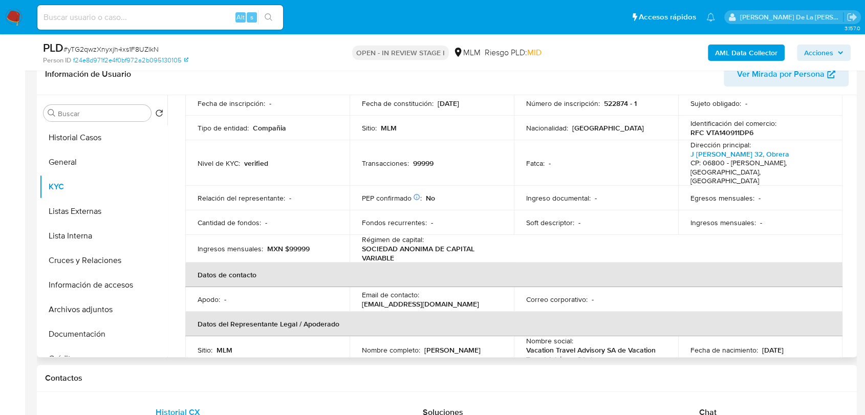
scroll to position [227, 0]
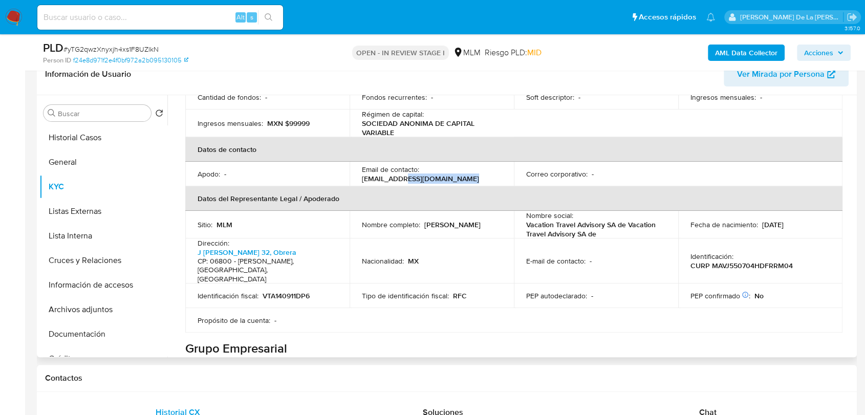
drag, startPoint x: 405, startPoint y: 168, endPoint x: 480, endPoint y: 167, distance: 74.7
click at [480, 167] on div "Email de contacto : vtampagotc@royal-holiday.com" at bounding box center [432, 174] width 140 height 18
click at [424, 220] on p "Jaime Marquez Vargas" at bounding box center [452, 224] width 56 height 9
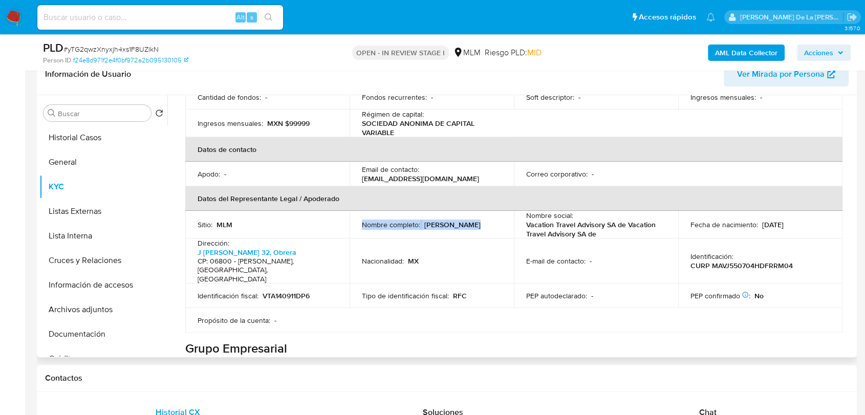
click at [424, 220] on p "[PERSON_NAME]" at bounding box center [452, 224] width 56 height 9
click at [424, 221] on p "[PERSON_NAME]" at bounding box center [452, 224] width 56 height 9
drag, startPoint x: 445, startPoint y: 218, endPoint x: 354, endPoint y: 224, distance: 91.3
click at [354, 224] on td "Nombre completo : [PERSON_NAME]" at bounding box center [432, 225] width 164 height 28
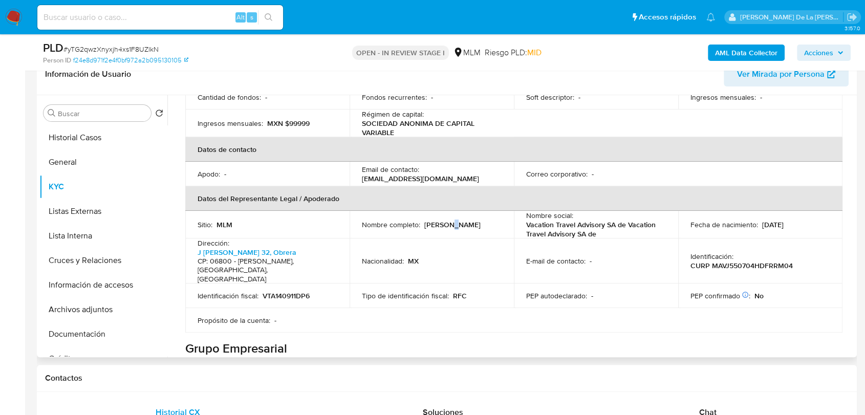
drag, startPoint x: 389, startPoint y: 214, endPoint x: 384, endPoint y: 224, distance: 11.2
click at [424, 223] on p "[PERSON_NAME]" at bounding box center [452, 224] width 56 height 9
drag, startPoint x: 355, startPoint y: 218, endPoint x: 434, endPoint y: 226, distance: 78.7
click at [434, 226] on td "Nombre completo : [PERSON_NAME]" at bounding box center [432, 225] width 164 height 28
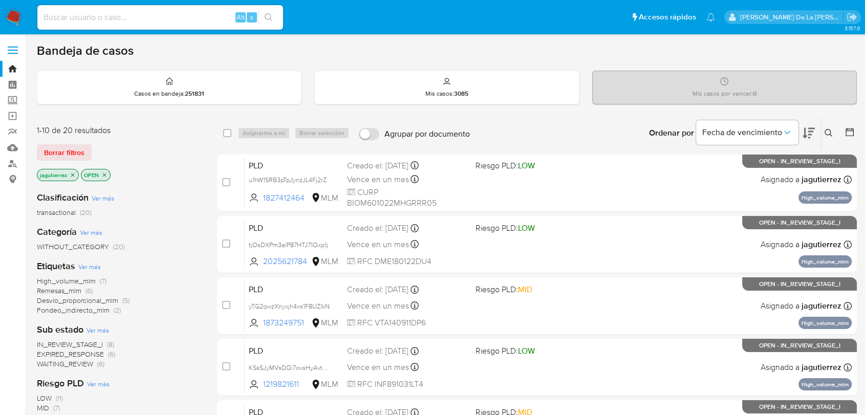
click at [57, 281] on span "High_volume_mlm" at bounding box center [66, 281] width 59 height 10
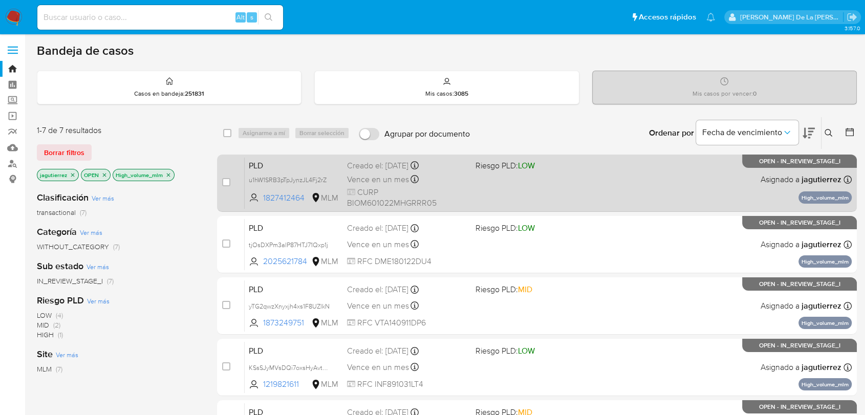
click at [573, 174] on div "PLD u1hW1SRB3pTpJynzJL4Fj2rZ 1827412464 MLM Riesgo PLD: LOW Creado el: [DATE] C…" at bounding box center [548, 183] width 607 height 52
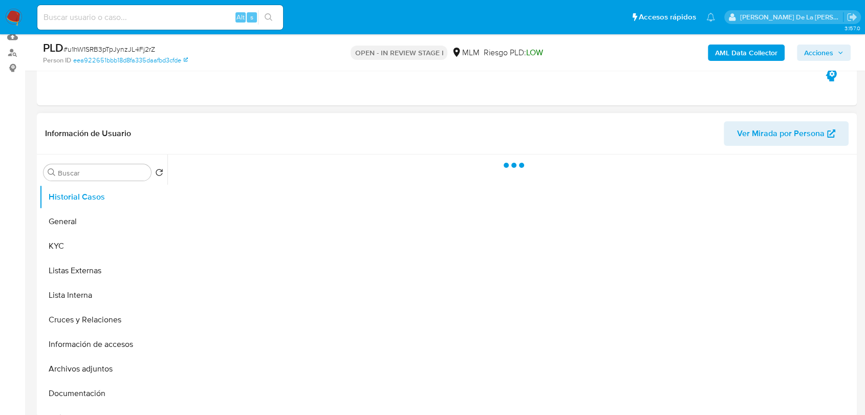
scroll to position [114, 0]
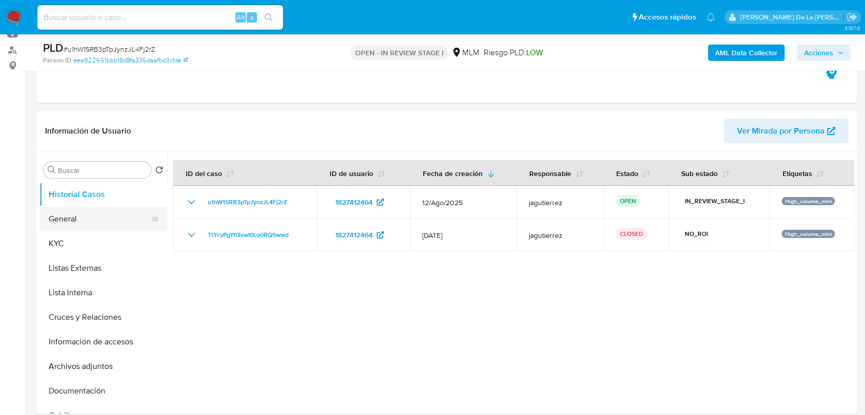
click at [82, 208] on button "General" at bounding box center [99, 219] width 120 height 25
select select "10"
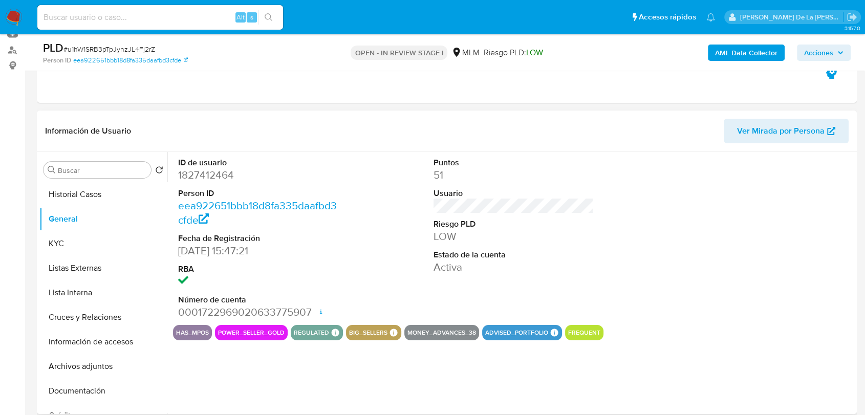
click at [208, 175] on dd "1827412464" at bounding box center [258, 175] width 160 height 14
copy dd "1827412464"
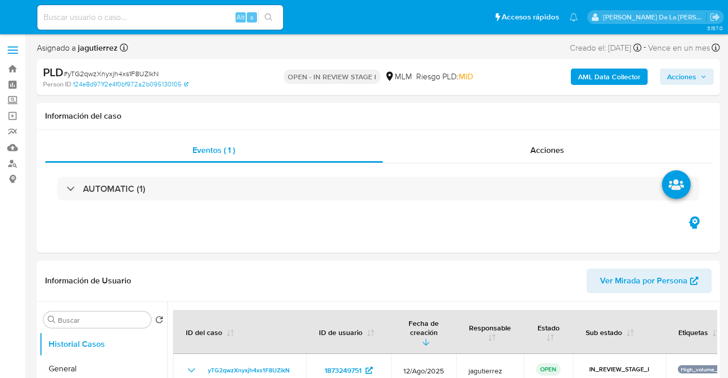
select select "10"
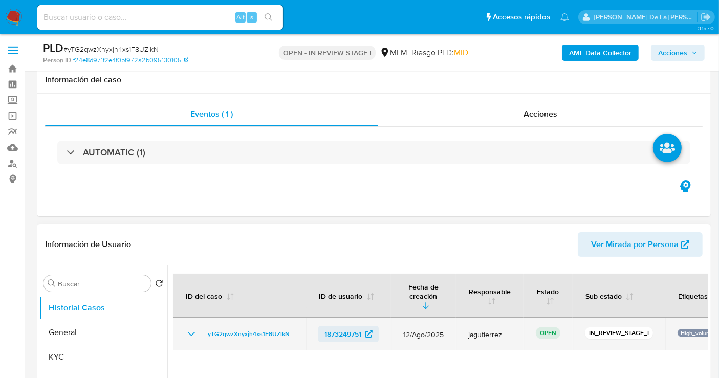
scroll to position [114, 0]
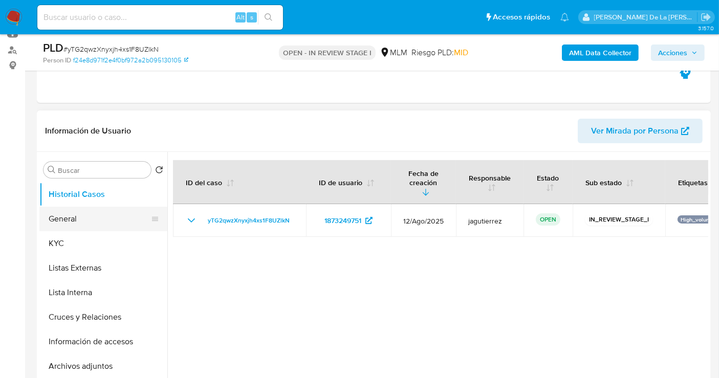
drag, startPoint x: 78, startPoint y: 219, endPoint x: 95, endPoint y: 215, distance: 16.9
click at [79, 219] on button "General" at bounding box center [99, 219] width 120 height 25
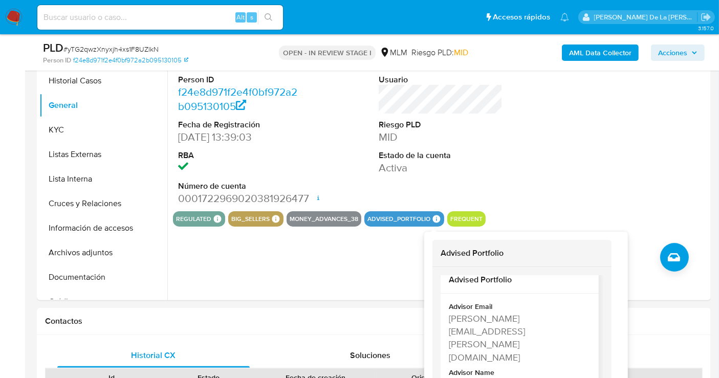
scroll to position [22, 0]
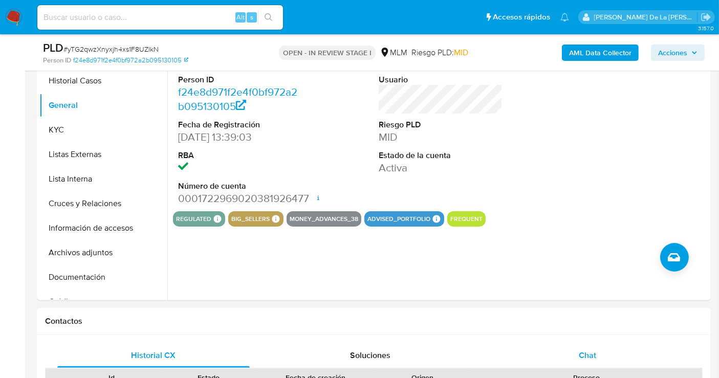
drag, startPoint x: 519, startPoint y: 349, endPoint x: 488, endPoint y: 352, distance: 30.4
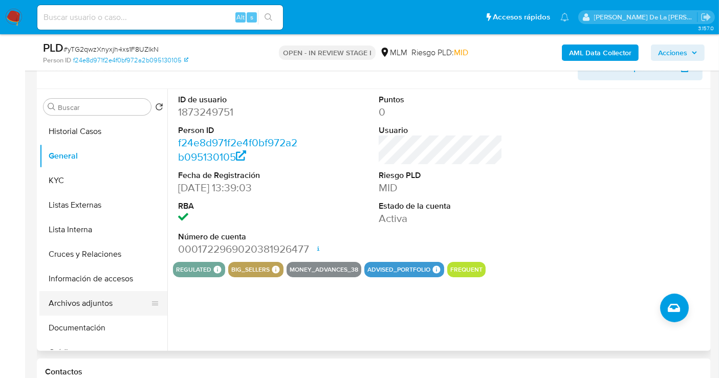
scroll to position [114, 0]
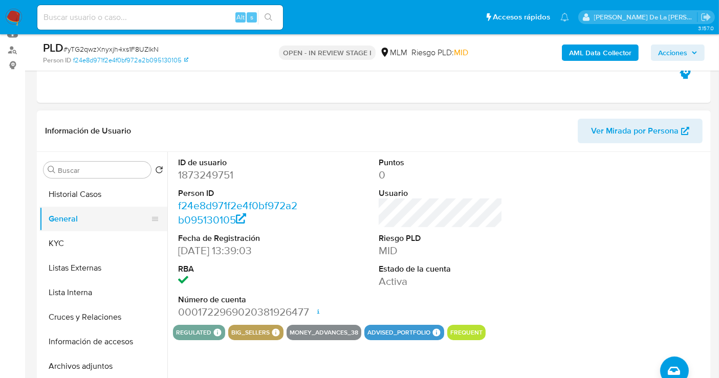
drag, startPoint x: 76, startPoint y: 232, endPoint x: 101, endPoint y: 220, distance: 28.2
click at [76, 232] on button "KYC" at bounding box center [103, 243] width 128 height 25
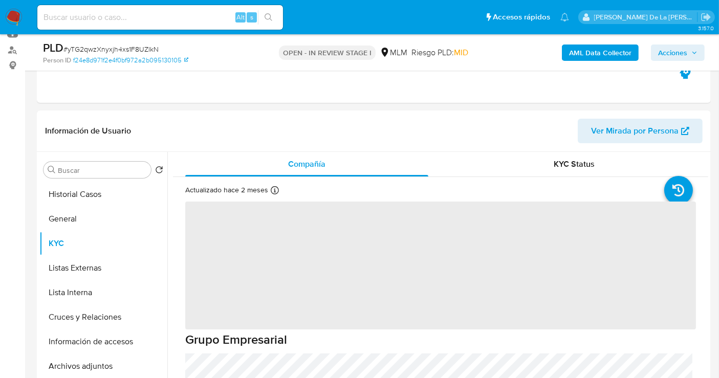
scroll to position [170, 0]
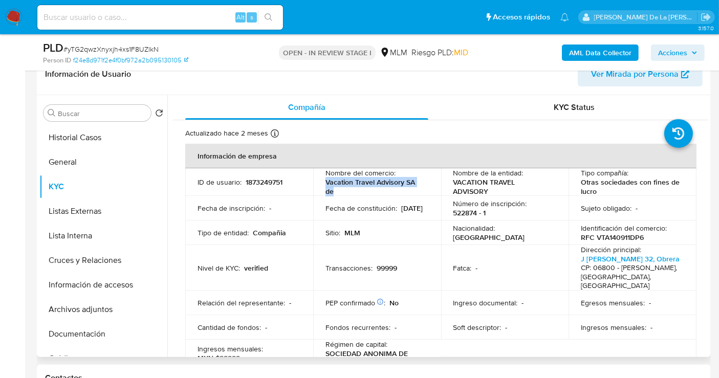
drag, startPoint x: 323, startPoint y: 182, endPoint x: 380, endPoint y: 194, distance: 59.0
click at [380, 194] on td "Nombre del comercio : Vacation Travel Advisory SA de" at bounding box center [377, 182] width 128 height 28
click at [380, 188] on p "Vacation Travel Advisory SA de" at bounding box center [375, 187] width 99 height 18
click at [358, 185] on p "Vacation Travel Advisory SA de" at bounding box center [375, 187] width 99 height 18
click at [358, 184] on p "Vacation Travel Advisory SA de" at bounding box center [375, 187] width 99 height 18
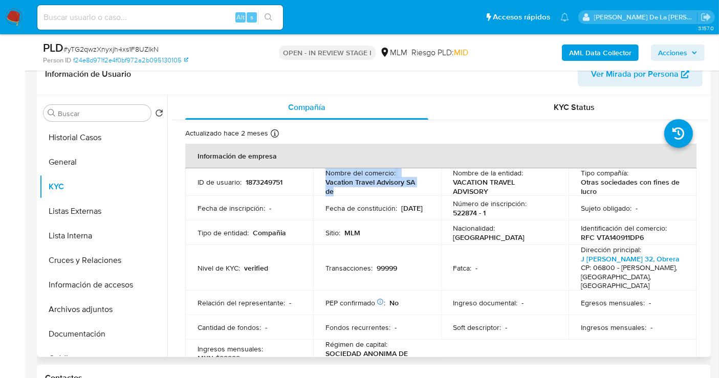
click at [358, 184] on p "Vacation Travel Advisory SA de" at bounding box center [375, 187] width 99 height 18
click at [354, 186] on p "Vacation Travel Advisory SA de" at bounding box center [375, 187] width 99 height 18
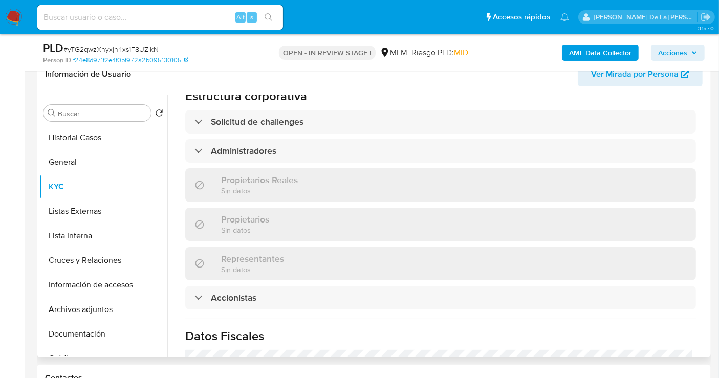
scroll to position [713, 0]
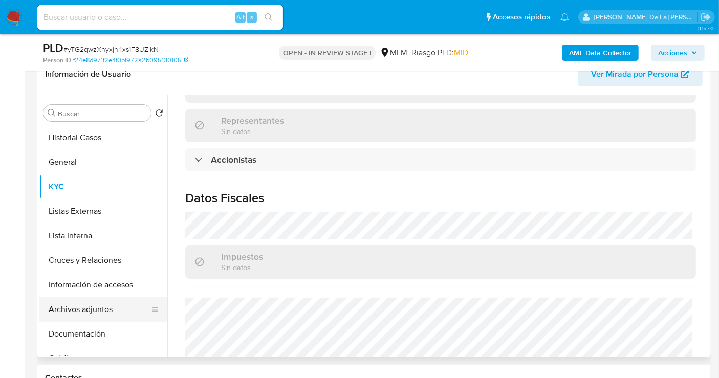
click at [89, 286] on button "Información de accesos" at bounding box center [103, 285] width 128 height 25
click at [75, 324] on button "Documentación" at bounding box center [103, 334] width 128 height 25
click at [82, 313] on button "Archivos adjuntos" at bounding box center [99, 309] width 120 height 25
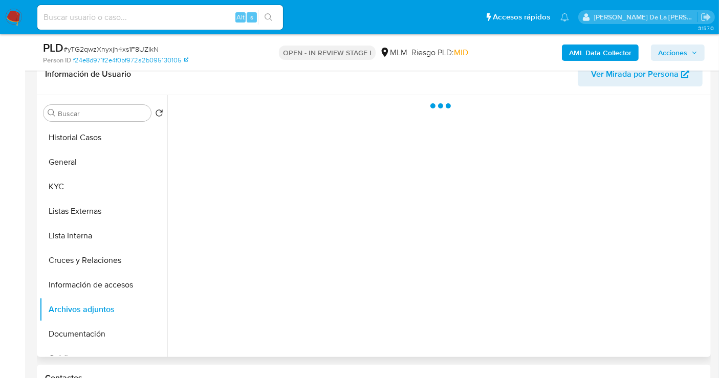
scroll to position [0, 0]
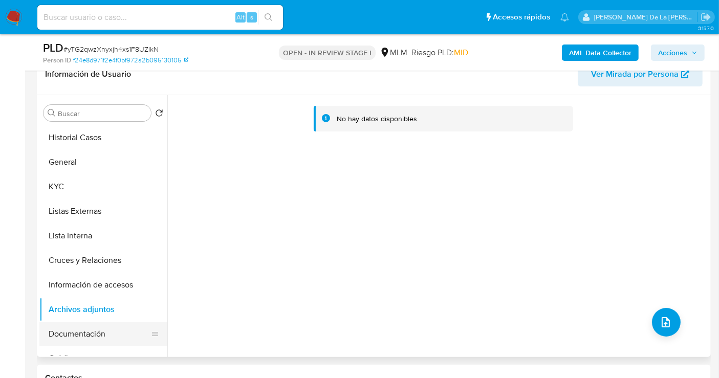
click at [69, 334] on button "Documentación" at bounding box center [99, 334] width 120 height 25
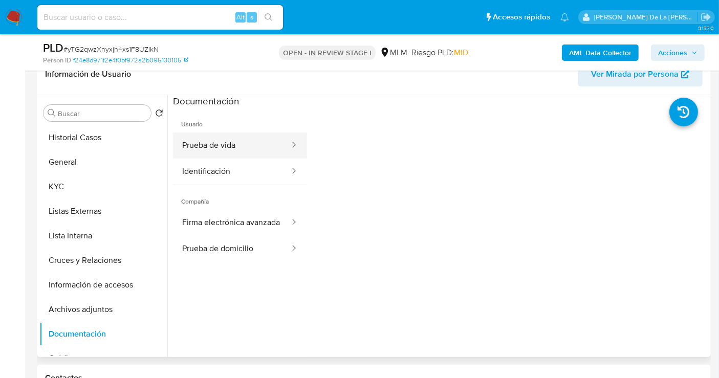
drag, startPoint x: 228, startPoint y: 145, endPoint x: 281, endPoint y: 148, distance: 53.3
click at [228, 145] on button "Prueba de vida" at bounding box center [232, 146] width 118 height 26
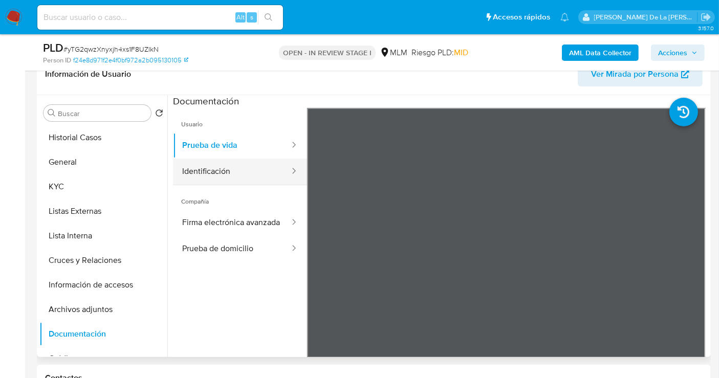
click at [212, 170] on button "Identificación" at bounding box center [232, 172] width 118 height 26
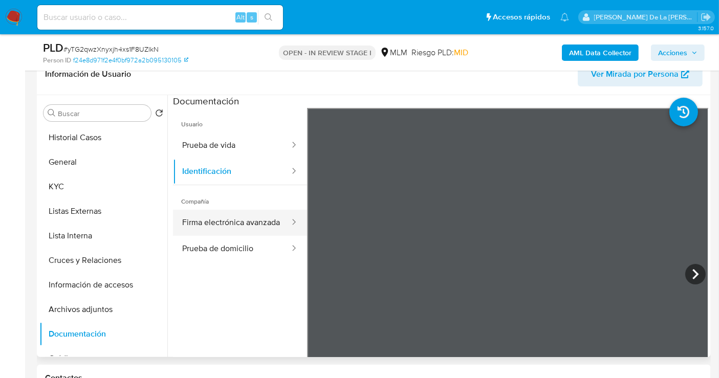
click at [255, 230] on button "Firma electrónica avanzada" at bounding box center [232, 223] width 118 height 26
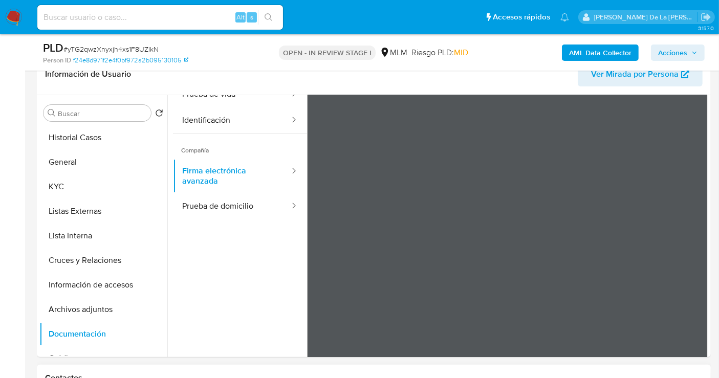
scroll to position [57, 0]
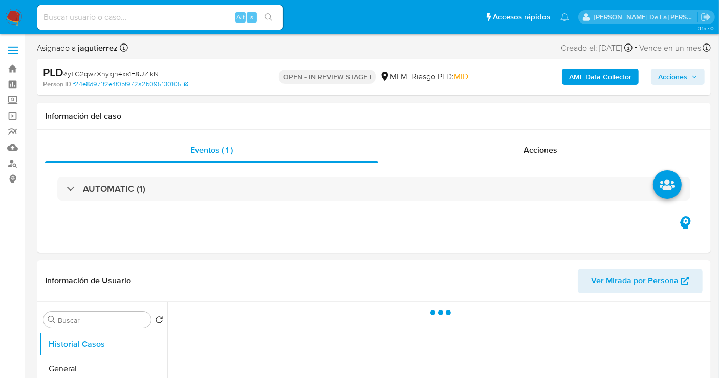
select select "10"
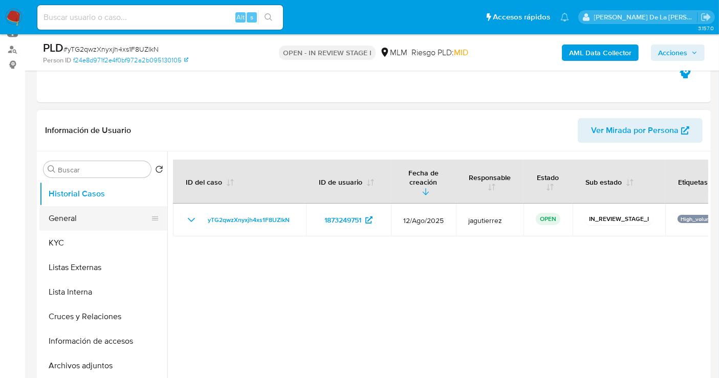
scroll to position [170, 0]
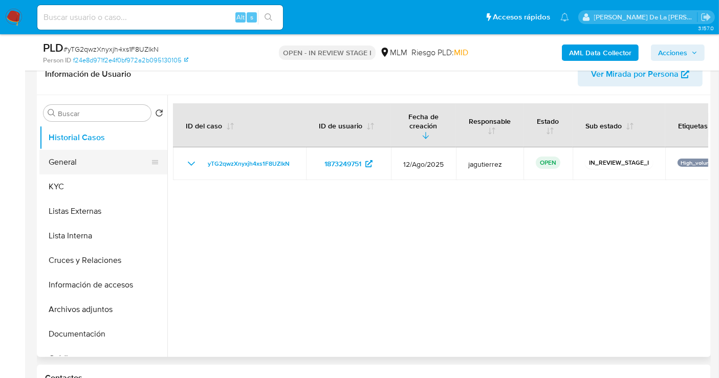
click at [80, 160] on button "General" at bounding box center [99, 162] width 120 height 25
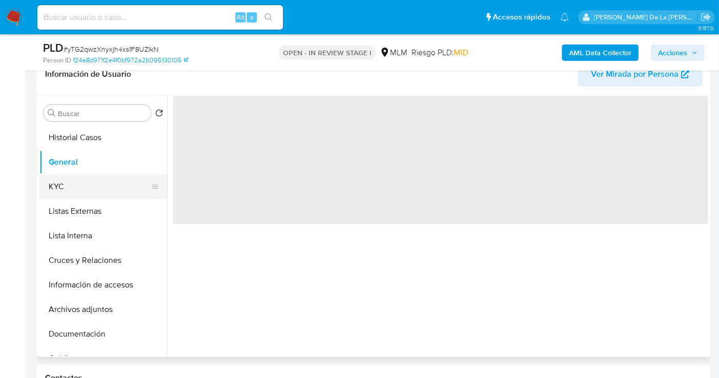
drag, startPoint x: 167, startPoint y: 186, endPoint x: 50, endPoint y: 197, distance: 117.7
click at [166, 186] on div "Buscar Volver al orden por defecto Historial Casos General KYC Listas Externas …" at bounding box center [373, 226] width 669 height 262
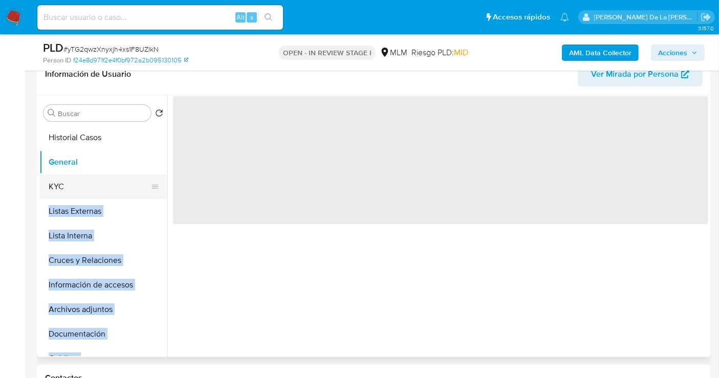
click at [50, 198] on button "KYC" at bounding box center [99, 187] width 120 height 25
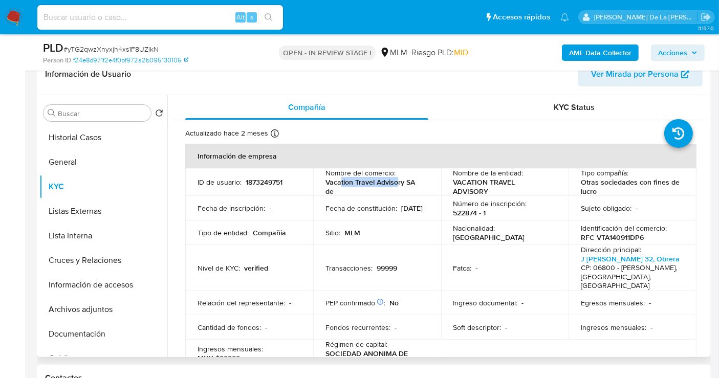
drag, startPoint x: 340, startPoint y: 182, endPoint x: 396, endPoint y: 184, distance: 55.3
click at [395, 184] on p "Vacation Travel Advisory SA de" at bounding box center [375, 187] width 99 height 18
click at [396, 184] on p "Vacation Travel Advisory SA de" at bounding box center [375, 187] width 99 height 18
click at [88, 331] on button "Documentación" at bounding box center [99, 334] width 120 height 25
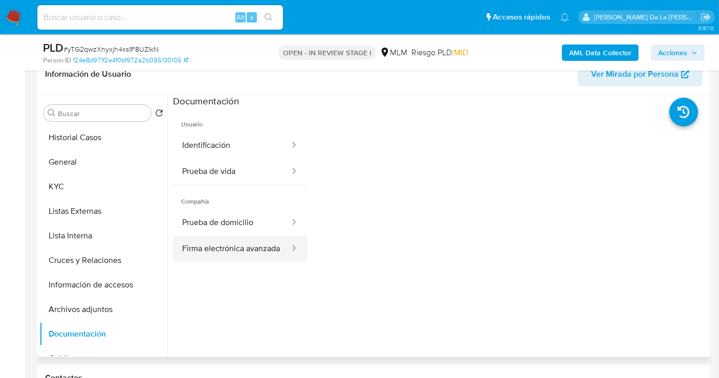
click at [245, 251] on button "Firma electrónica avanzada" at bounding box center [232, 249] width 118 height 26
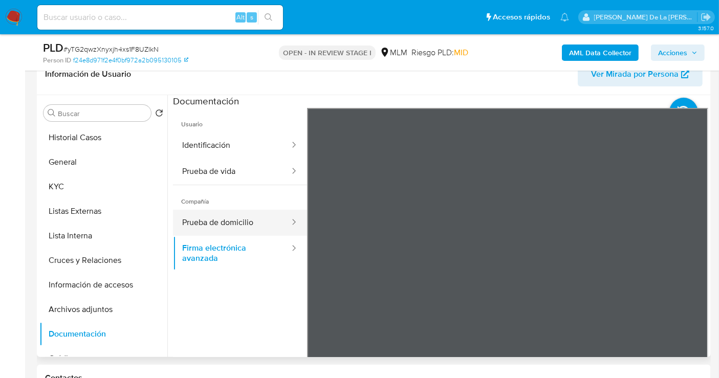
click at [225, 217] on button "Prueba de domicilio" at bounding box center [232, 223] width 118 height 26
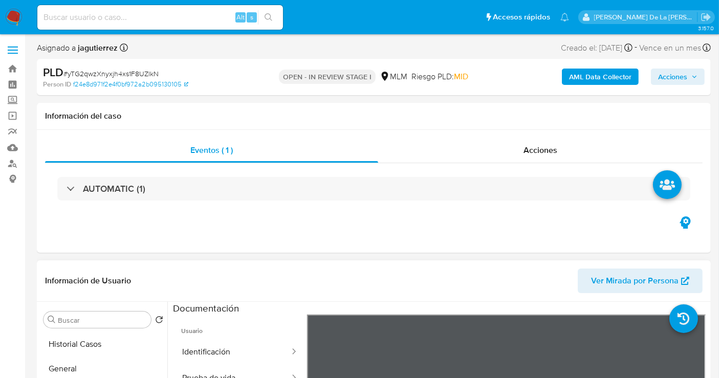
scroll to position [227, 0]
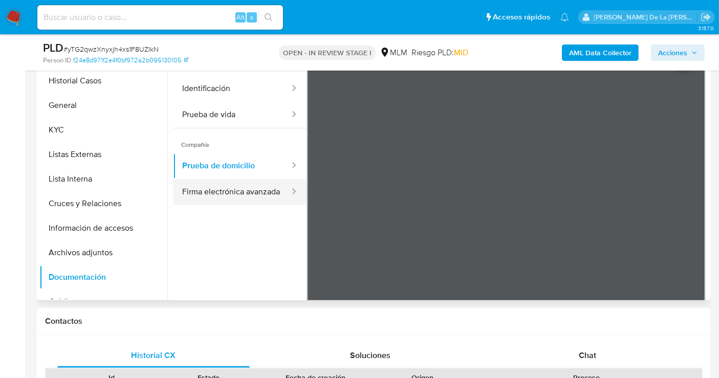
click at [215, 197] on button "Firma electrónica avanzada" at bounding box center [232, 192] width 118 height 26
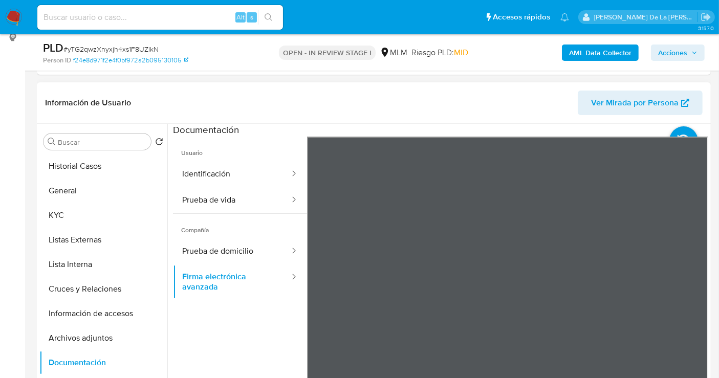
scroll to position [57, 0]
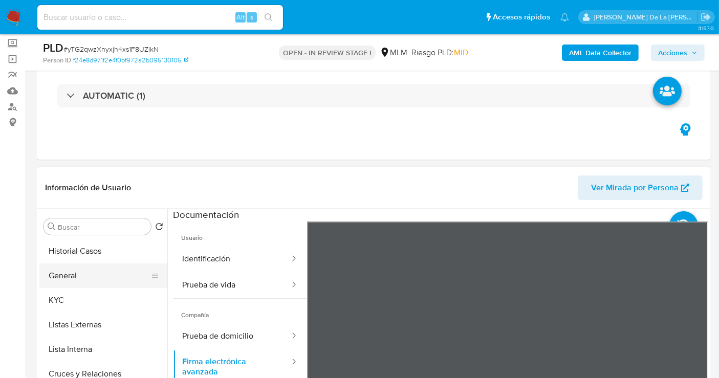
click at [52, 276] on button "General" at bounding box center [99, 276] width 120 height 25
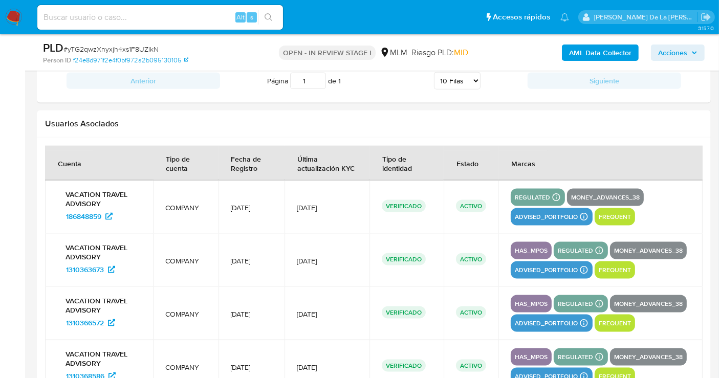
scroll to position [1478, 0]
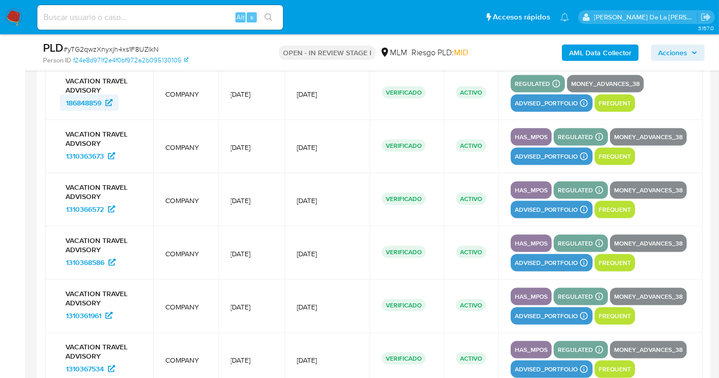
click at [88, 95] on span "186848859" at bounding box center [83, 103] width 35 height 16
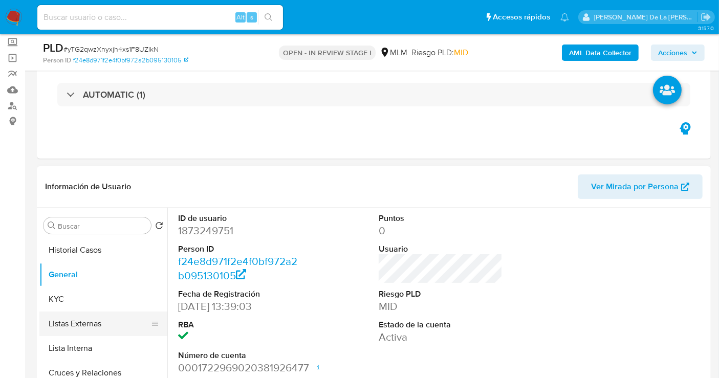
scroll to position [114, 0]
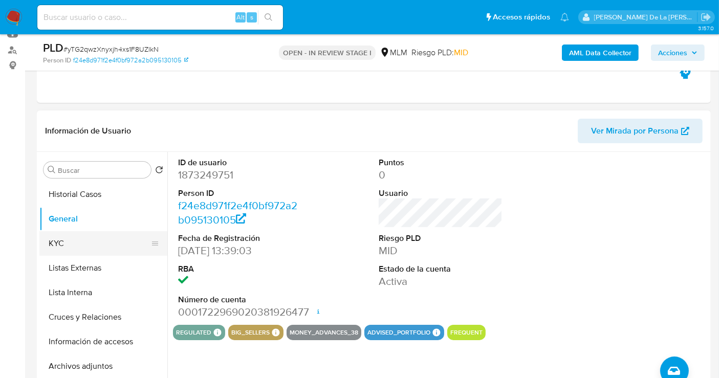
click at [97, 236] on button "KYC" at bounding box center [99, 243] width 120 height 25
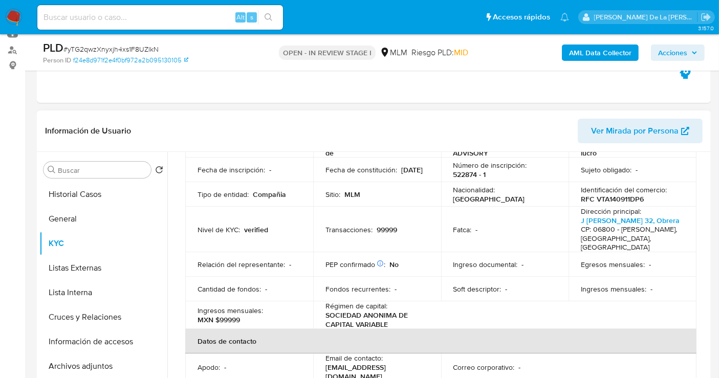
scroll to position [631, 0]
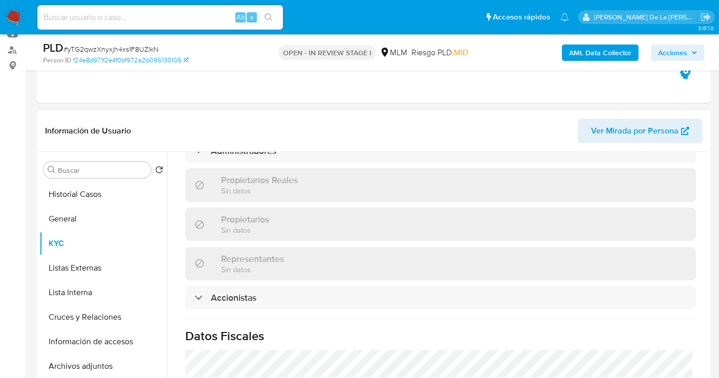
click at [200, 292] on div "Accionistas" at bounding box center [226, 297] width 62 height 11
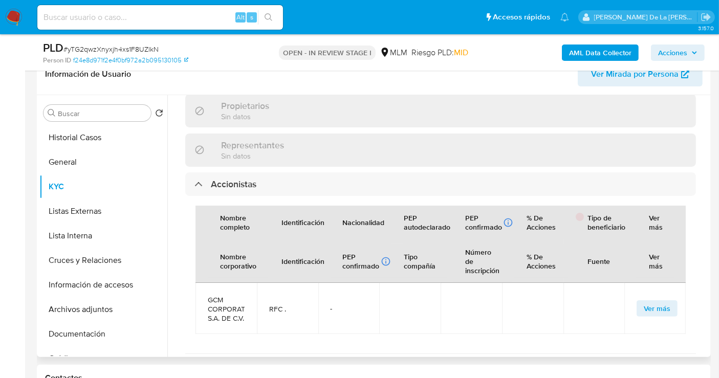
scroll to position [0, 0]
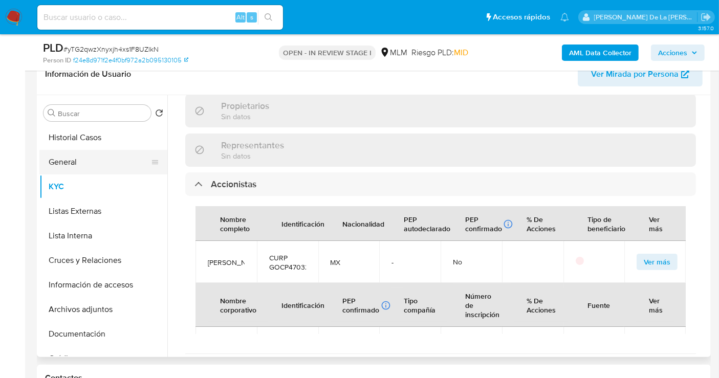
click at [70, 159] on button "General" at bounding box center [99, 162] width 120 height 25
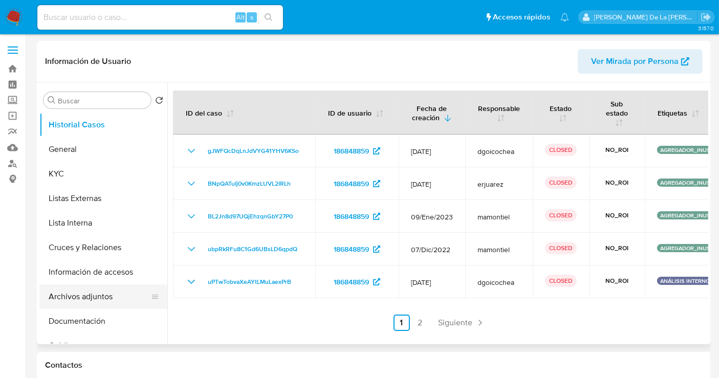
select select "10"
click at [475, 323] on icon "Paginación" at bounding box center [480, 323] width 10 height 10
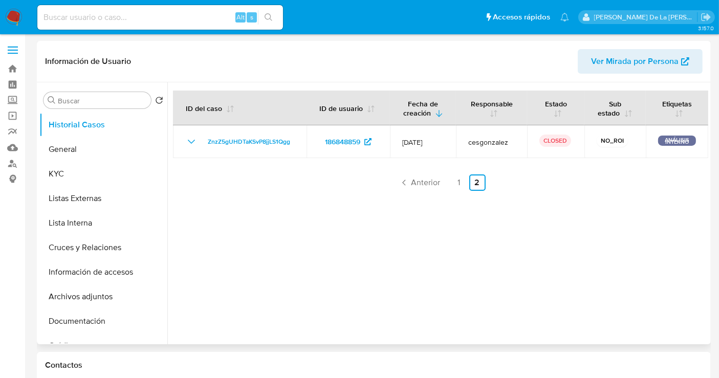
click at [412, 206] on div at bounding box center [437, 213] width 541 height 262
click at [421, 187] on span "Anterior" at bounding box center [426, 183] width 29 height 8
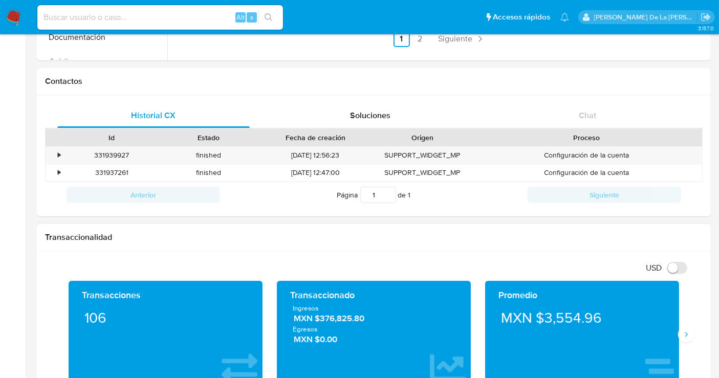
scroll to position [57, 0]
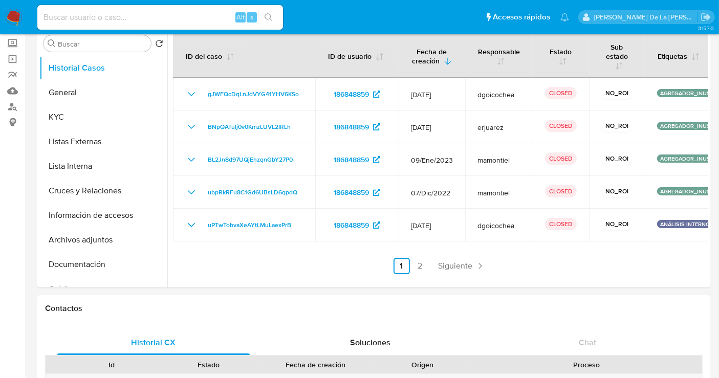
drag, startPoint x: 686, startPoint y: 126, endPoint x: 722, endPoint y: 130, distance: 36.5
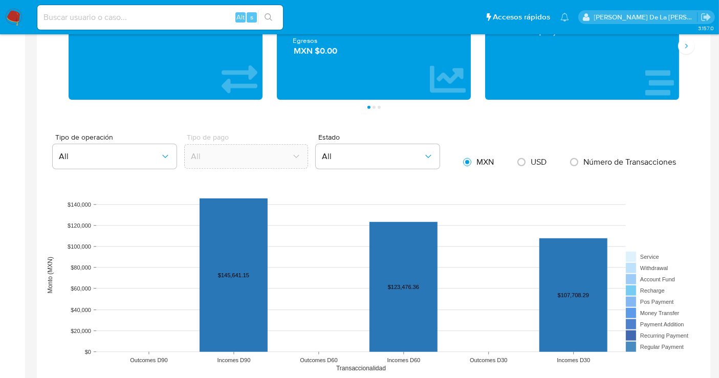
scroll to position [512, 0]
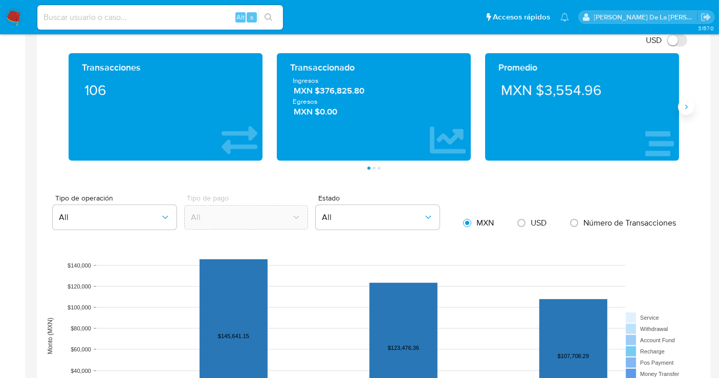
click at [685, 110] on button "Siguiente" at bounding box center [686, 107] width 16 height 16
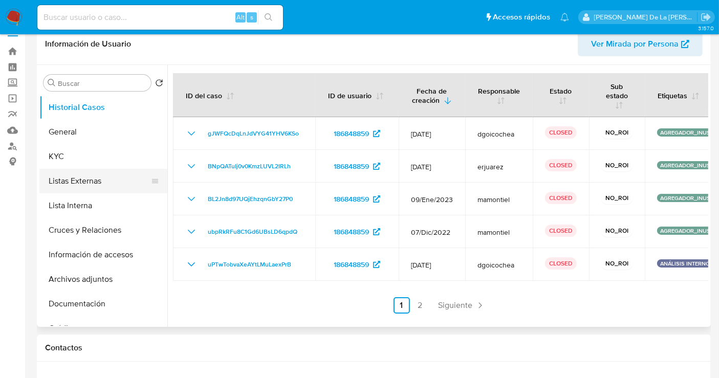
scroll to position [0, 0]
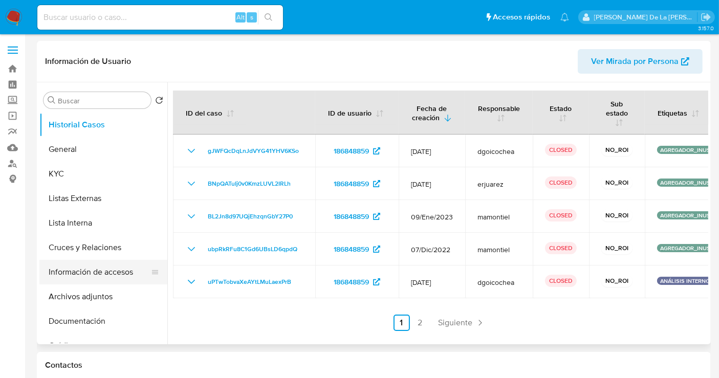
click at [96, 271] on button "Información de accesos" at bounding box center [99, 272] width 120 height 25
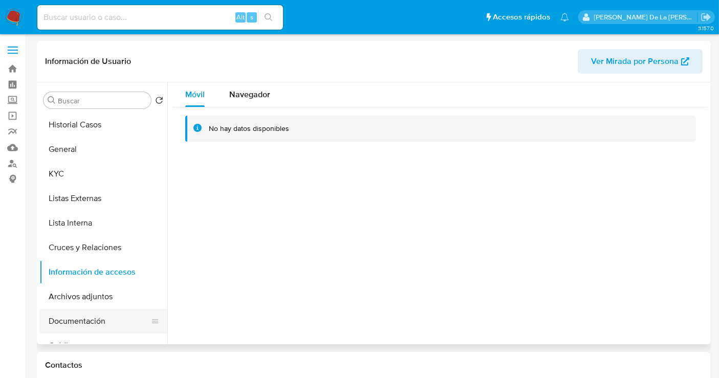
click at [74, 322] on button "Documentación" at bounding box center [99, 321] width 120 height 25
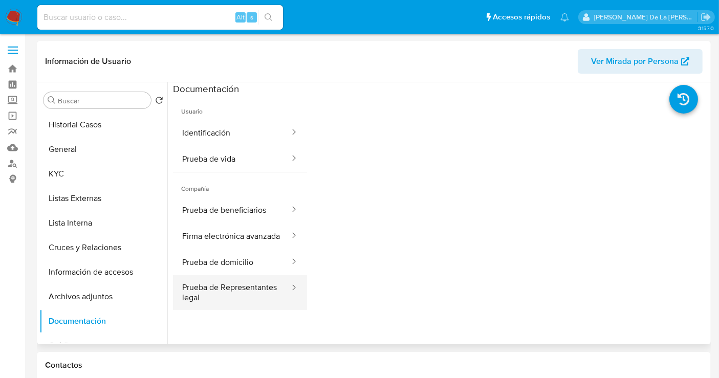
click at [216, 303] on button "Prueba de Representantes legal" at bounding box center [232, 292] width 118 height 35
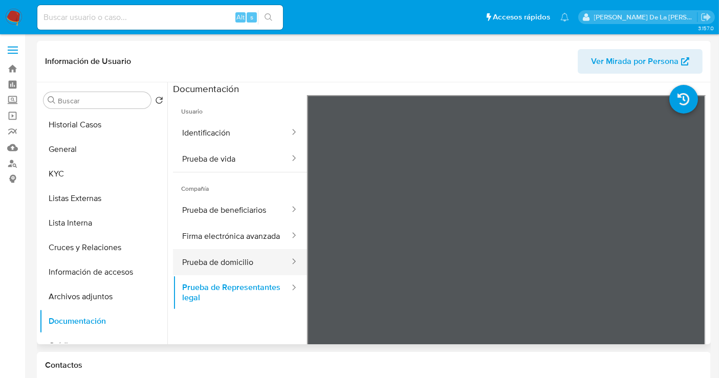
click at [245, 275] on button "Prueba de domicilio" at bounding box center [232, 262] width 118 height 26
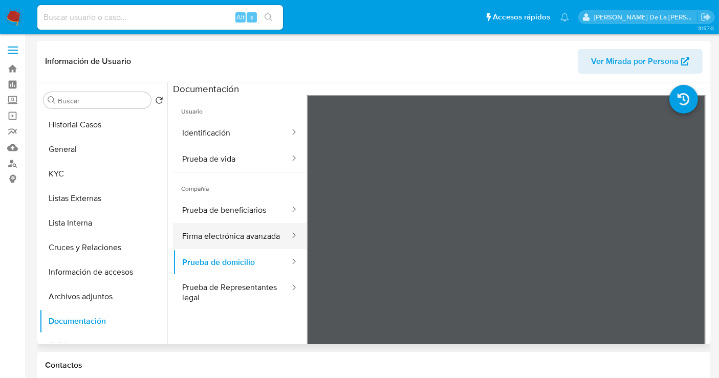
click at [245, 224] on button "Firma electrónica avanzada" at bounding box center [232, 236] width 118 height 26
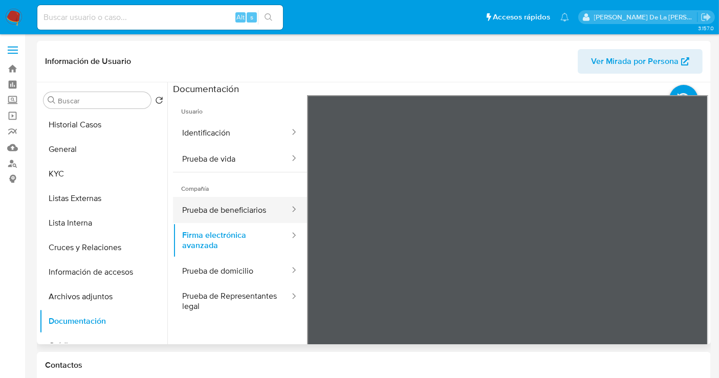
click at [264, 204] on button "Prueba de beneficiarios" at bounding box center [232, 210] width 118 height 26
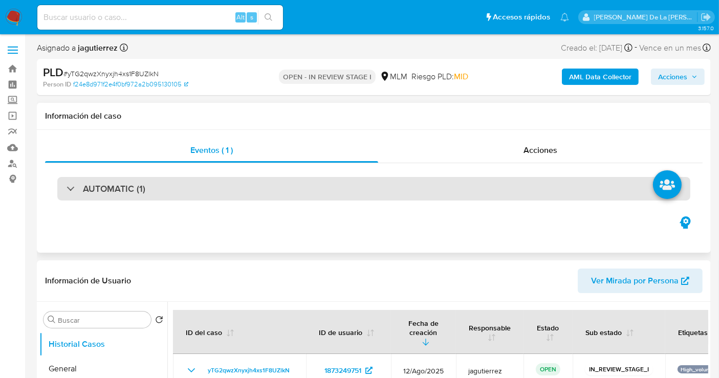
select select "10"
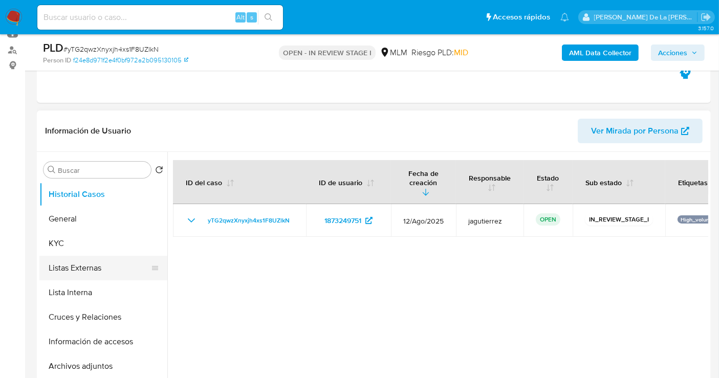
scroll to position [170, 0]
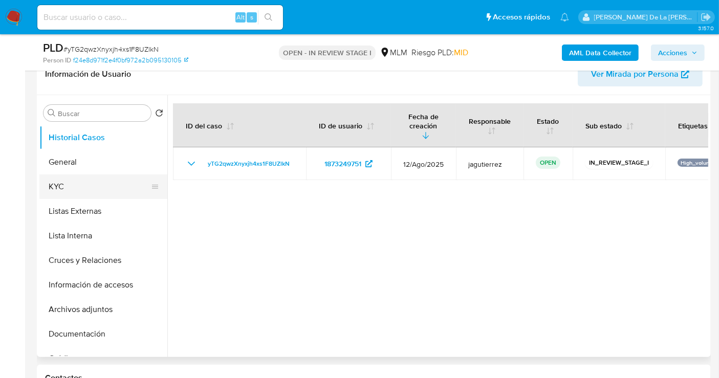
click at [78, 185] on button "KYC" at bounding box center [99, 187] width 120 height 25
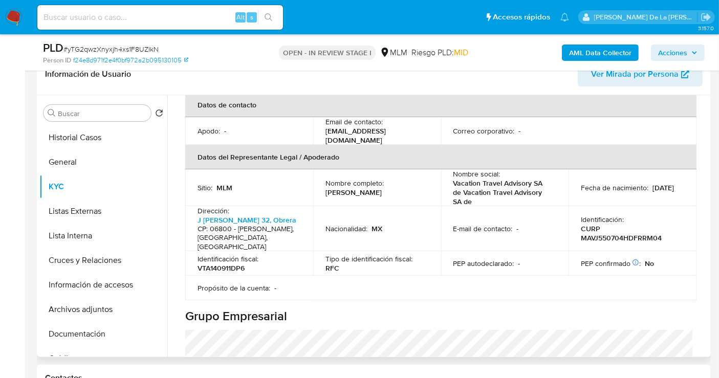
scroll to position [257, 0]
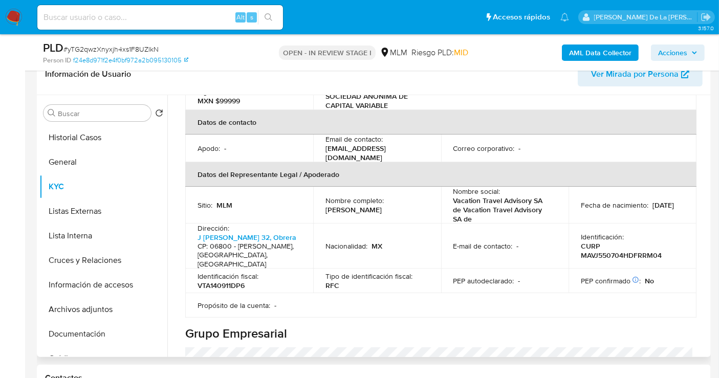
drag, startPoint x: 323, startPoint y: 202, endPoint x: 400, endPoint y: 201, distance: 77.3
click at [400, 201] on td "Nombre completo : [PERSON_NAME]" at bounding box center [377, 205] width 128 height 37
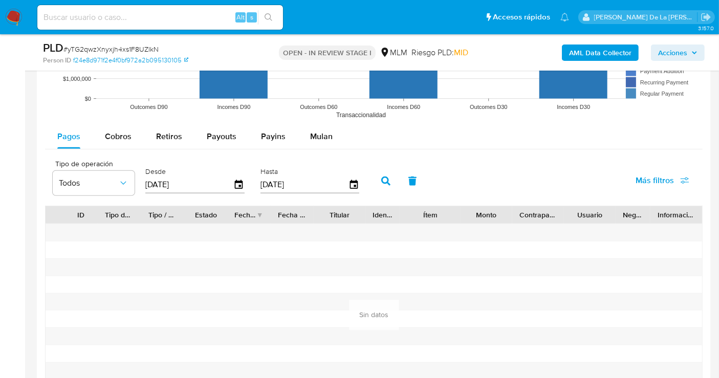
scroll to position [1007, 0]
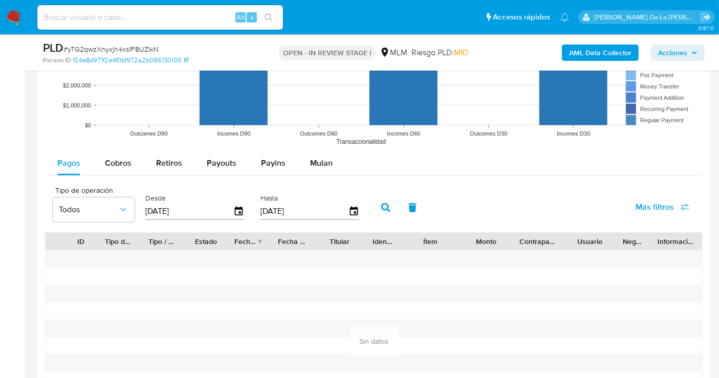
drag, startPoint x: 318, startPoint y: 157, endPoint x: 349, endPoint y: 176, distance: 35.4
click at [318, 159] on span "Mulan" at bounding box center [321, 163] width 23 height 12
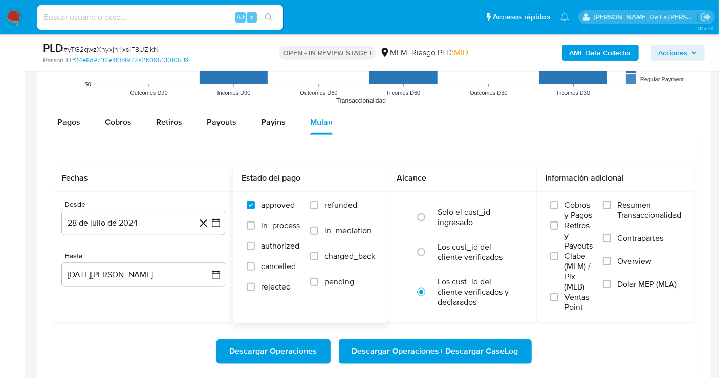
scroll to position [1065, 0]
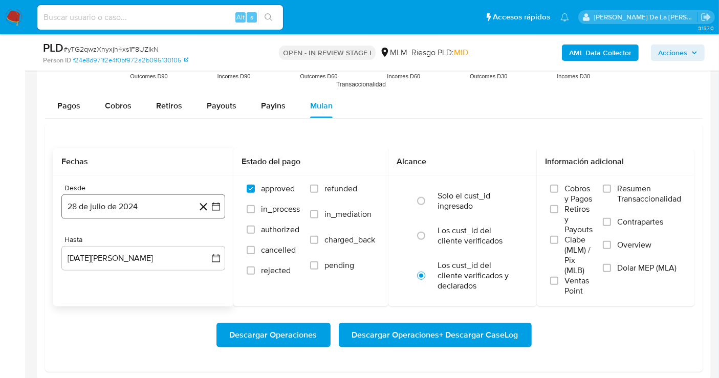
click at [214, 211] on button "28 de julio de 2024" at bounding box center [143, 207] width 164 height 25
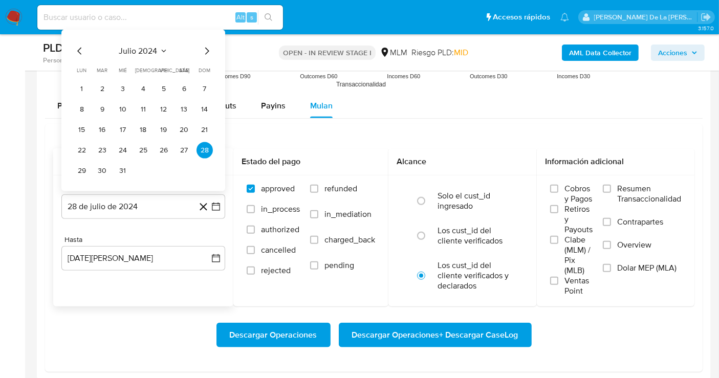
click at [208, 46] on icon "Mes siguiente" at bounding box center [207, 51] width 12 height 12
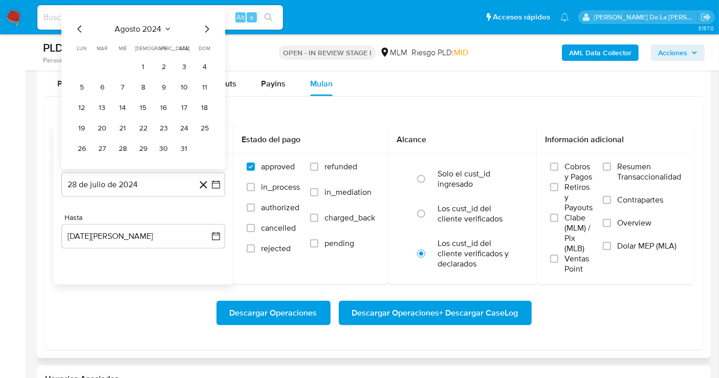
scroll to position [1122, 0]
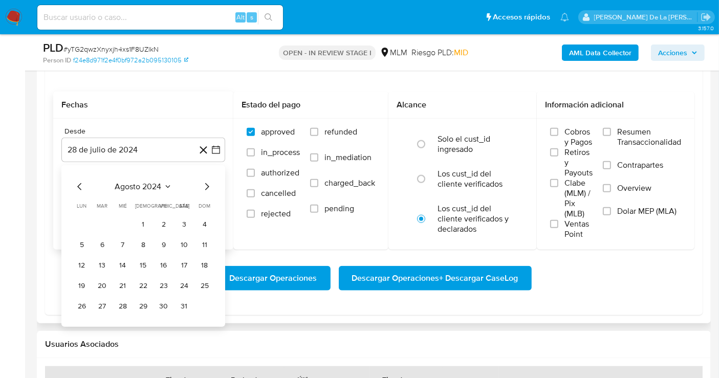
click at [212, 190] on icon "Mes siguiente" at bounding box center [207, 187] width 12 height 12
click at [212, 188] on icon "Mes siguiente" at bounding box center [207, 187] width 12 height 12
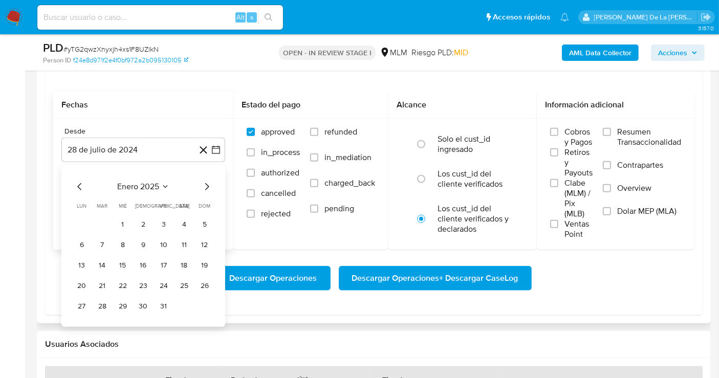
click at [210, 188] on icon "Mes siguiente" at bounding box center [207, 187] width 12 height 12
click at [177, 223] on button "1" at bounding box center [184, 225] width 16 height 16
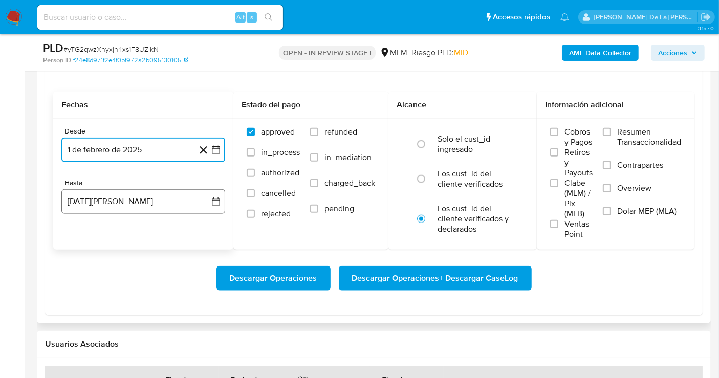
click at [163, 205] on button "28 de agosto de 2025" at bounding box center [143, 201] width 164 height 25
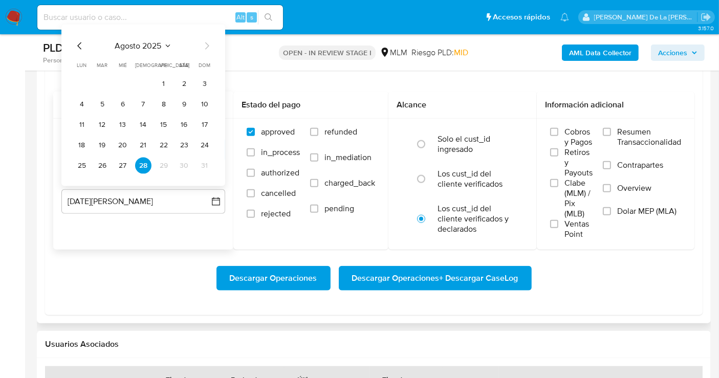
click at [78, 40] on icon "Mes anterior" at bounding box center [80, 46] width 12 height 12
click at [143, 164] on button "31" at bounding box center [143, 166] width 16 height 16
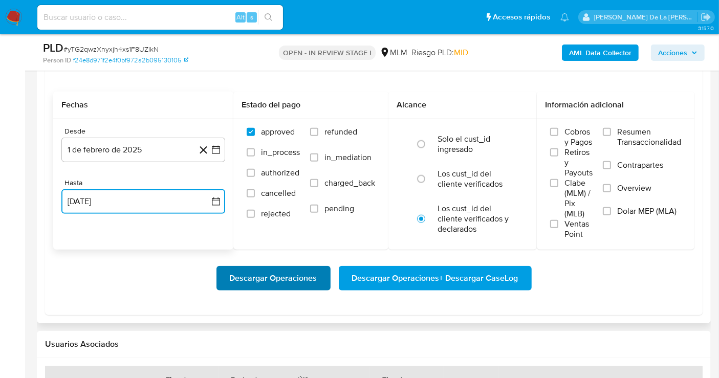
click at [286, 272] on span "Descargar Operaciones" at bounding box center [274, 278] width 88 height 23
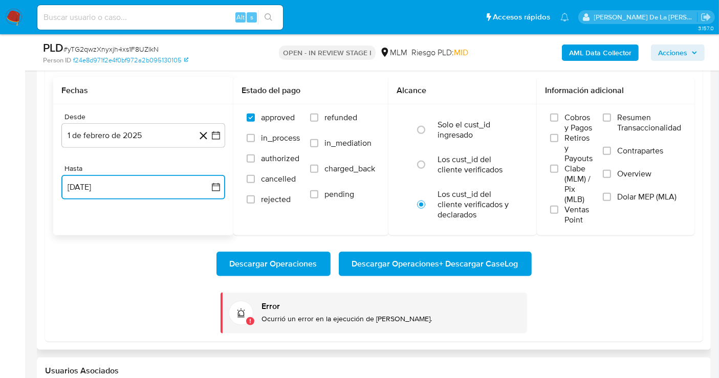
scroll to position [1178, 0]
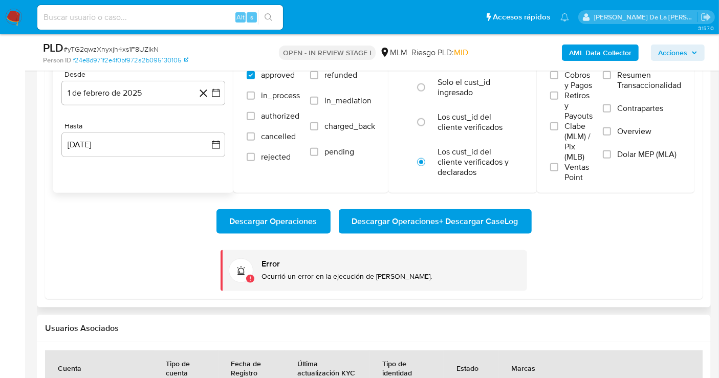
click at [270, 270] on div "Error Ocurrió un error en la ejecución de Mulan." at bounding box center [390, 271] width 257 height 25
click at [281, 272] on p "Ocurrió un error en la ejecución de Mulan." at bounding box center [390, 277] width 257 height 10
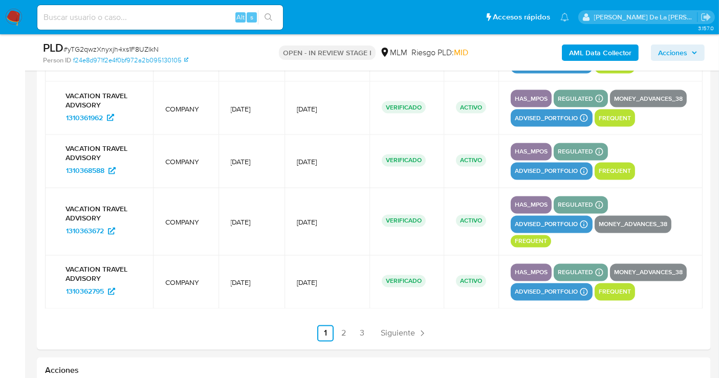
scroll to position [1861, 0]
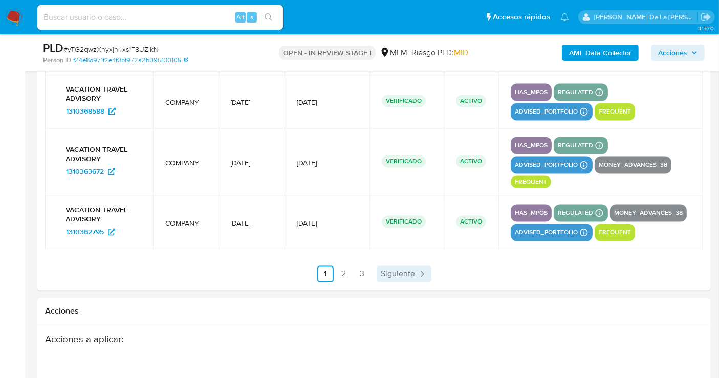
click at [392, 278] on span "Siguiente" at bounding box center [398, 274] width 34 height 8
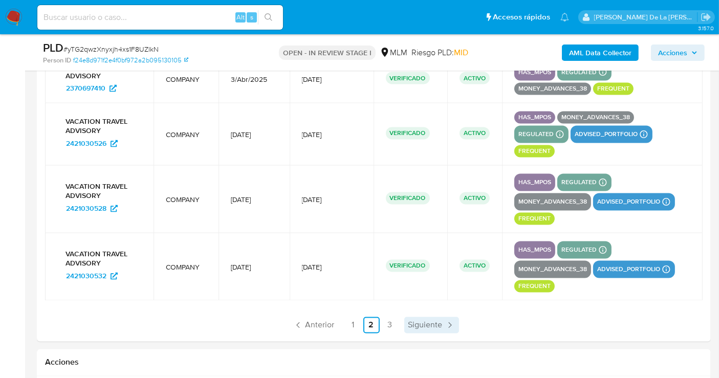
click at [418, 326] on span "Siguiente" at bounding box center [426, 325] width 34 height 8
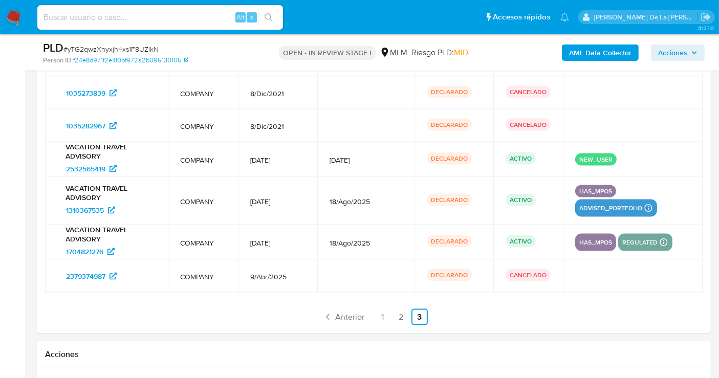
scroll to position [1554, 0]
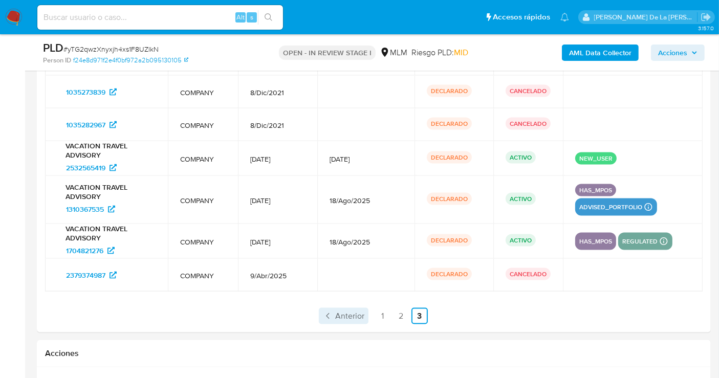
click at [334, 309] on link "Anterior" at bounding box center [344, 316] width 50 height 16
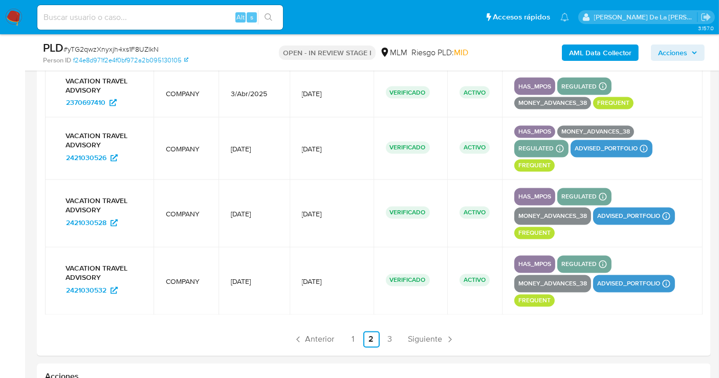
scroll to position [1895, 0]
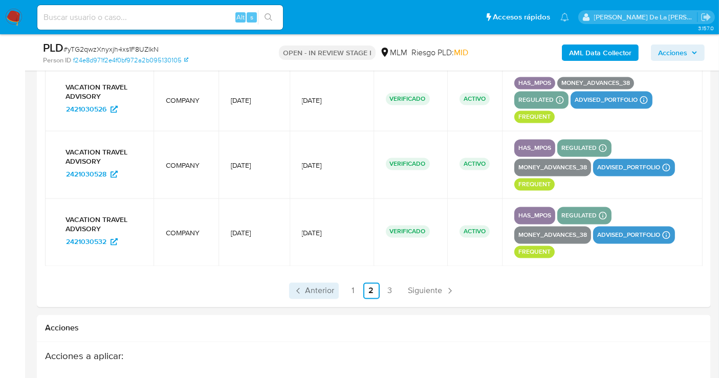
click at [317, 295] on span "Anterior" at bounding box center [320, 291] width 29 height 8
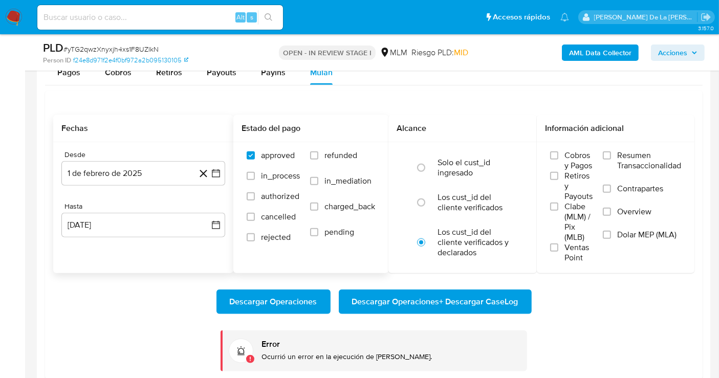
scroll to position [1099, 0]
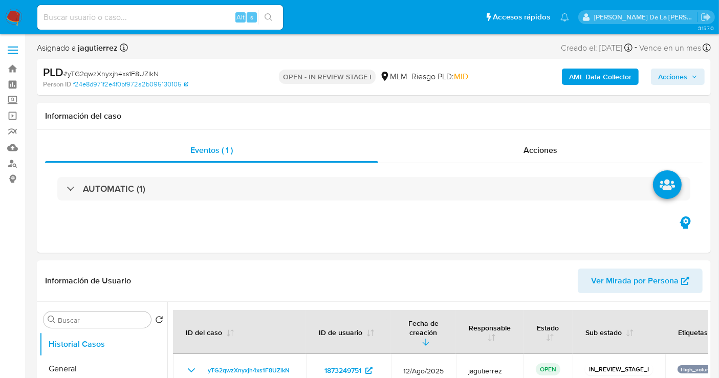
select select "10"
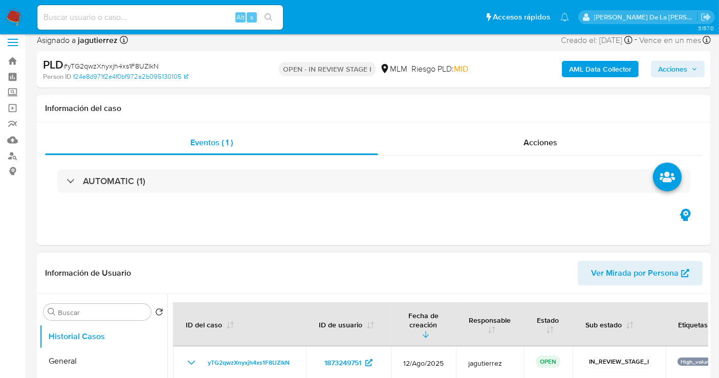
scroll to position [170, 0]
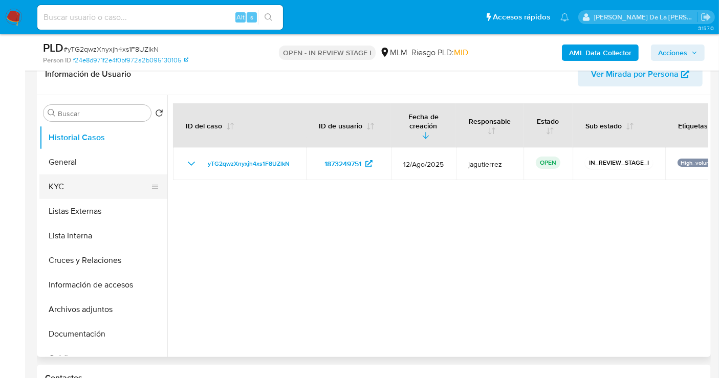
click at [46, 178] on button "KYC" at bounding box center [99, 187] width 120 height 25
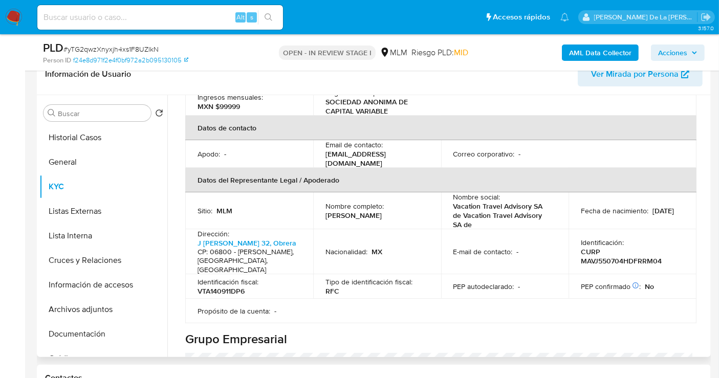
scroll to position [227, 0]
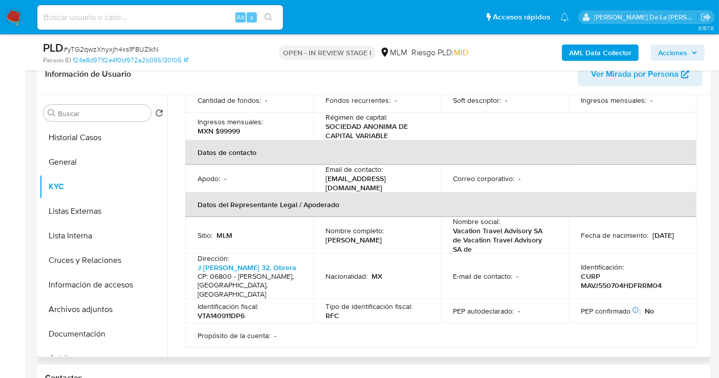
click at [352, 175] on p "[EMAIL_ADDRESS][DOMAIN_NAME]" at bounding box center [375, 183] width 99 height 18
click at [361, 174] on p "vtampagotc@royal-holiday.com" at bounding box center [375, 183] width 99 height 18
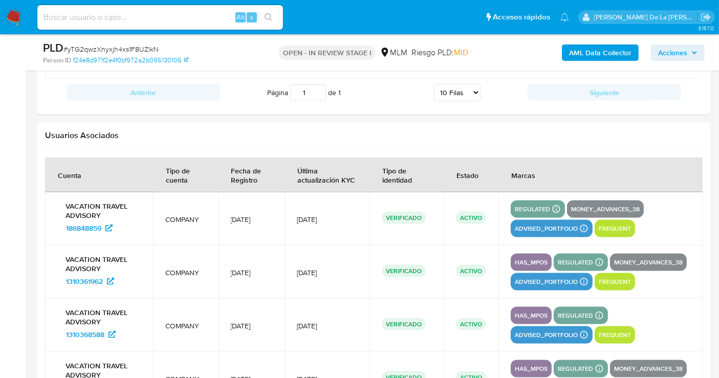
scroll to position [1308, 0]
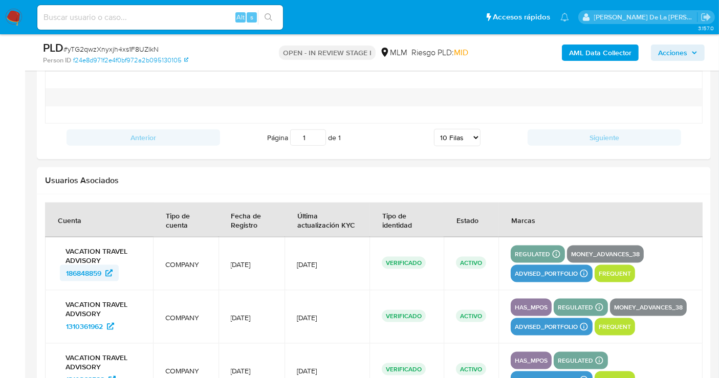
click at [88, 267] on span "186848859" at bounding box center [83, 273] width 35 height 16
click at [79, 324] on span "1310361962" at bounding box center [84, 326] width 37 height 16
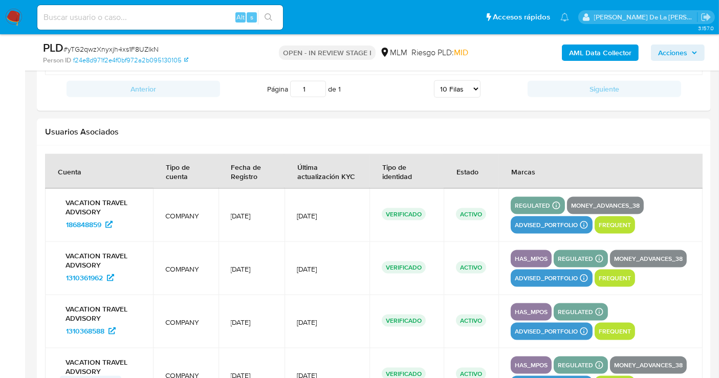
scroll to position [1422, 0]
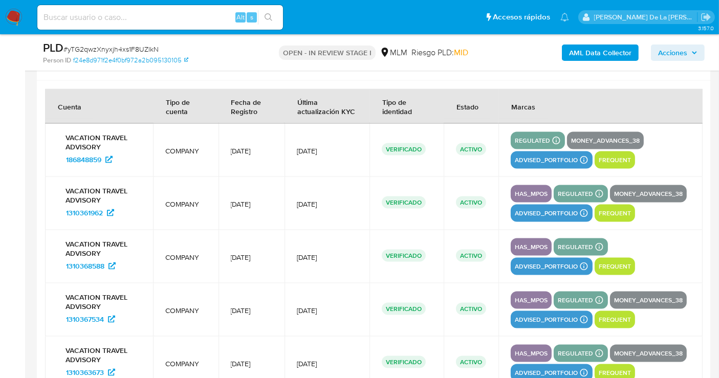
click at [83, 249] on p "VACATION TRAVEL ADVISORY" at bounding box center [98, 249] width 83 height 18
click at [87, 258] on span "1310368588" at bounding box center [85, 266] width 38 height 16
click at [91, 315] on span "1310367534" at bounding box center [85, 319] width 38 height 16
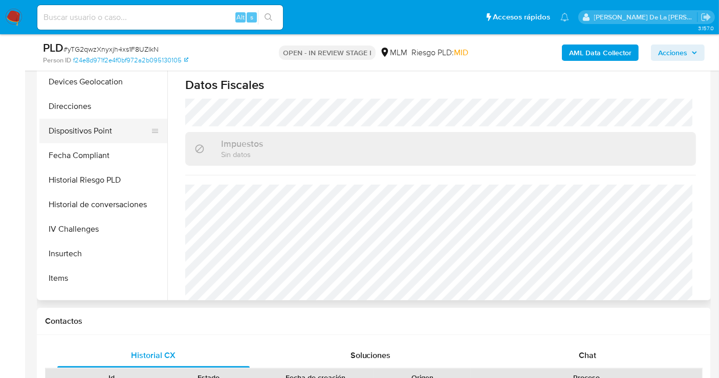
scroll to position [262, 0]
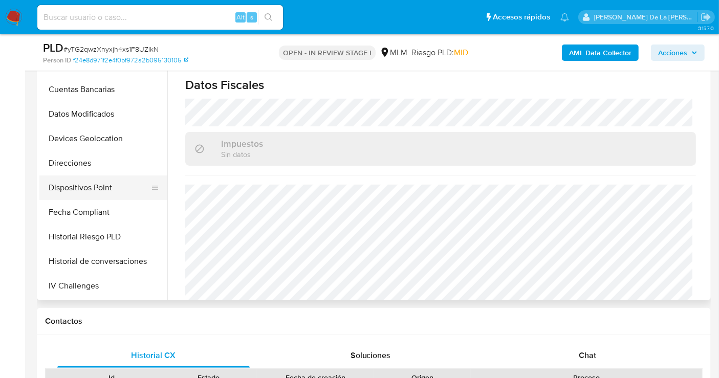
click at [92, 190] on button "Dispositivos Point" at bounding box center [99, 188] width 120 height 25
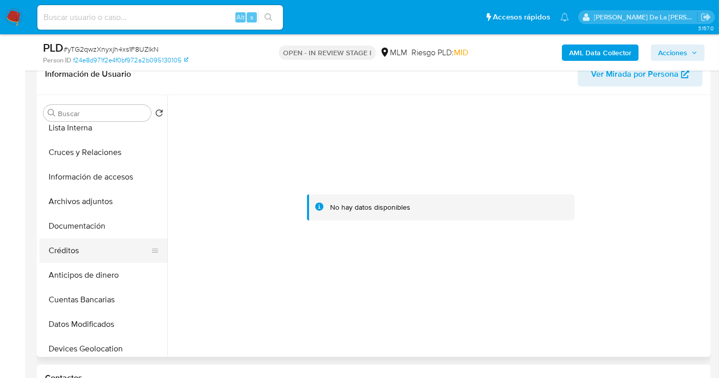
scroll to position [91, 0]
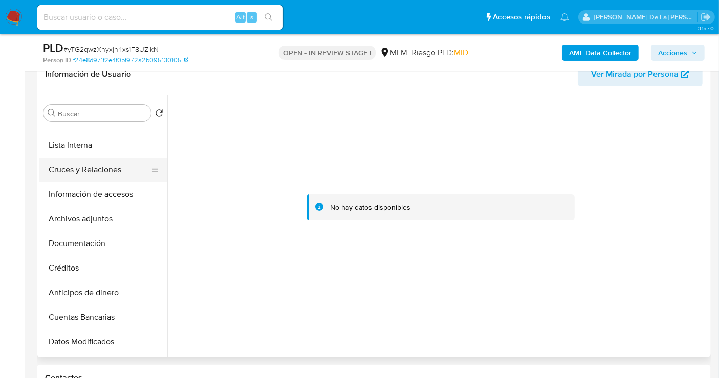
click at [96, 165] on button "Cruces y Relaciones" at bounding box center [99, 170] width 120 height 25
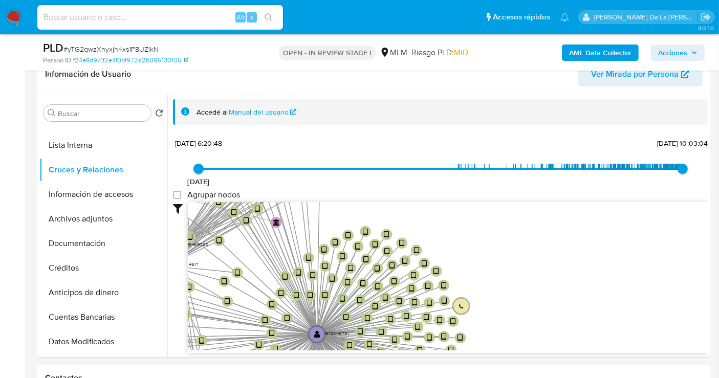
drag, startPoint x: 525, startPoint y: 290, endPoint x: 523, endPoint y: 394, distance: 103.9
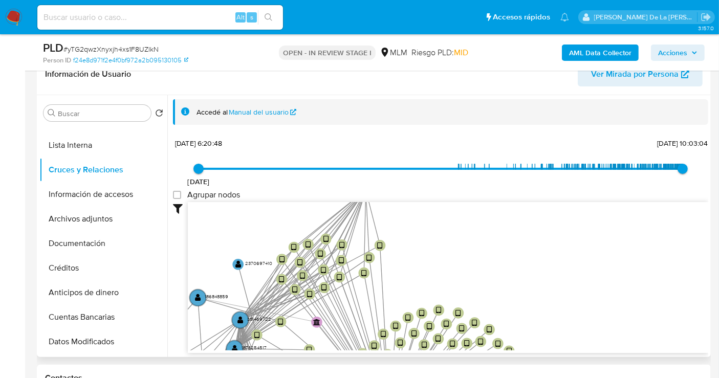
drag, startPoint x: 544, startPoint y: 260, endPoint x: 612, endPoint y: 341, distance: 106.1
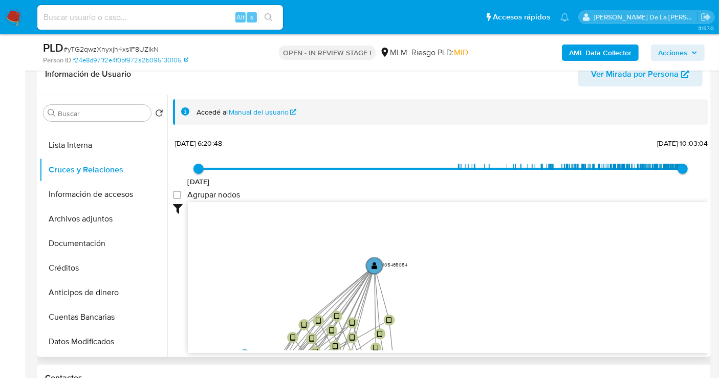
drag, startPoint x: 567, startPoint y: 294, endPoint x: 638, endPoint y: 223, distance: 101.0
click at [630, 233] on icon "device-689f42338ff2acd5e4bd3652  device-689e03d664fec12016fb9cff  device-68a5…" at bounding box center [448, 276] width 521 height 148
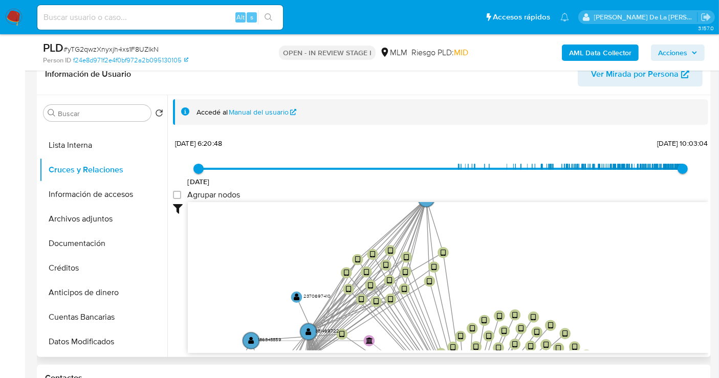
drag, startPoint x: 538, startPoint y: 257, endPoint x: 565, endPoint y: 152, distance: 108.8
click at [565, 153] on div "20/8/2021 20/8/2021, 6:20:48 28/8/2025, 10:03:04 Agrupar nodos Filtros Confianz…" at bounding box center [440, 245] width 535 height 218
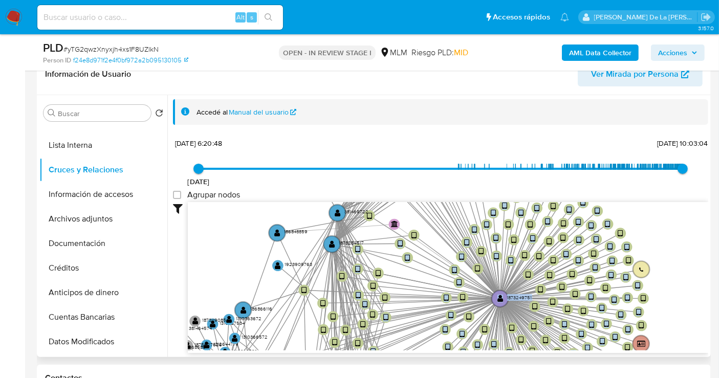
drag, startPoint x: 405, startPoint y: 310, endPoint x: 449, endPoint y: 208, distance: 111.2
click at [449, 208] on div "device-689f42338ff2acd5e4bd3652  device-689e03d664fec12016fb9cff  device-68a5…" at bounding box center [448, 278] width 521 height 152
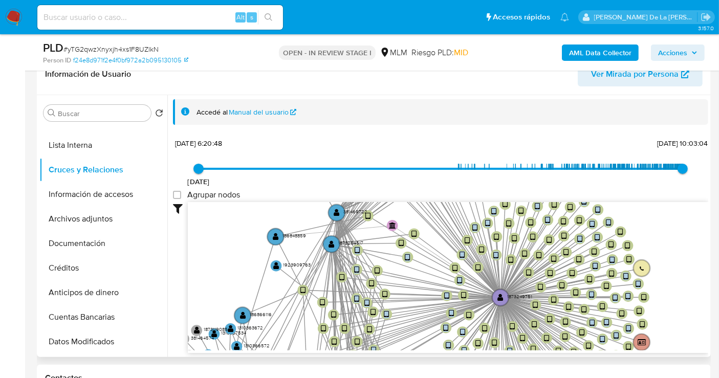
drag, startPoint x: 268, startPoint y: 303, endPoint x: 340, endPoint y: 176, distance: 146.0
click at [338, 183] on div "20/8/2021 20/8/2021, 6:20:48 28/8/2025, 10:03:04 Agrupar nodos Filtros Confianz…" at bounding box center [440, 245] width 535 height 218
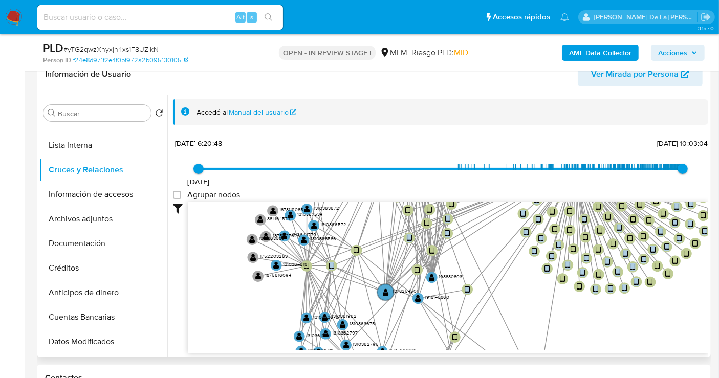
drag, startPoint x: 294, startPoint y: 296, endPoint x: 307, endPoint y: 206, distance: 90.5
click at [312, 207] on icon "device-689f42338ff2acd5e4bd3652  device-689e03d664fec12016fb9cff  device-68a5…" at bounding box center [448, 276] width 521 height 148
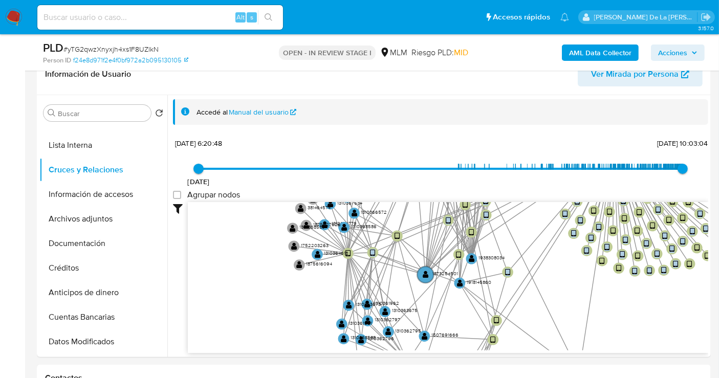
scroll to position [1, 0]
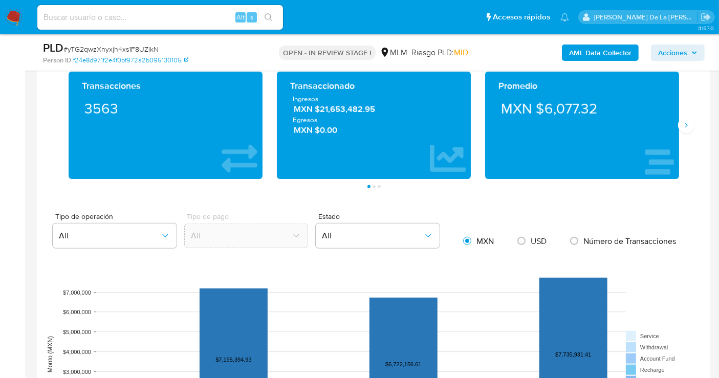
drag, startPoint x: 311, startPoint y: 365, endPoint x: 315, endPoint y: 405, distance: 40.1
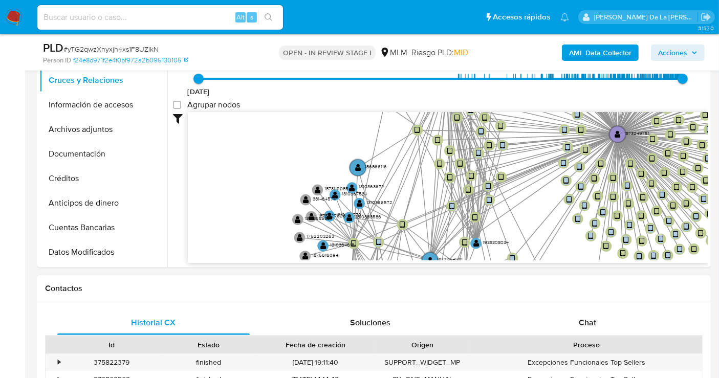
scroll to position [160, 0]
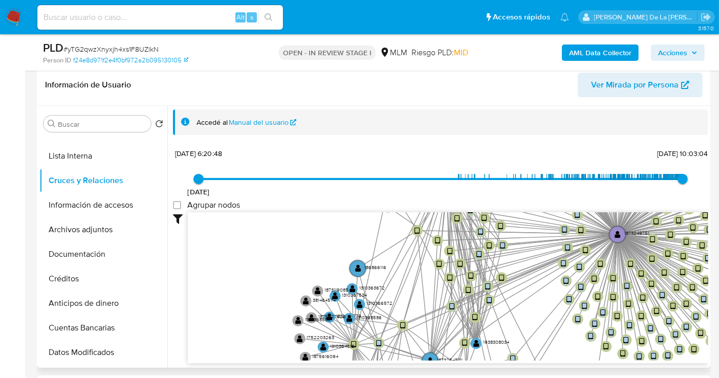
drag, startPoint x: 250, startPoint y: 243, endPoint x: 202, endPoint y: 202, distance: 63.2
click at [211, 208] on div "20/8/2021 20/8/2021, 6:20:48 28/8/2025, 10:03:04 Agrupar nodos Filtros Confianz…" at bounding box center [440, 255] width 535 height 218
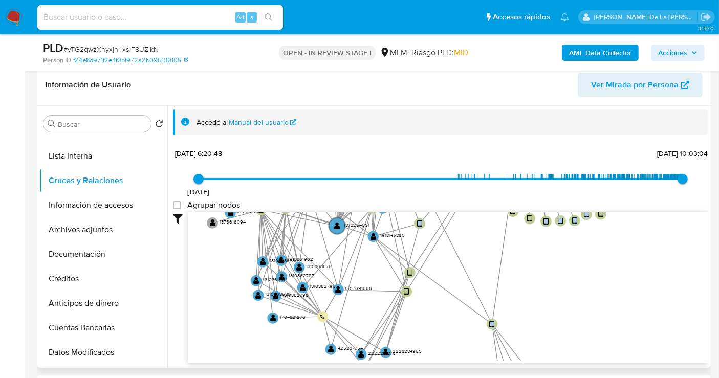
drag, startPoint x: 493, startPoint y: 270, endPoint x: 462, endPoint y: 225, distance: 54.8
click at [462, 225] on icon "device-689f42338ff2acd5e4bd3652  device-689e03d664fec12016fb9cff  device-68a5…" at bounding box center [448, 286] width 521 height 148
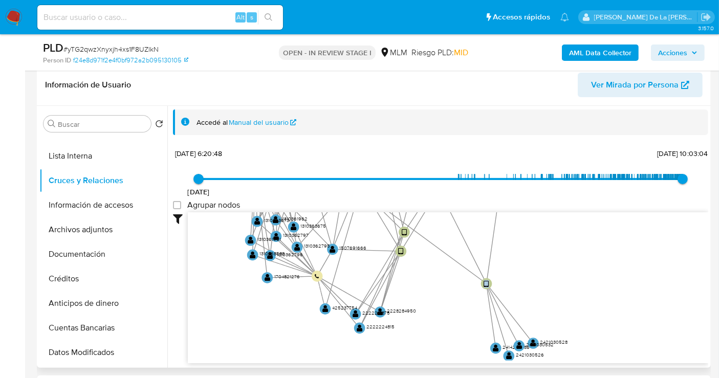
drag, startPoint x: 470, startPoint y: 282, endPoint x: 466, endPoint y: 202, distance: 79.9
click at [466, 202] on div "20/8/2021 20/8/2021, 6:20:48 28/8/2025, 10:03:04 Agrupar nodos Filtros Confianz…" at bounding box center [440, 255] width 535 height 218
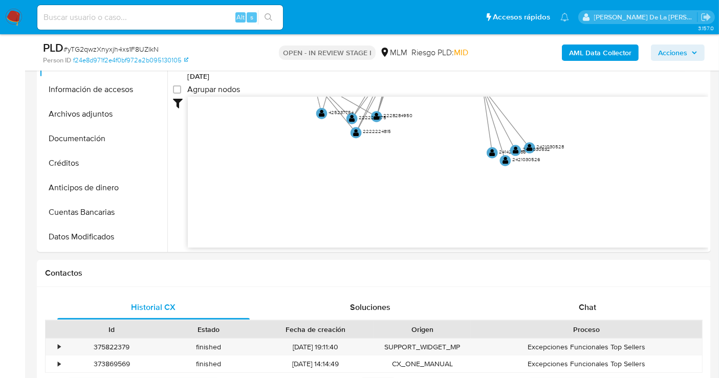
drag, startPoint x: 459, startPoint y: 291, endPoint x: 502, endPoint y: 405, distance: 121.5
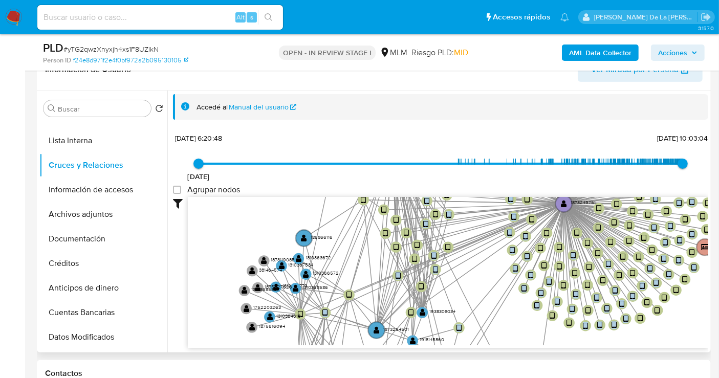
scroll to position [175, 0]
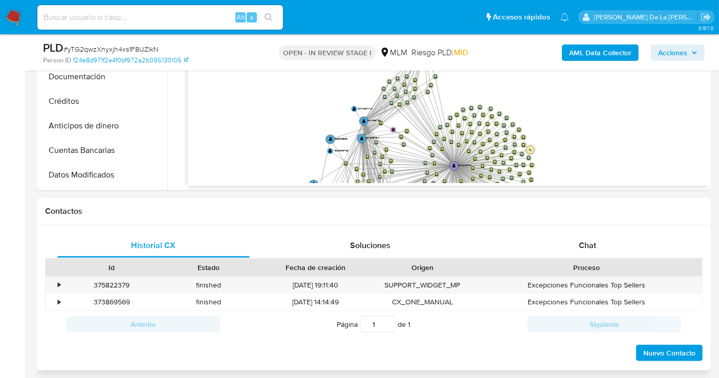
drag, startPoint x: 591, startPoint y: 294, endPoint x: 528, endPoint y: 302, distance: 62.9
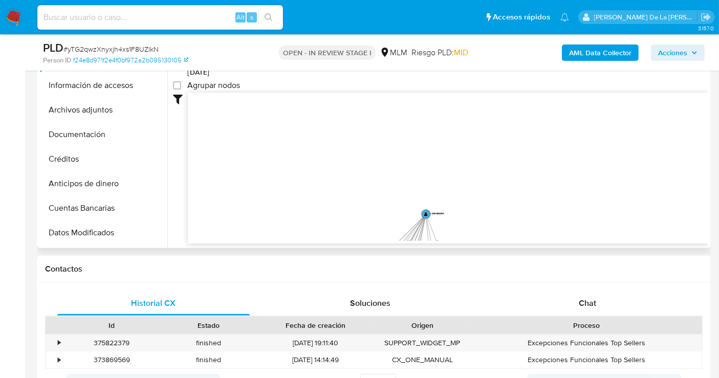
scroll to position [175, 0]
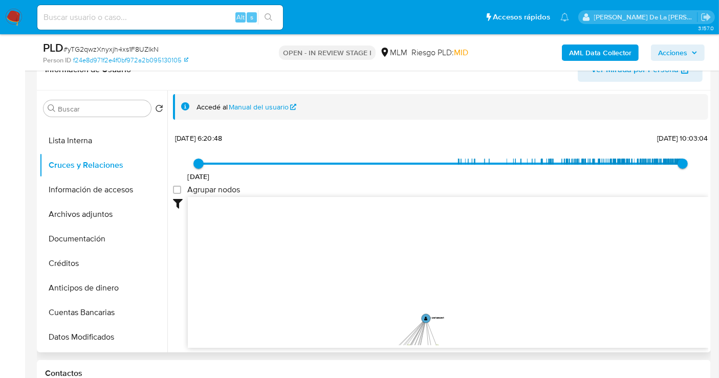
drag, startPoint x: 527, startPoint y: 273, endPoint x: 529, endPoint y: 167, distance: 106.0
click at [529, 174] on div "20/8/2021 20/8/2021, 6:20:48 28/8/2025, 10:03:04 Agrupar nodos Filtros Confianz…" at bounding box center [440, 240] width 535 height 218
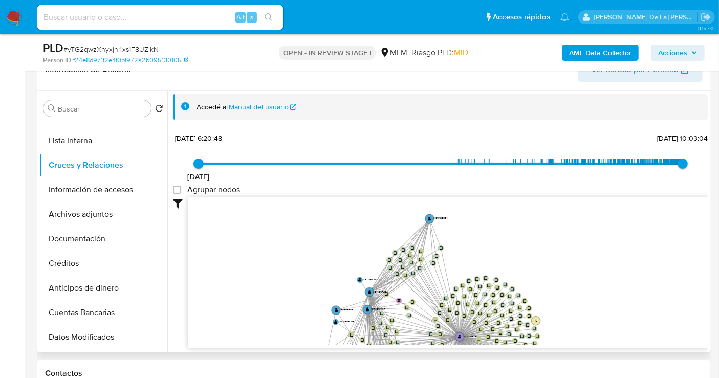
drag, startPoint x: 495, startPoint y: 315, endPoint x: 509, endPoint y: 240, distance: 76.1
click at [509, 240] on icon "device-689f42338ff2acd5e4bd3652  device-689e03d664fec12016fb9cff  device-68a5…" at bounding box center [448, 271] width 521 height 148
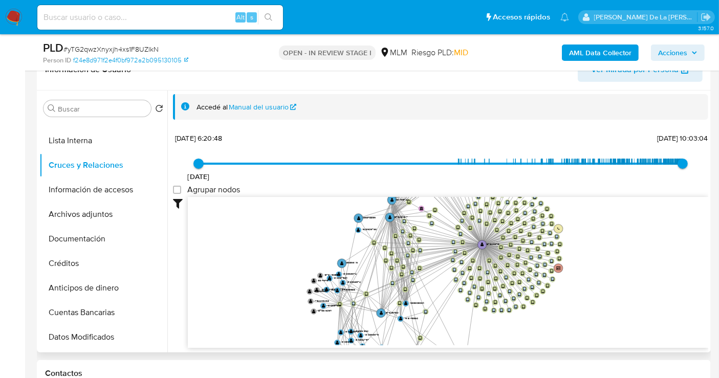
click at [582, 273] on icon "device-689f42338ff2acd5e4bd3652  device-689e03d664fec12016fb9cff  device-68a5…" at bounding box center [448, 271] width 521 height 148
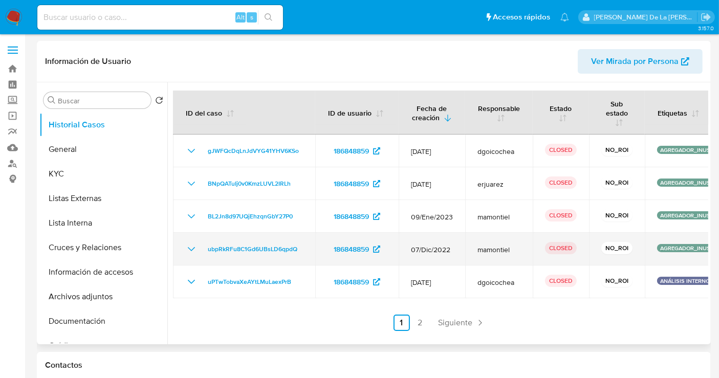
select select "10"
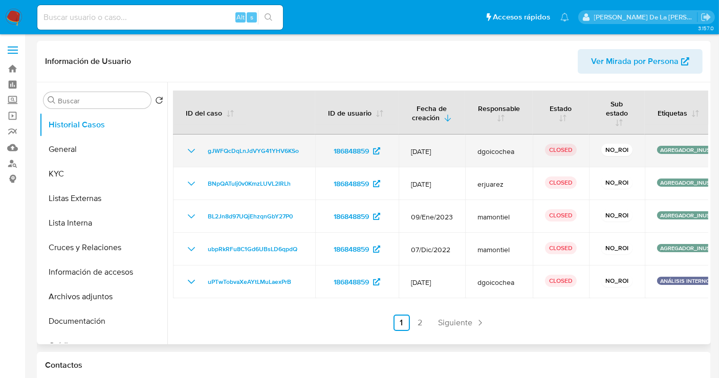
click at [194, 151] on icon "Mostrar/Ocultar" at bounding box center [191, 151] width 12 height 12
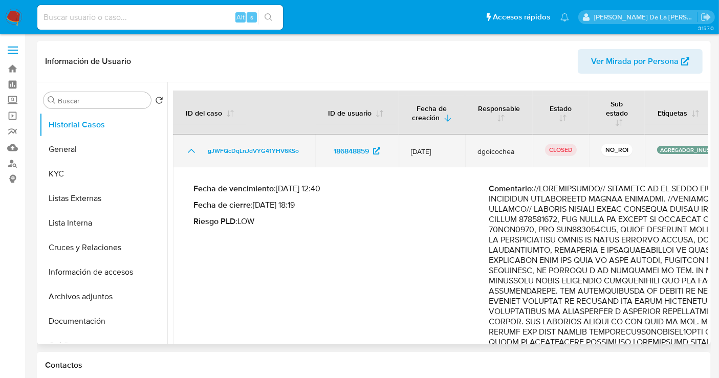
click at [195, 151] on icon "Mostrar/Ocultar" at bounding box center [191, 151] width 12 height 12
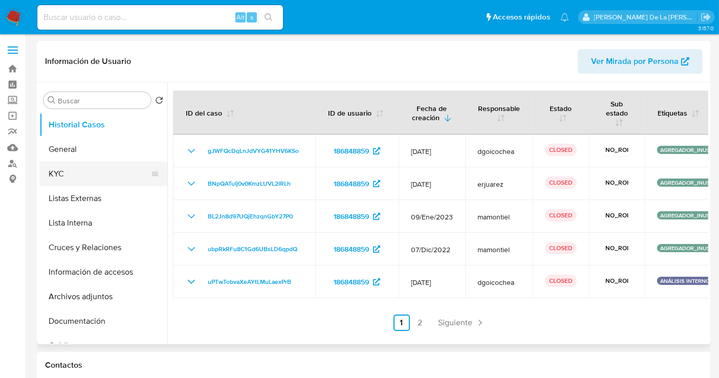
click at [86, 183] on button "KYC" at bounding box center [99, 174] width 120 height 25
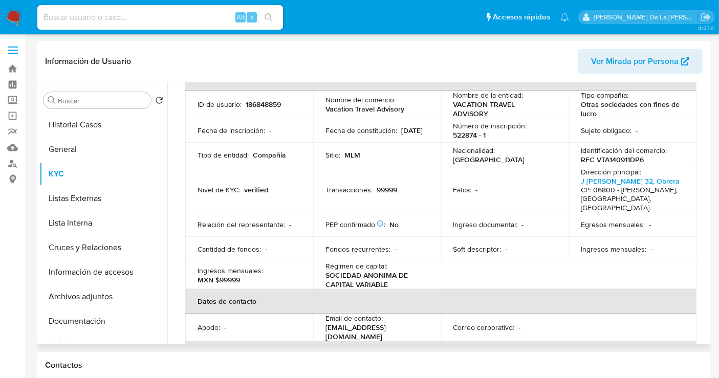
scroll to position [170, 0]
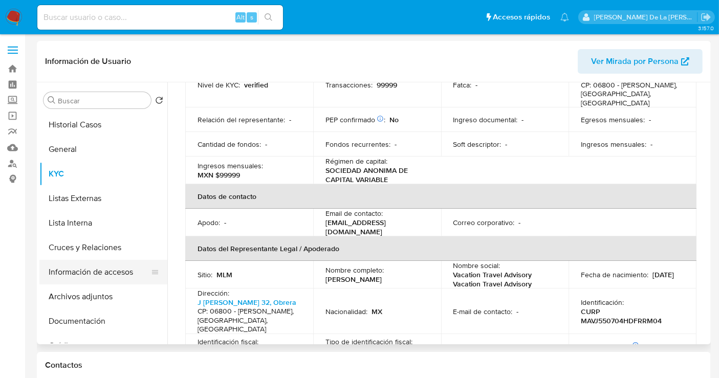
click at [100, 275] on button "Información de accesos" at bounding box center [99, 272] width 120 height 25
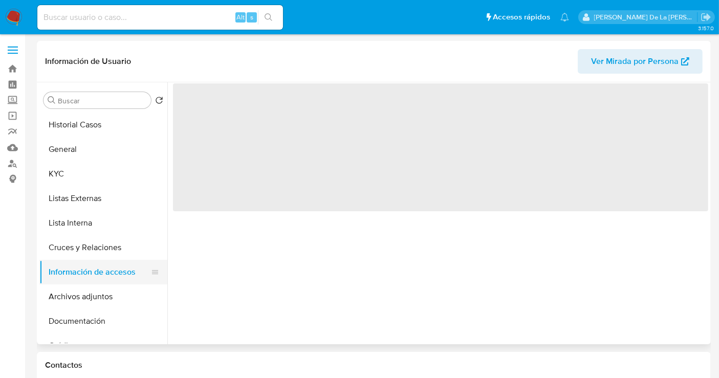
scroll to position [0, 0]
click at [96, 246] on button "Cruces y Relaciones" at bounding box center [99, 247] width 120 height 25
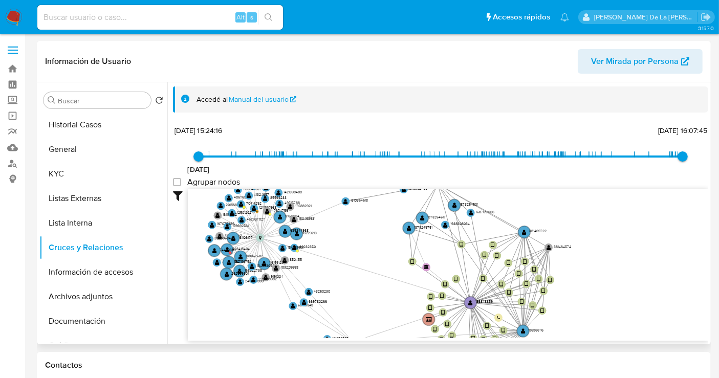
drag, startPoint x: 364, startPoint y: 352, endPoint x: 327, endPoint y: 269, distance: 91.4
click at [327, 269] on icon "device-6682b657e11bbcc44d211007  device-664e304f83ebd9bf285c3061  device-626e…" at bounding box center [448, 263] width 521 height 148
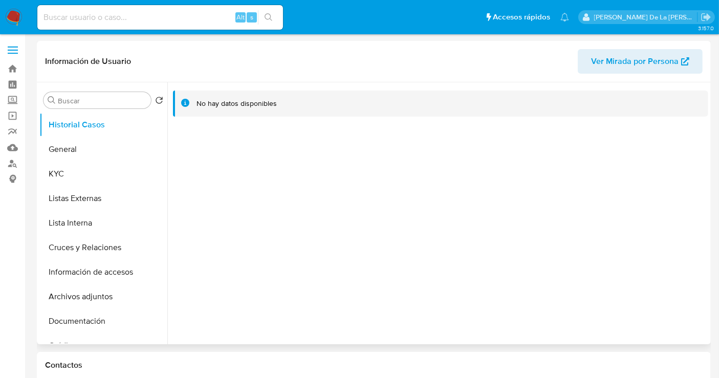
select select "10"
click at [55, 173] on button "KYC" at bounding box center [99, 174] width 120 height 25
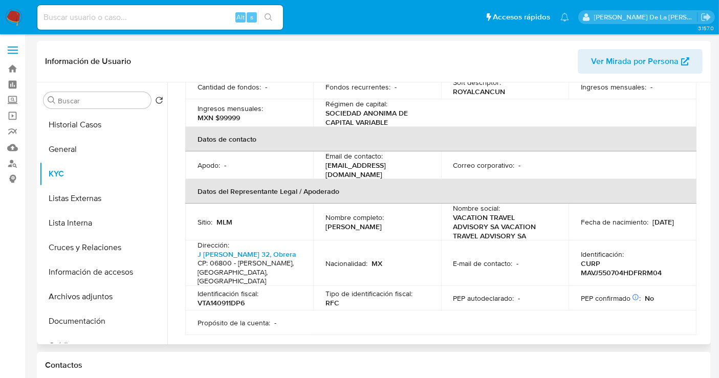
scroll to position [227, 0]
drag, startPoint x: 326, startPoint y: 160, endPoint x: 376, endPoint y: 159, distance: 50.2
click at [376, 161] on p "[EMAIL_ADDRESS][DOMAIN_NAME]" at bounding box center [375, 170] width 99 height 18
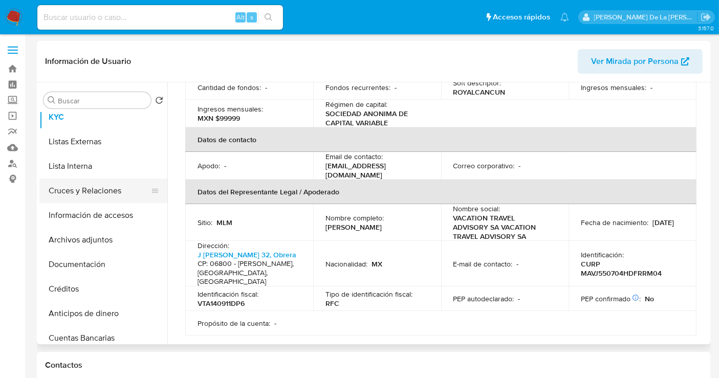
click at [94, 189] on button "Cruces y Relaciones" at bounding box center [99, 191] width 120 height 25
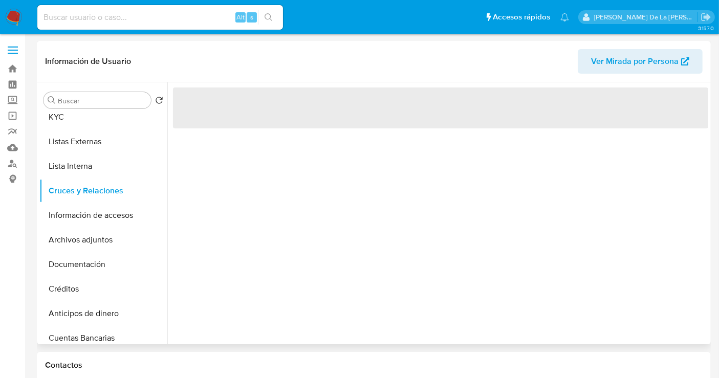
scroll to position [0, 0]
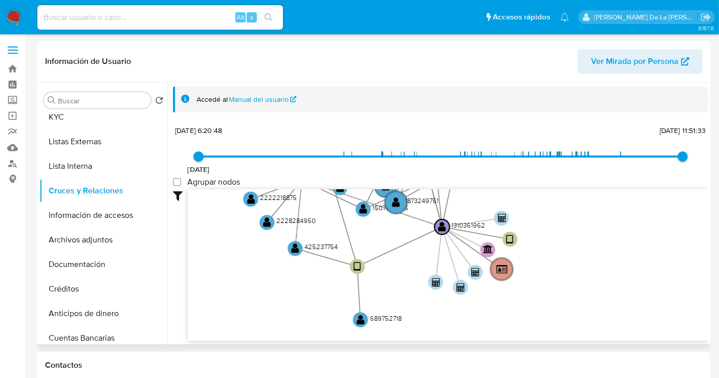
drag, startPoint x: 504, startPoint y: 291, endPoint x: 484, endPoint y: 197, distance: 96.8
click at [484, 196] on icon "user-1310361962  1310361962 device-652841b149ee71ad8930a597  device-6443fa730…" at bounding box center [448, 263] width 521 height 148
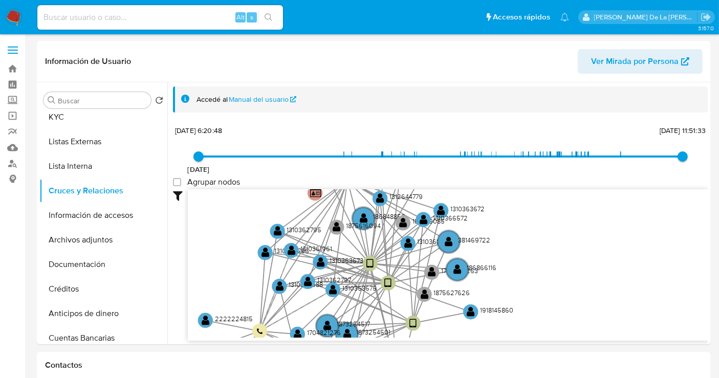
drag, startPoint x: 604, startPoint y: 249, endPoint x: 561, endPoint y: 348, distance: 107.5
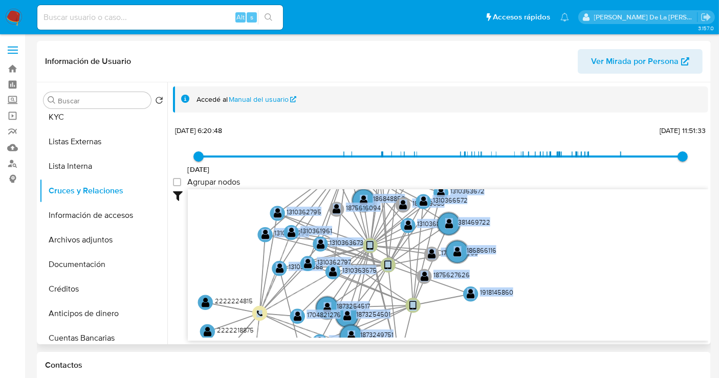
drag, startPoint x: 569, startPoint y: 184, endPoint x: 577, endPoint y: 255, distance: 71.7
click at [576, 269] on div "20/8/2021 20/8/2021, 6:20:48 24/7/2025, 11:51:33 Agrupar nodos Filtros Confianz…" at bounding box center [440, 232] width 535 height 218
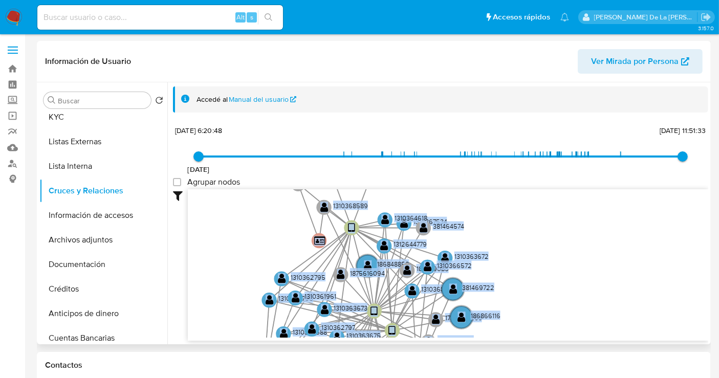
drag, startPoint x: 599, startPoint y: 224, endPoint x: 598, endPoint y: 273, distance: 49.7
click at [598, 273] on icon "user-1310361962  1310361962 device-652841b149ee71ad8930a597  device-6443fa730…" at bounding box center [448, 263] width 521 height 148
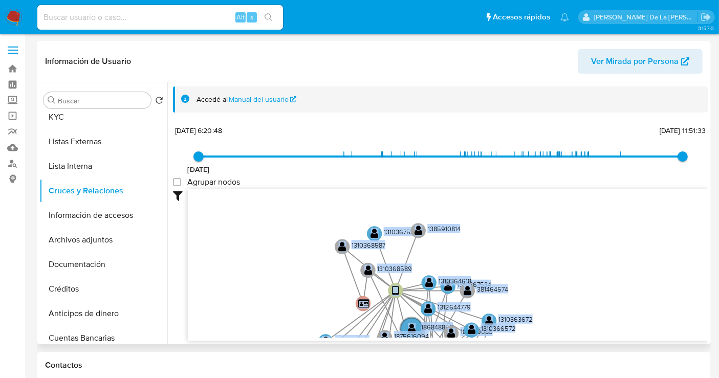
drag, startPoint x: 601, startPoint y: 209, endPoint x: 615, endPoint y: 320, distance: 111.4
click at [615, 325] on icon "user-1310361962  1310361962 device-652841b149ee71ad8930a597  device-6443fa730…" at bounding box center [448, 263] width 521 height 148
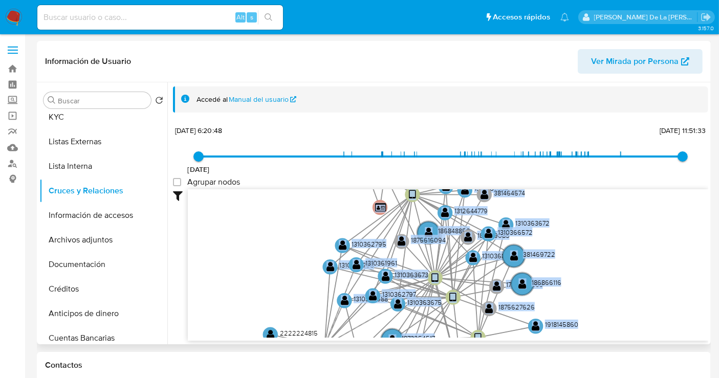
drag, startPoint x: 617, startPoint y: 304, endPoint x: 631, endPoint y: 159, distance: 146.1
click at [638, 153] on div "20/8/2021 20/8/2021, 6:20:48 24/7/2025, 11:51:33 Agrupar nodos Filtros Confianz…" at bounding box center [440, 232] width 535 height 218
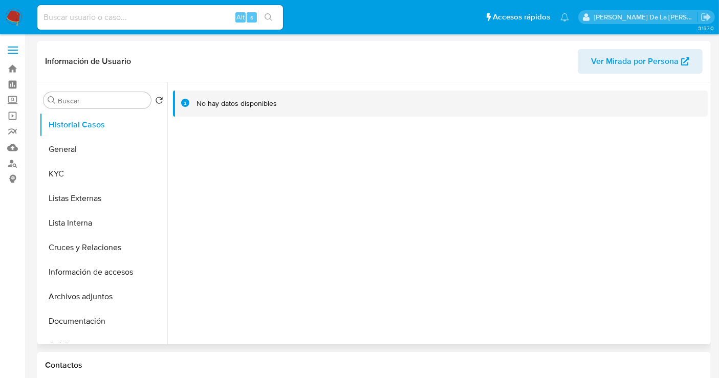
select select "10"
click at [87, 153] on button "General" at bounding box center [99, 149] width 120 height 25
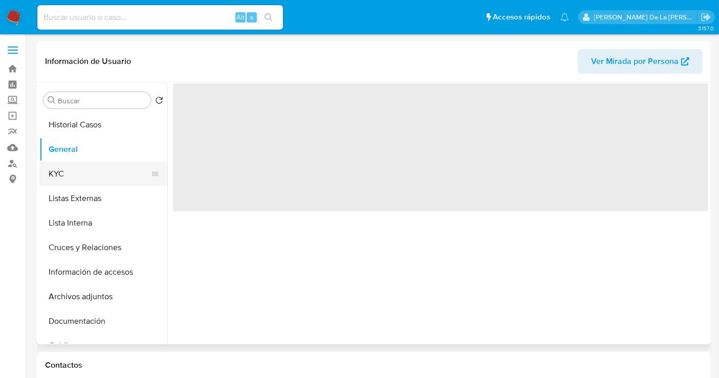
click at [79, 183] on button "KYC" at bounding box center [99, 174] width 120 height 25
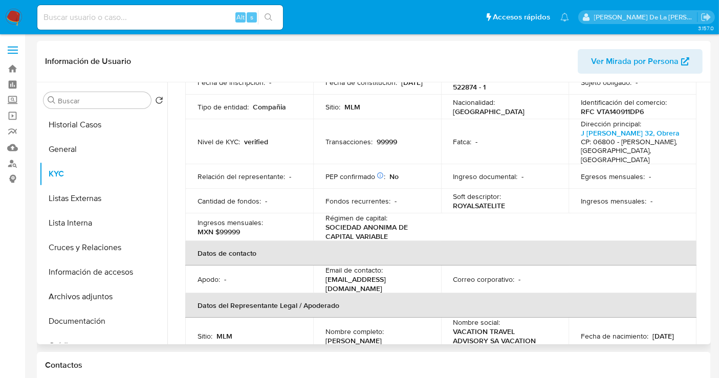
scroll to position [170, 0]
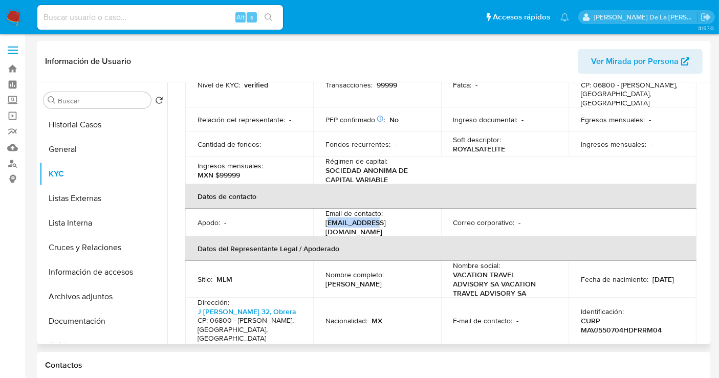
drag, startPoint x: 329, startPoint y: 216, endPoint x: 367, endPoint y: 216, distance: 37.9
click at [367, 218] on p "bancossatelite@royal-holiday.com" at bounding box center [375, 227] width 99 height 18
click at [368, 218] on p "bancossatelite@royal-holiday.com" at bounding box center [375, 227] width 99 height 18
click at [90, 251] on button "Cruces y Relaciones" at bounding box center [99, 247] width 120 height 25
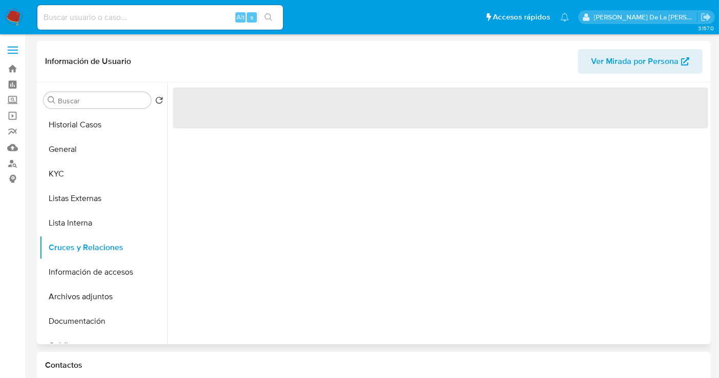
scroll to position [0, 0]
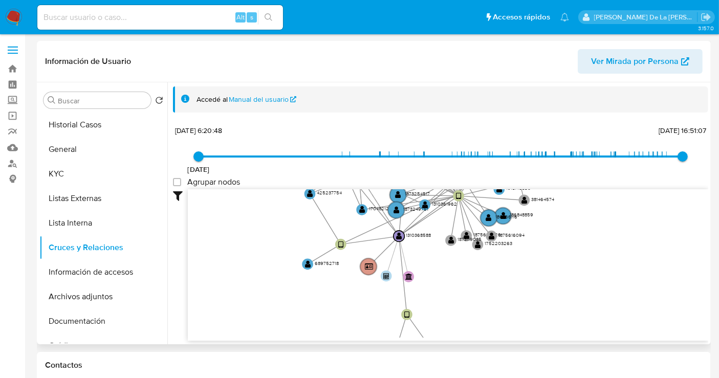
drag, startPoint x: 574, startPoint y: 210, endPoint x: 523, endPoint y: 171, distance: 63.9
click at [523, 171] on div "20/8/2021 20/8/2021, 6:20:48 11/8/2025, 16:51:07 Agrupar nodos Filtros Confianz…" at bounding box center [440, 232] width 535 height 218
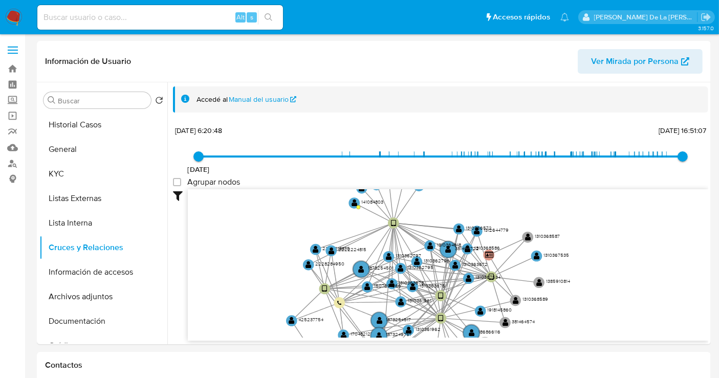
drag, startPoint x: 458, startPoint y: 205, endPoint x: 446, endPoint y: 402, distance: 197.4
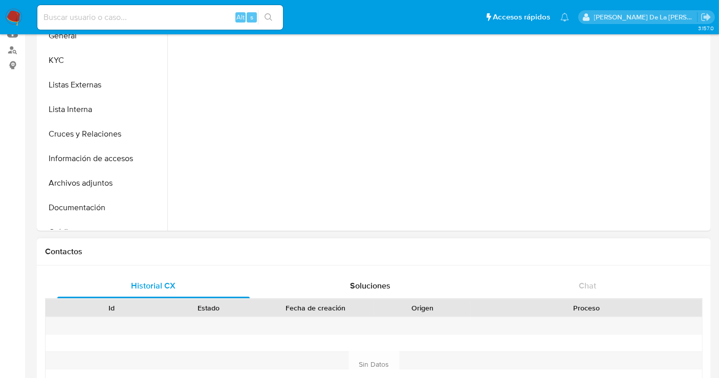
select select "10"
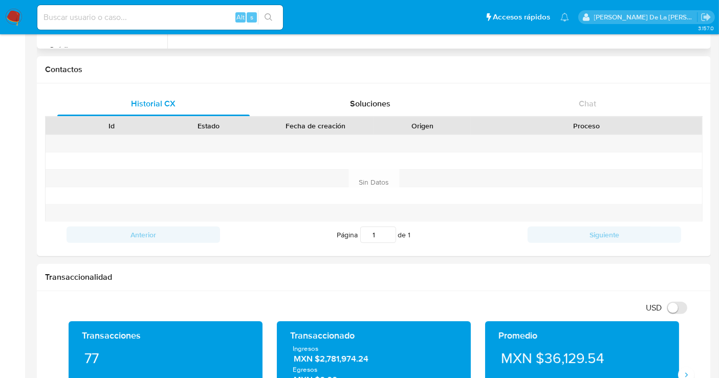
scroll to position [114, 0]
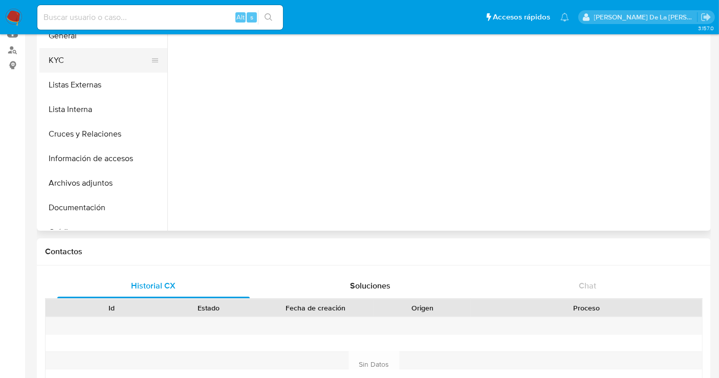
click at [75, 63] on button "KYC" at bounding box center [99, 60] width 120 height 25
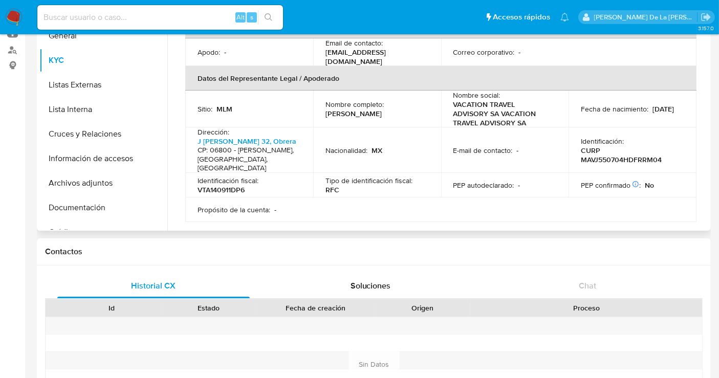
scroll to position [170, 0]
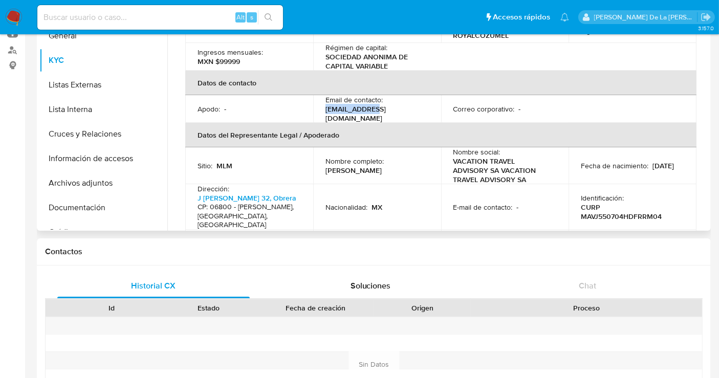
drag, startPoint x: 322, startPoint y: 98, endPoint x: 377, endPoint y: 100, distance: 55.3
click at [377, 100] on td "Email de contacto : [EMAIL_ADDRESS][DOMAIN_NAME]" at bounding box center [377, 109] width 128 height 28
click at [377, 104] on p "[EMAIL_ADDRESS][DOMAIN_NAME]" at bounding box center [375, 113] width 99 height 18
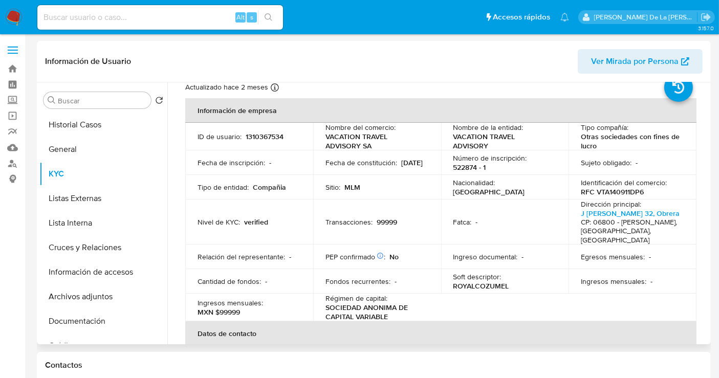
scroll to position [0, 0]
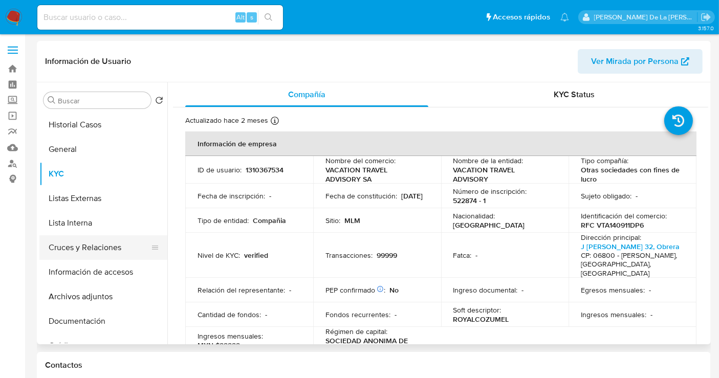
click at [93, 246] on button "Cruces y Relaciones" at bounding box center [99, 247] width 120 height 25
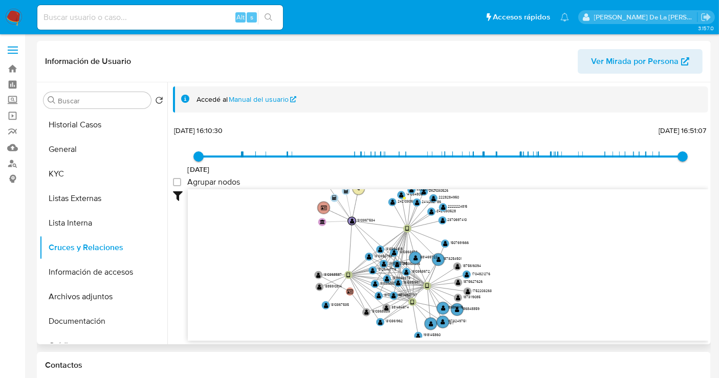
drag, startPoint x: 534, startPoint y: 252, endPoint x: 514, endPoint y: 244, distance: 20.9
click at [514, 244] on icon "device-652841b149ee71ad8930a597  device-6376b08a08813b0018906613  user-131036…" at bounding box center [448, 263] width 521 height 148
